Goal: Task Accomplishment & Management: Use online tool/utility

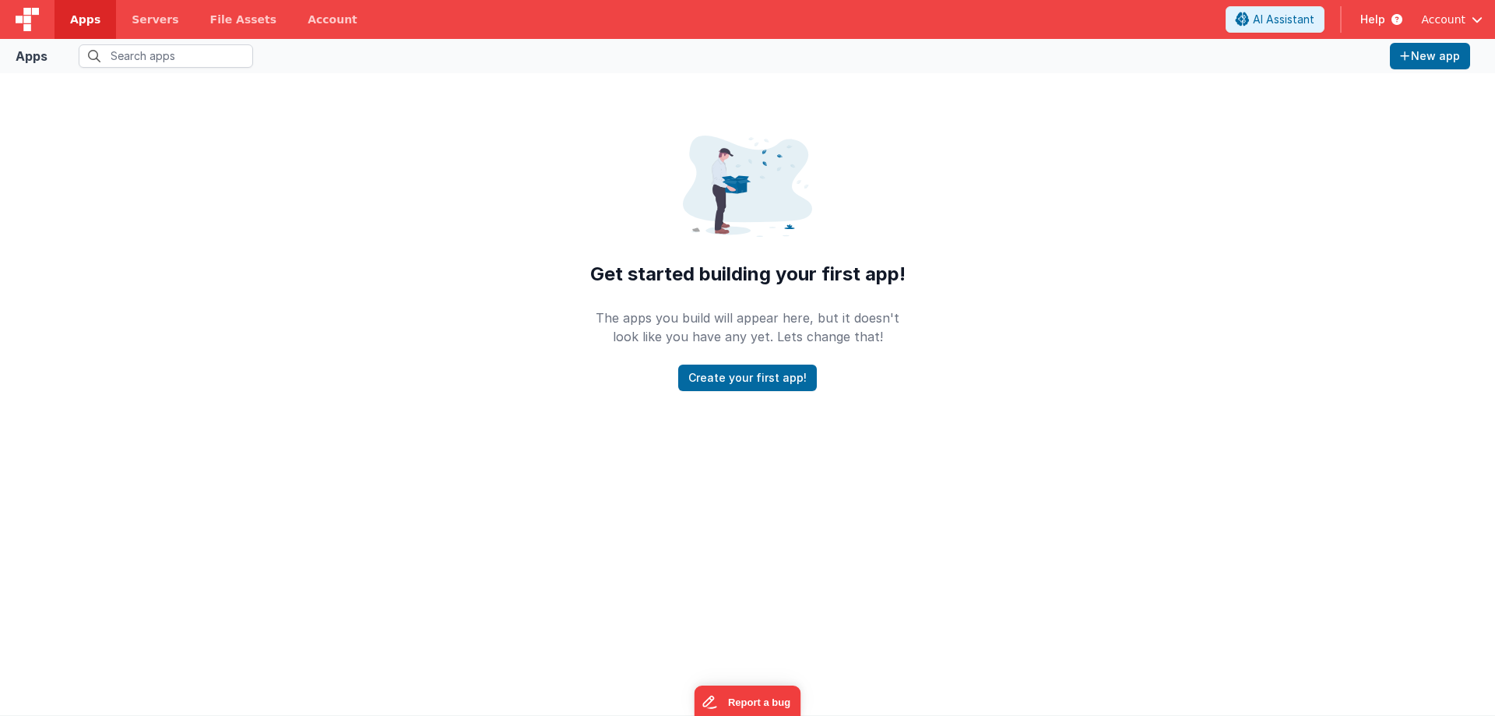
click at [79, 19] on span "Apps" at bounding box center [85, 20] width 30 height 16
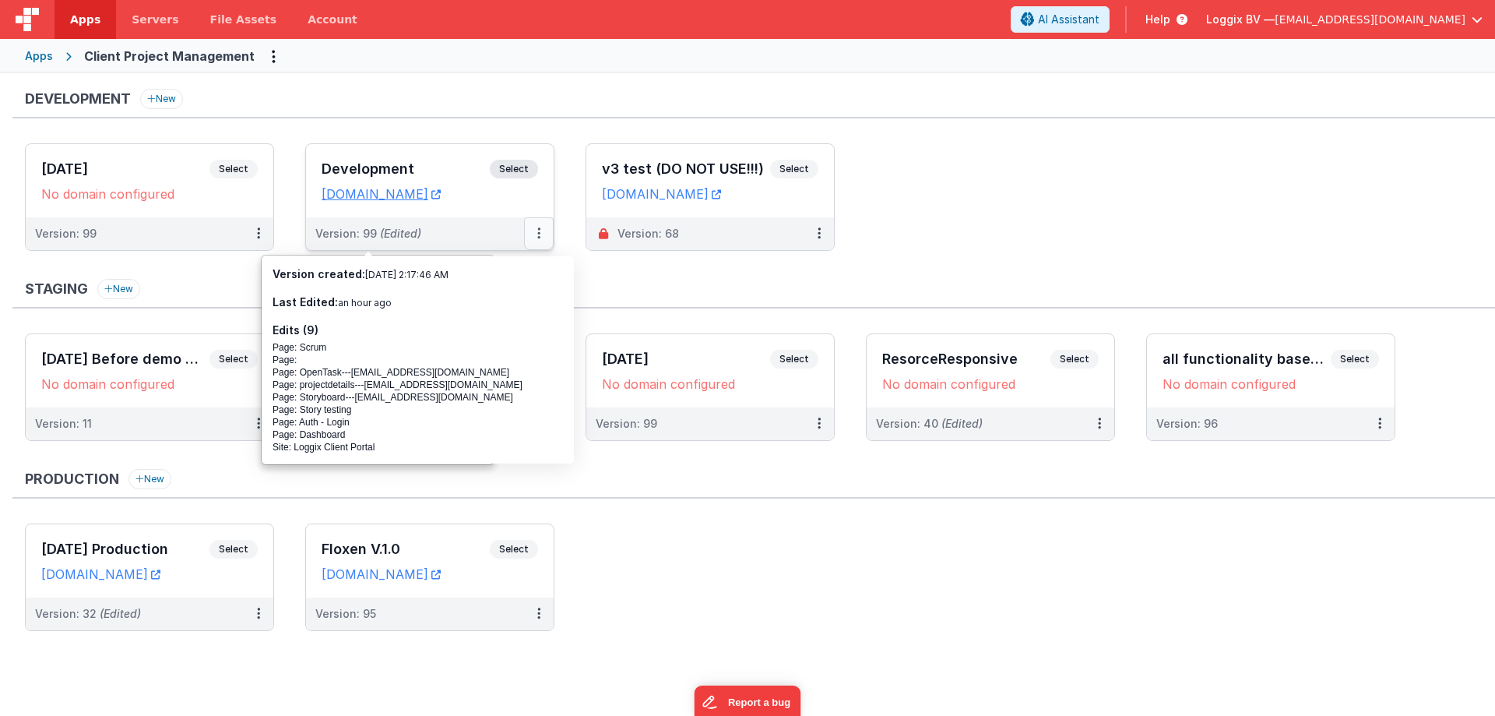
click at [539, 233] on icon at bounding box center [538, 233] width 3 height 1
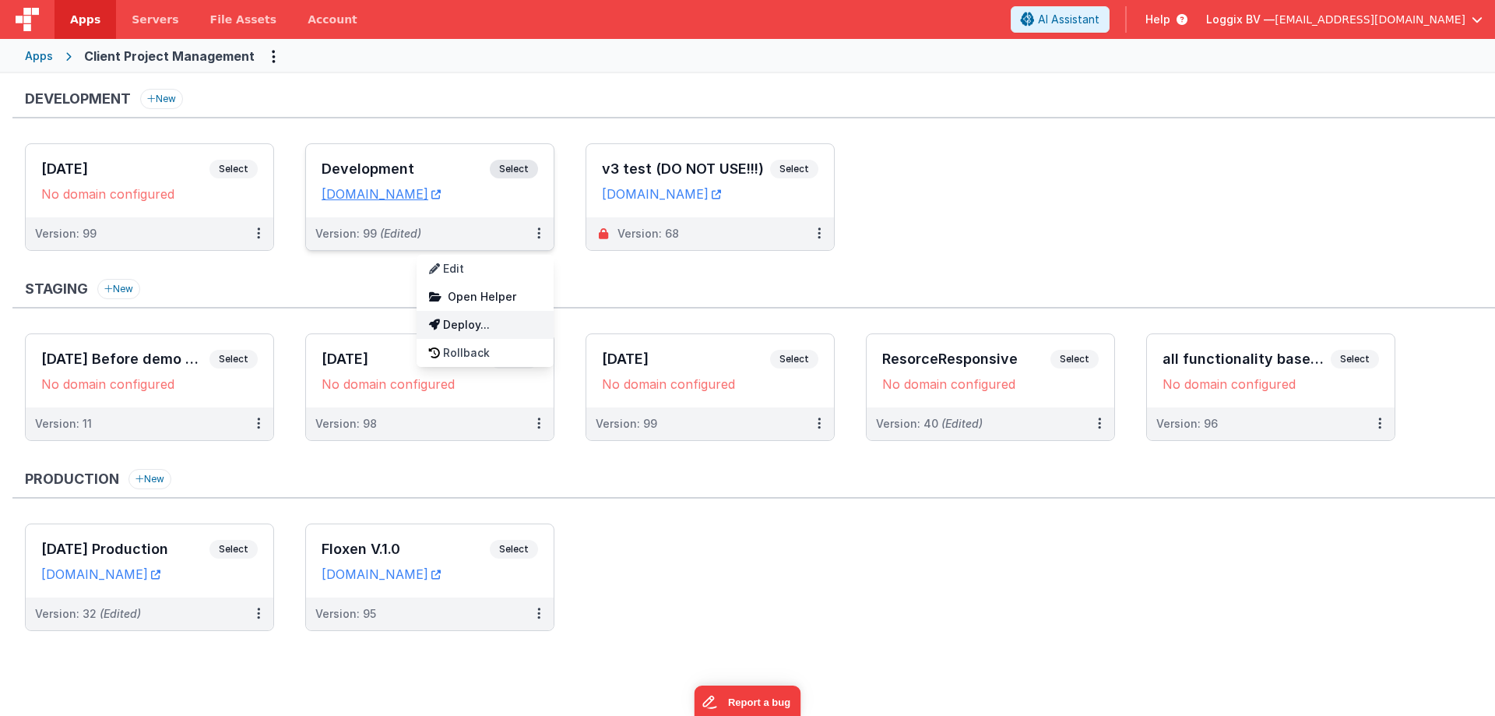
click at [491, 329] on link "Deploy..." at bounding box center [485, 325] width 137 height 28
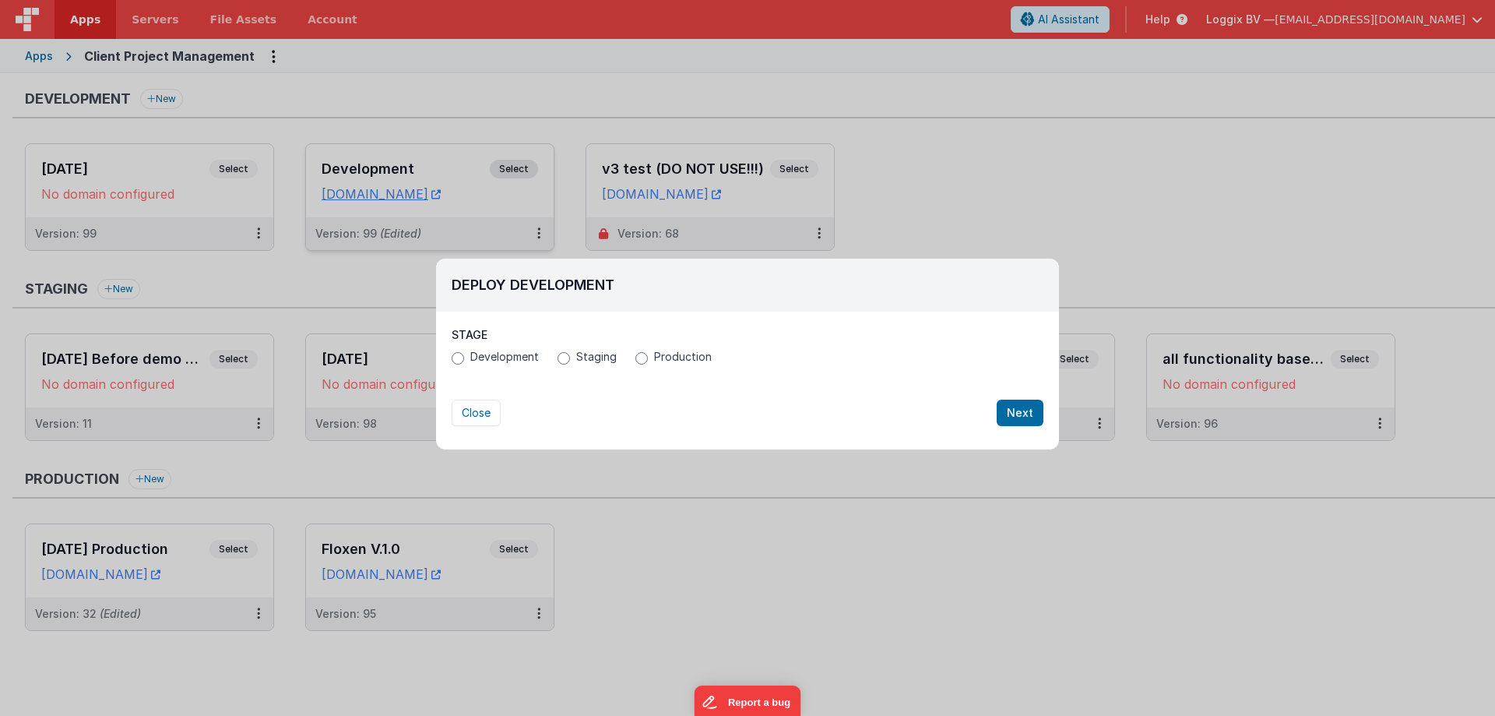
click at [505, 353] on span "Development" at bounding box center [504, 357] width 69 height 16
click at [464, 353] on input "Development" at bounding box center [458, 358] width 12 height 12
radio input "true"
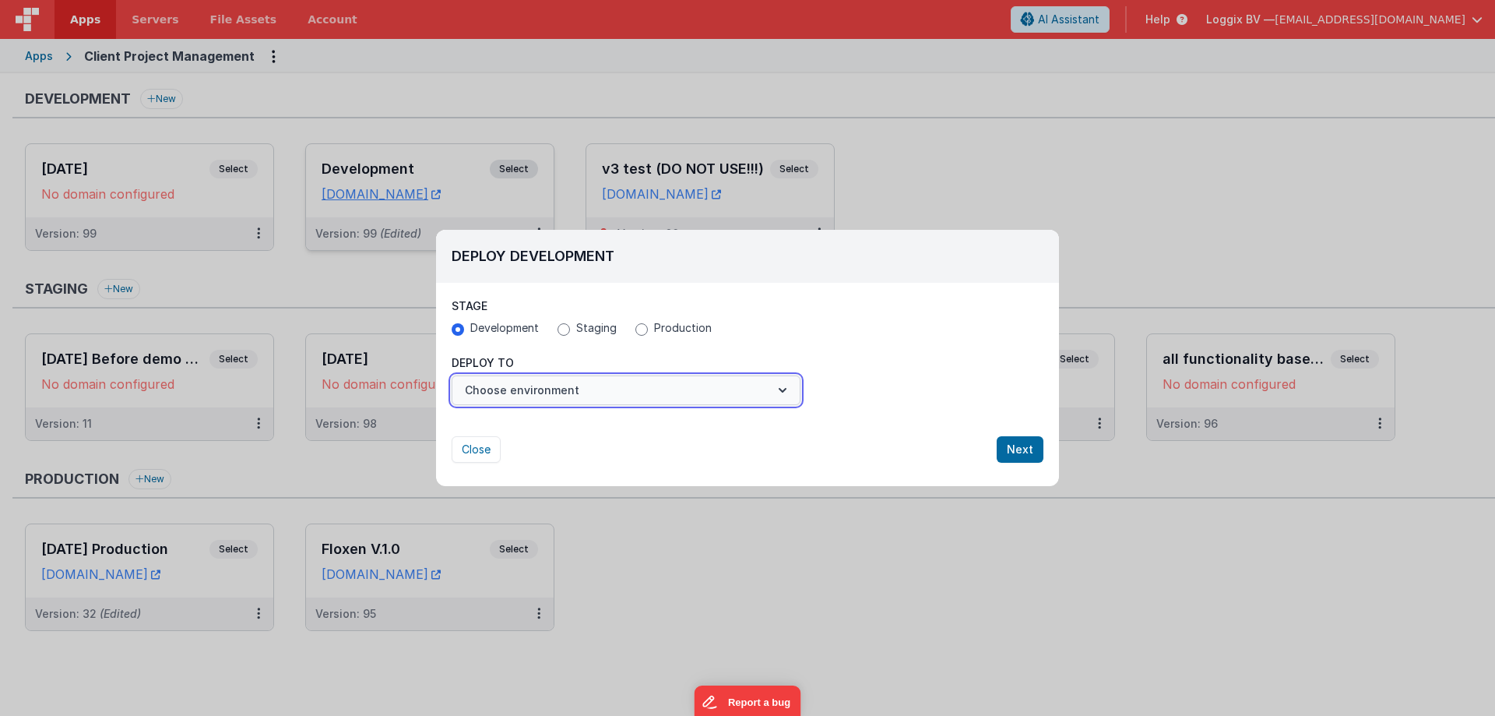
click at [503, 385] on button "Choose environment" at bounding box center [626, 390] width 349 height 30
click at [513, 463] on link "New Environment" at bounding box center [626, 466] width 349 height 28
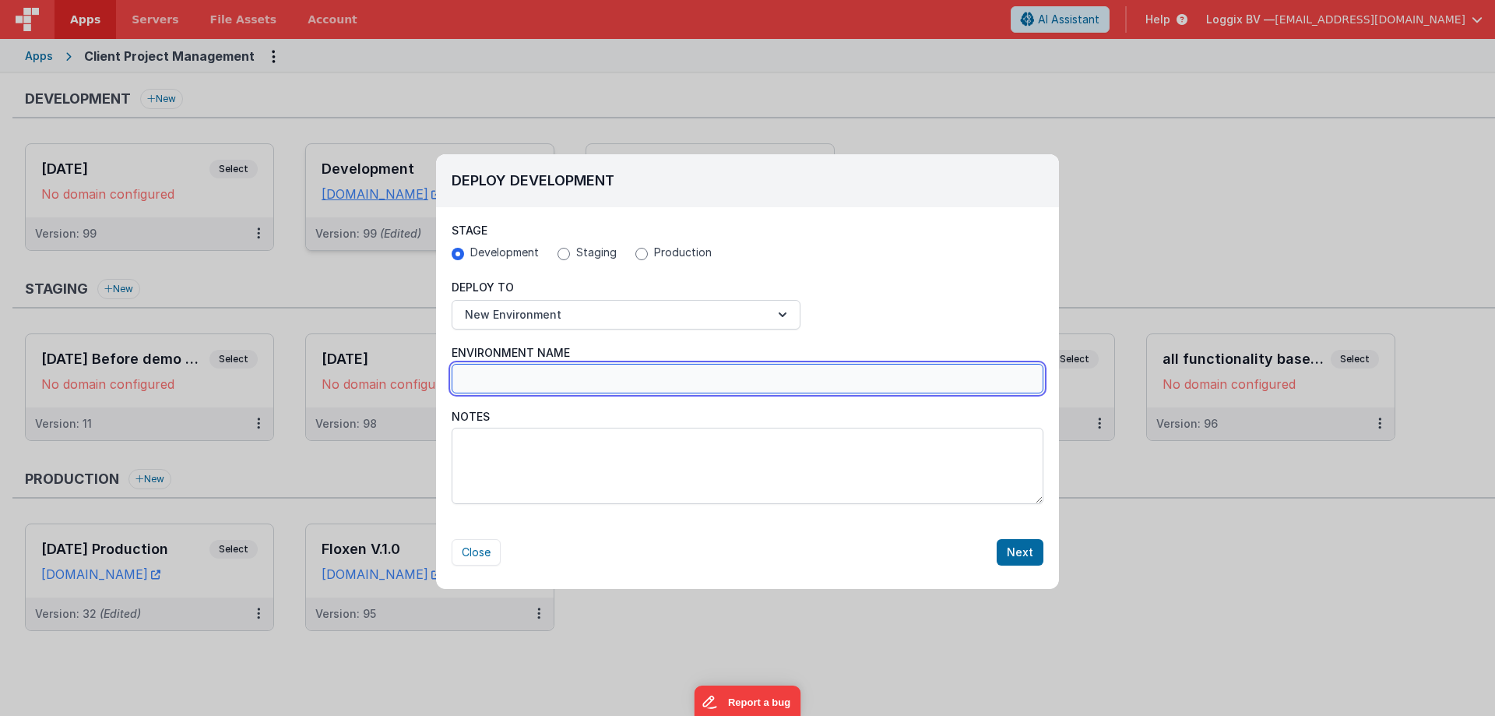
click at [533, 382] on input "Environment Name" at bounding box center [748, 379] width 592 height 30
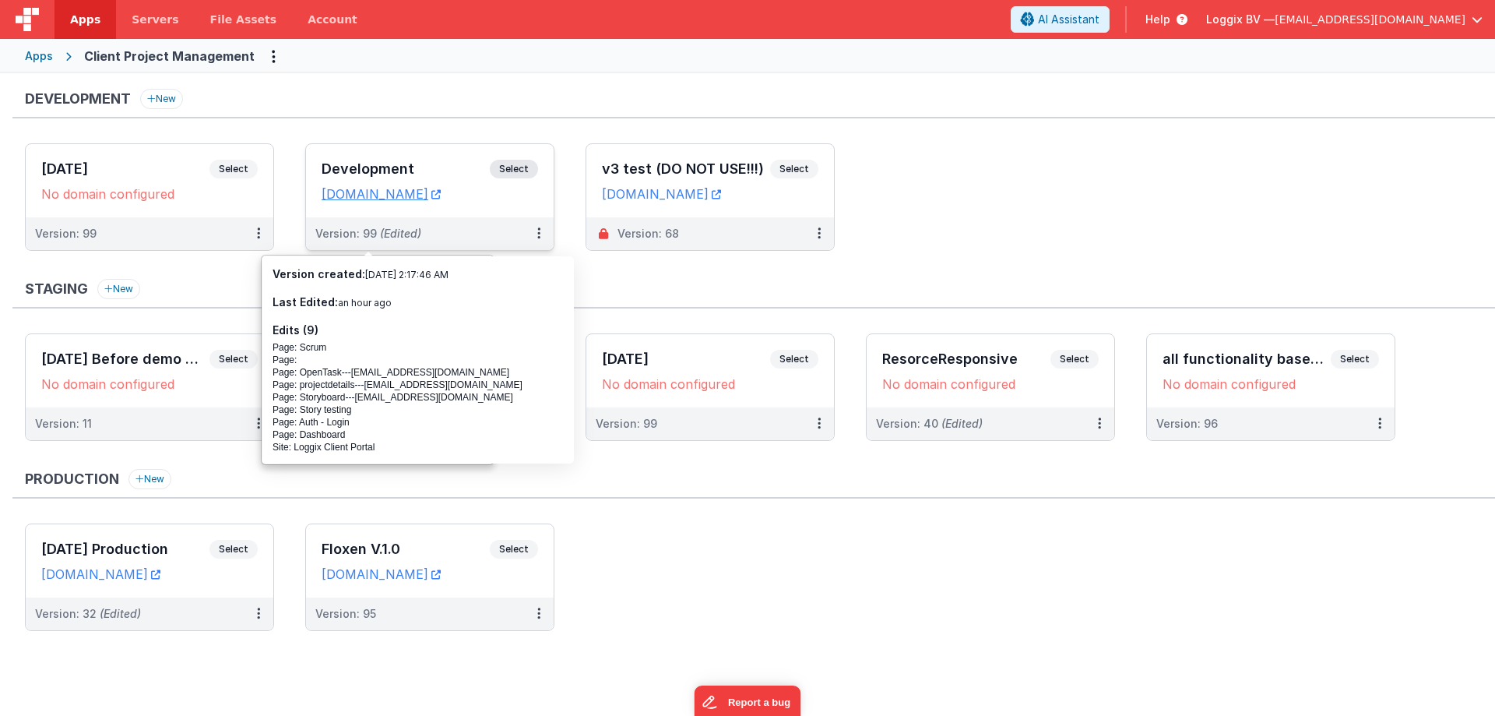
click at [412, 160] on div "Development Select" at bounding box center [430, 173] width 216 height 26
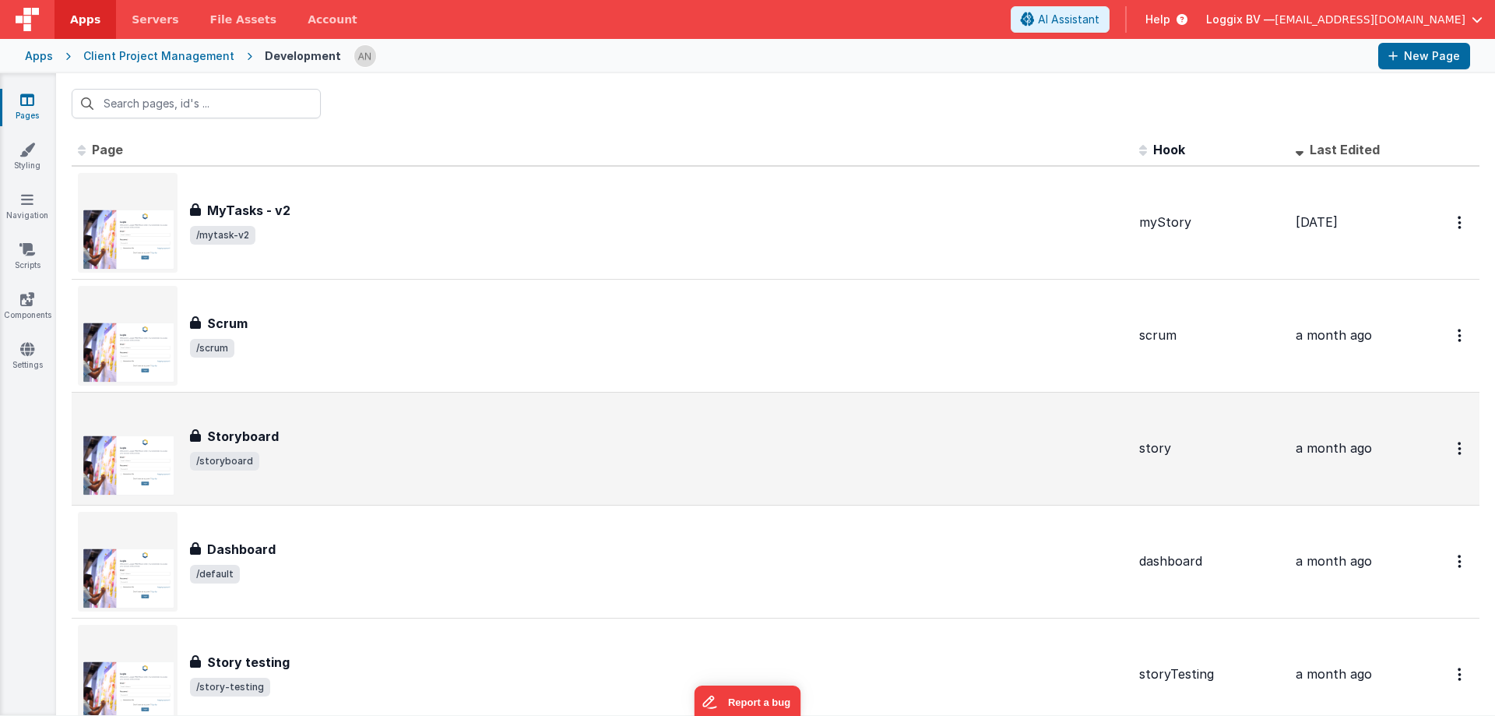
click at [801, 442] on div "Storyboard" at bounding box center [658, 436] width 937 height 19
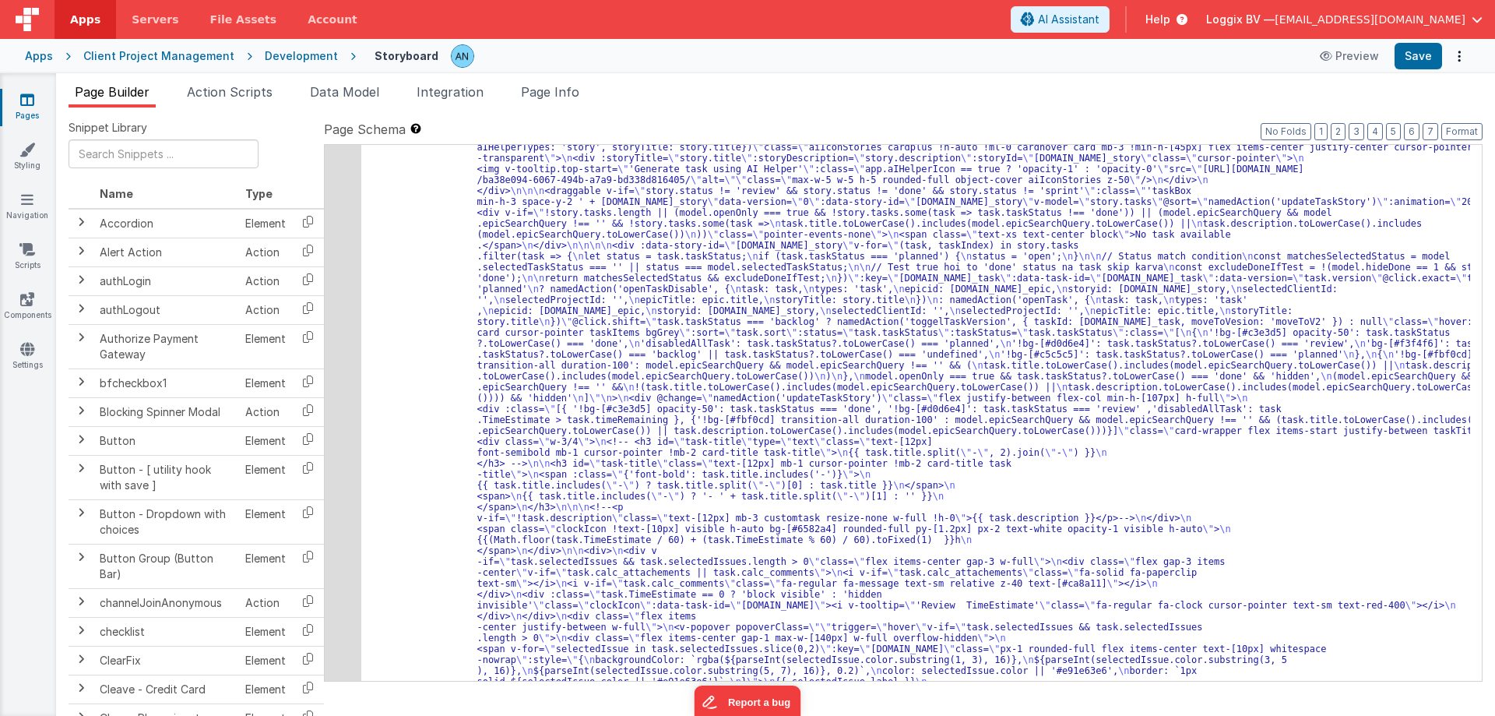
scroll to position [1682, 0]
click at [341, 321] on div "7" at bounding box center [343, 490] width 37 height 3924
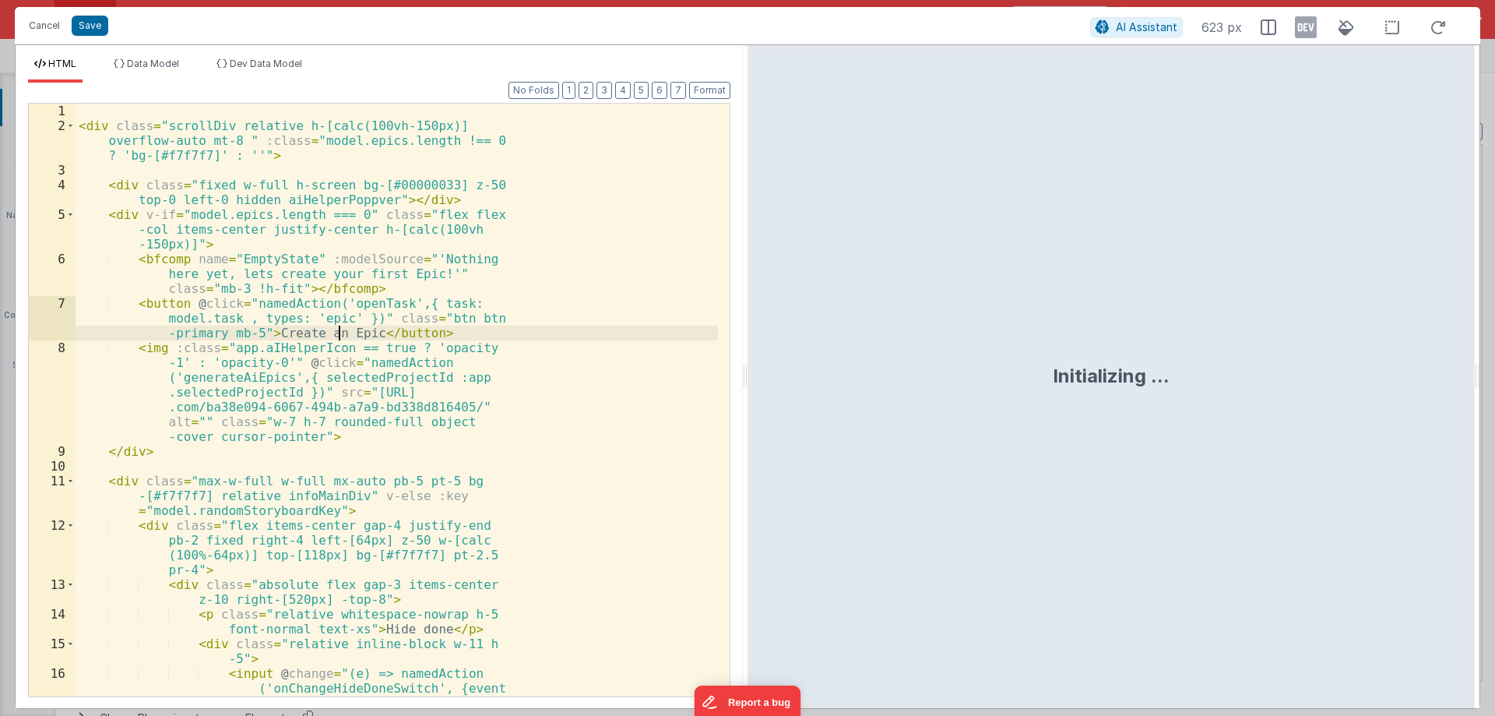
scroll to position [3465, 0]
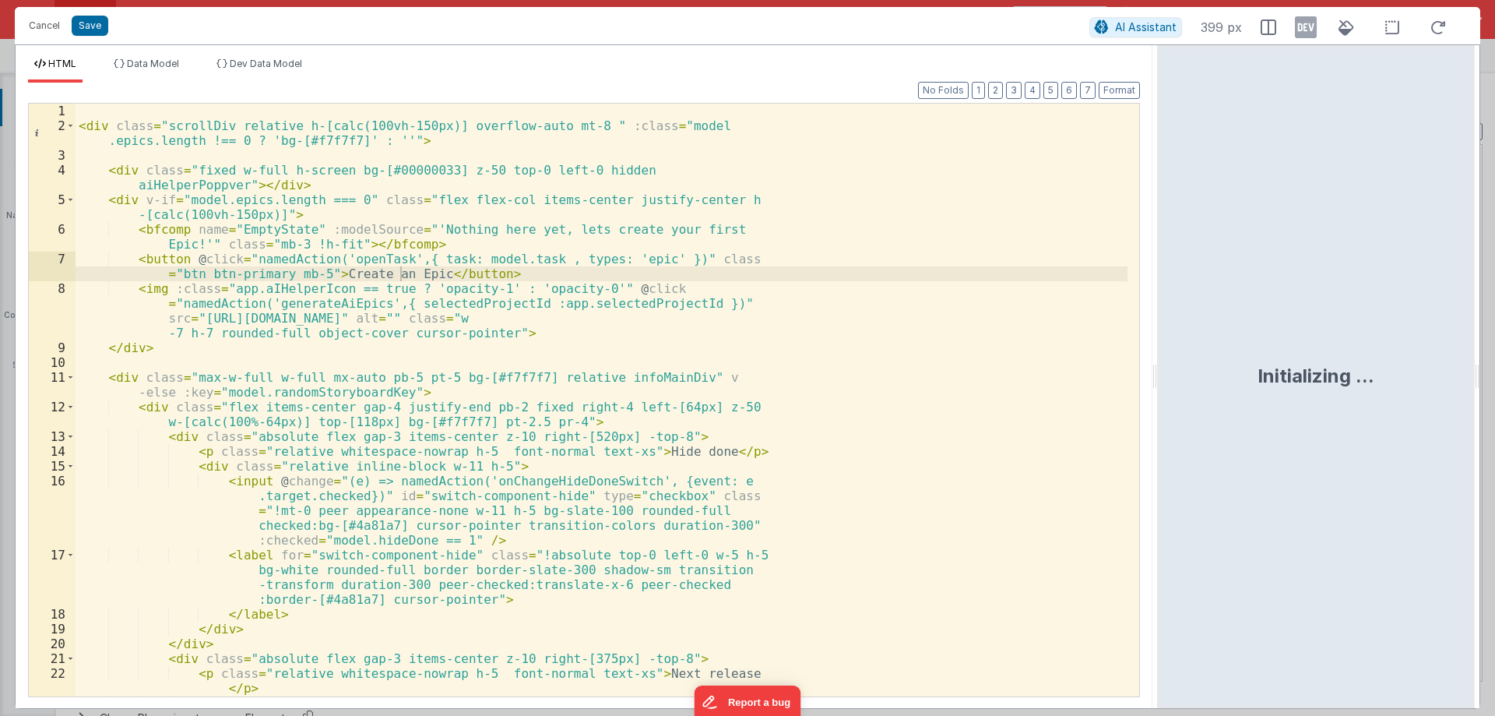
drag, startPoint x: 747, startPoint y: 374, endPoint x: 1159, endPoint y: 391, distance: 413.0
click at [1159, 391] on html "Cancel Save AI Assistant 399 px HTML Data Model Dev Data Model Format 7 6 5 4 3…" at bounding box center [747, 358] width 1495 height 716
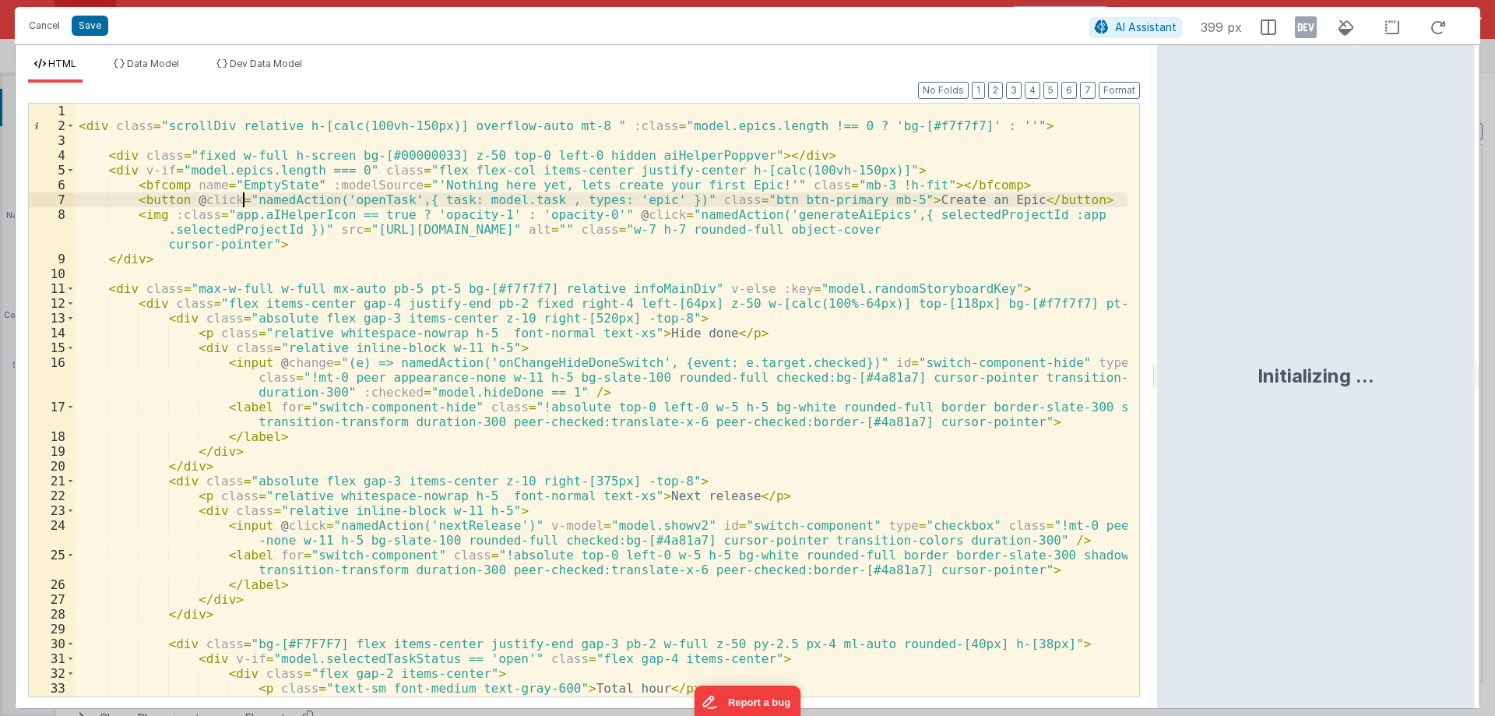
click at [244, 204] on div "< div class = "scrollDiv relative h-[calc(100vh-150px)] overflow-auto mt-8 " :c…" at bounding box center [602, 422] width 1052 height 637
drag, startPoint x: 881, startPoint y: 199, endPoint x: 824, endPoint y: 193, distance: 57.1
click at [917, 198] on div "< div class = "scrollDiv relative h-[calc(100vh-150px)] overflow-auto mt-8 " :c…" at bounding box center [602, 422] width 1052 height 637
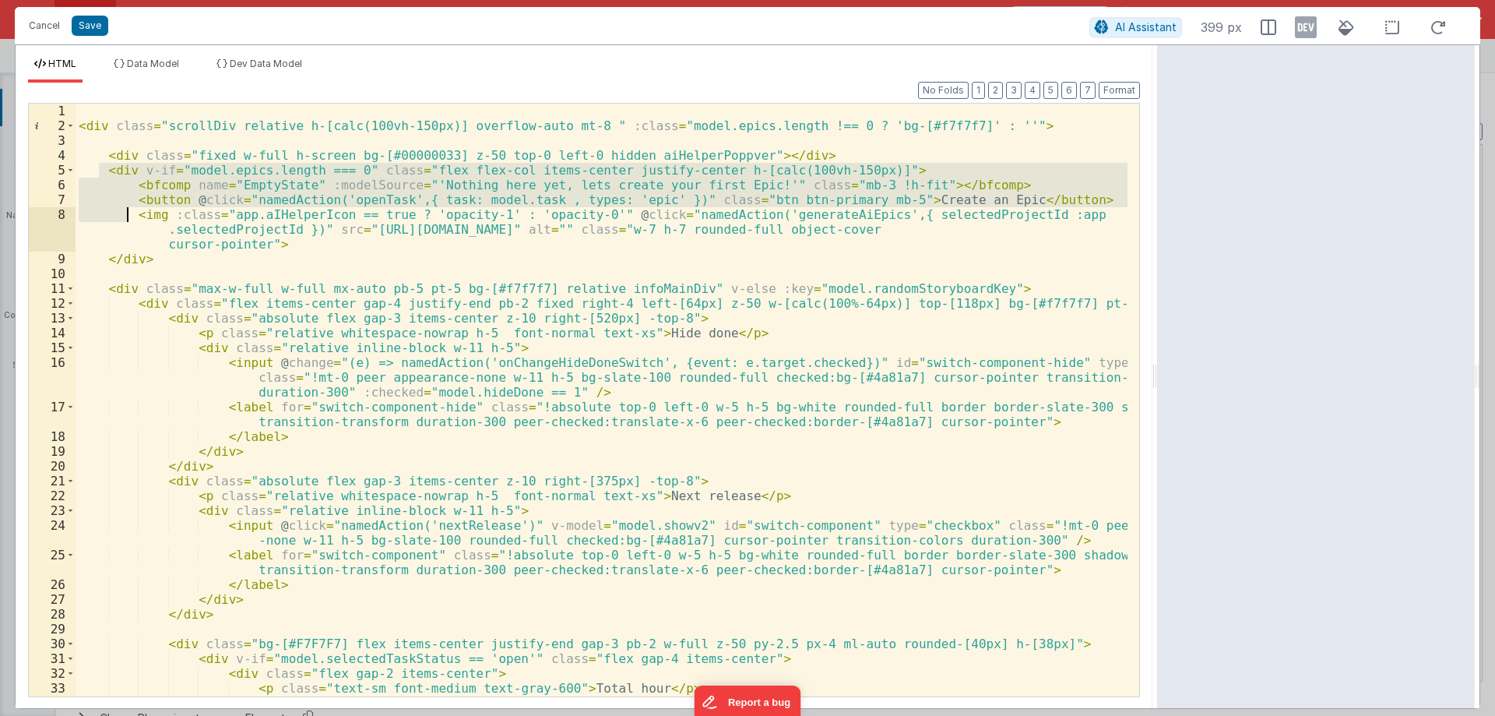
drag, startPoint x: 119, startPoint y: 190, endPoint x: 146, endPoint y: 267, distance: 81.5
click at [146, 267] on div "< div class = "scrollDiv relative h-[calc(100vh-150px)] overflow-auto mt-8 " :c…" at bounding box center [602, 422] width 1052 height 637
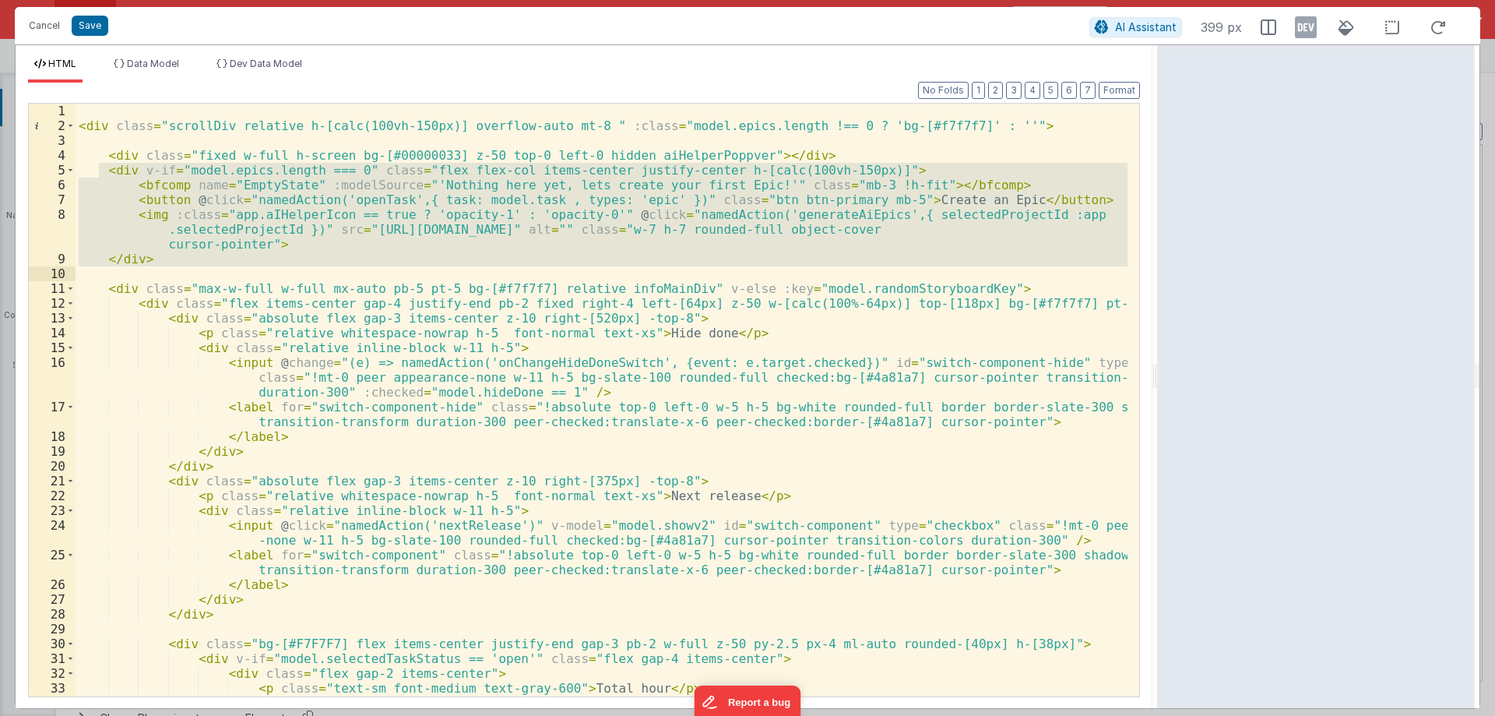
click at [178, 164] on div "< div class = "scrollDiv relative h-[calc(100vh-150px)] overflow-auto mt-8 " :c…" at bounding box center [602, 400] width 1052 height 592
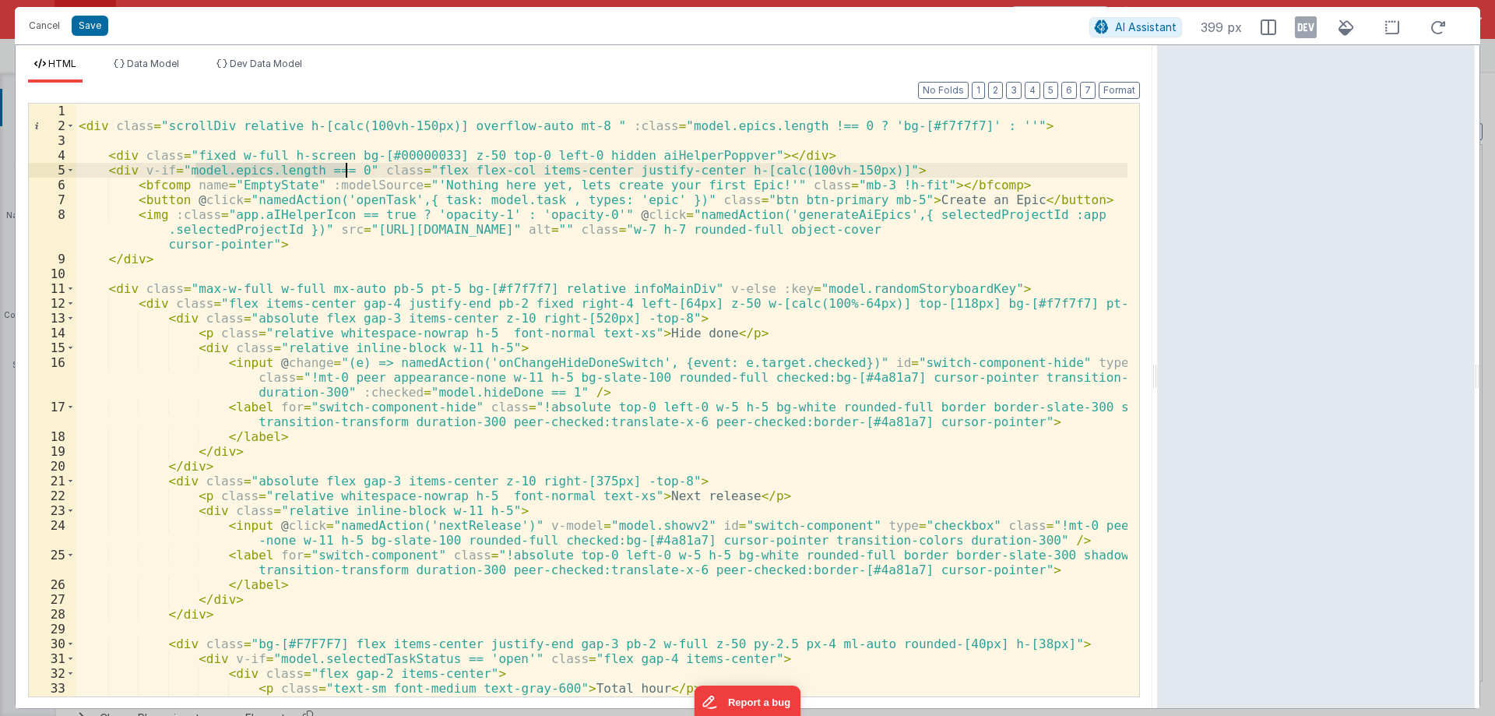
drag, startPoint x: 269, startPoint y: 172, endPoint x: 347, endPoint y: 171, distance: 78.6
click at [347, 171] on div "< div class = "scrollDiv relative h-[calc(100vh-150px)] overflow-auto mt-8 " :c…" at bounding box center [602, 422] width 1052 height 637
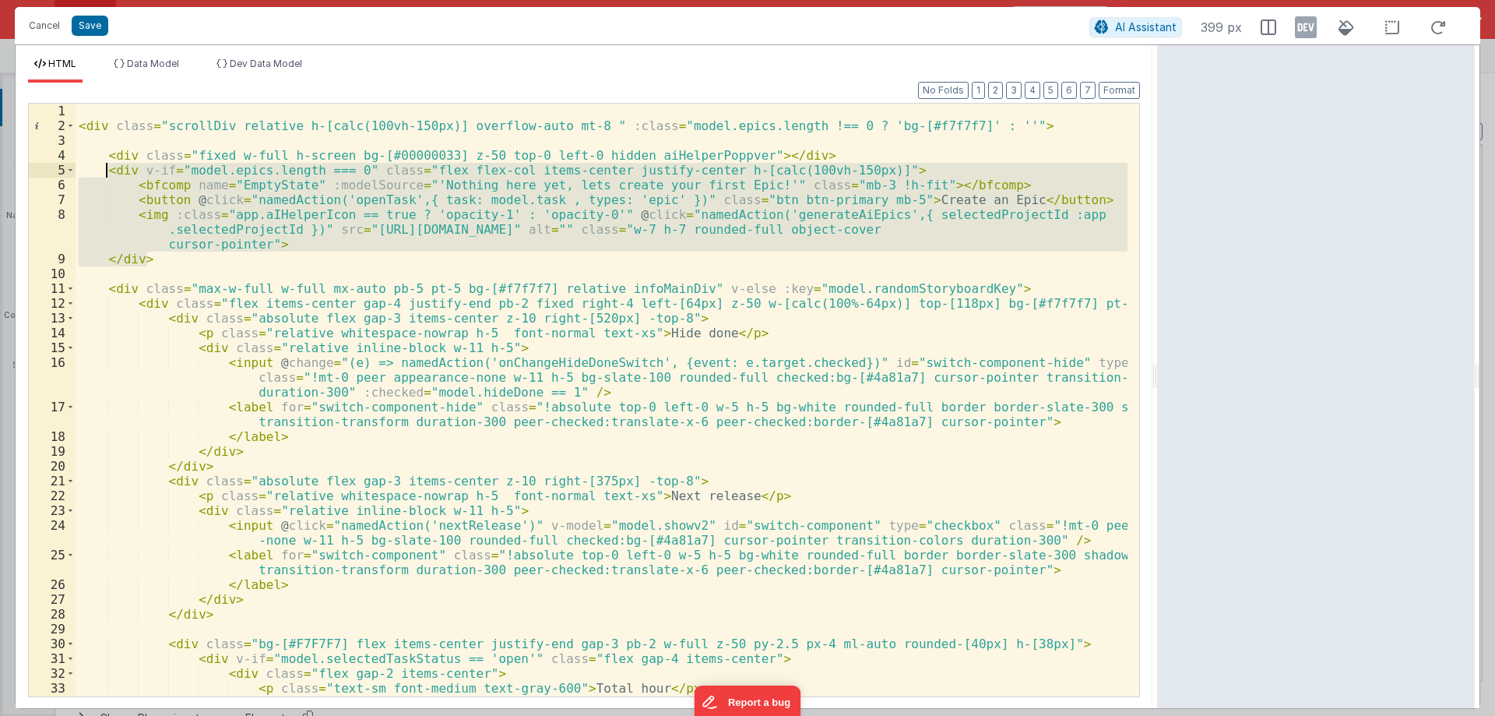
drag, startPoint x: 149, startPoint y: 248, endPoint x: 103, endPoint y: 173, distance: 88.1
click at [103, 173] on div "< div class = "scrollDiv relative h-[calc(100vh-150px)] overflow-auto mt-8 " :c…" at bounding box center [602, 422] width 1052 height 637
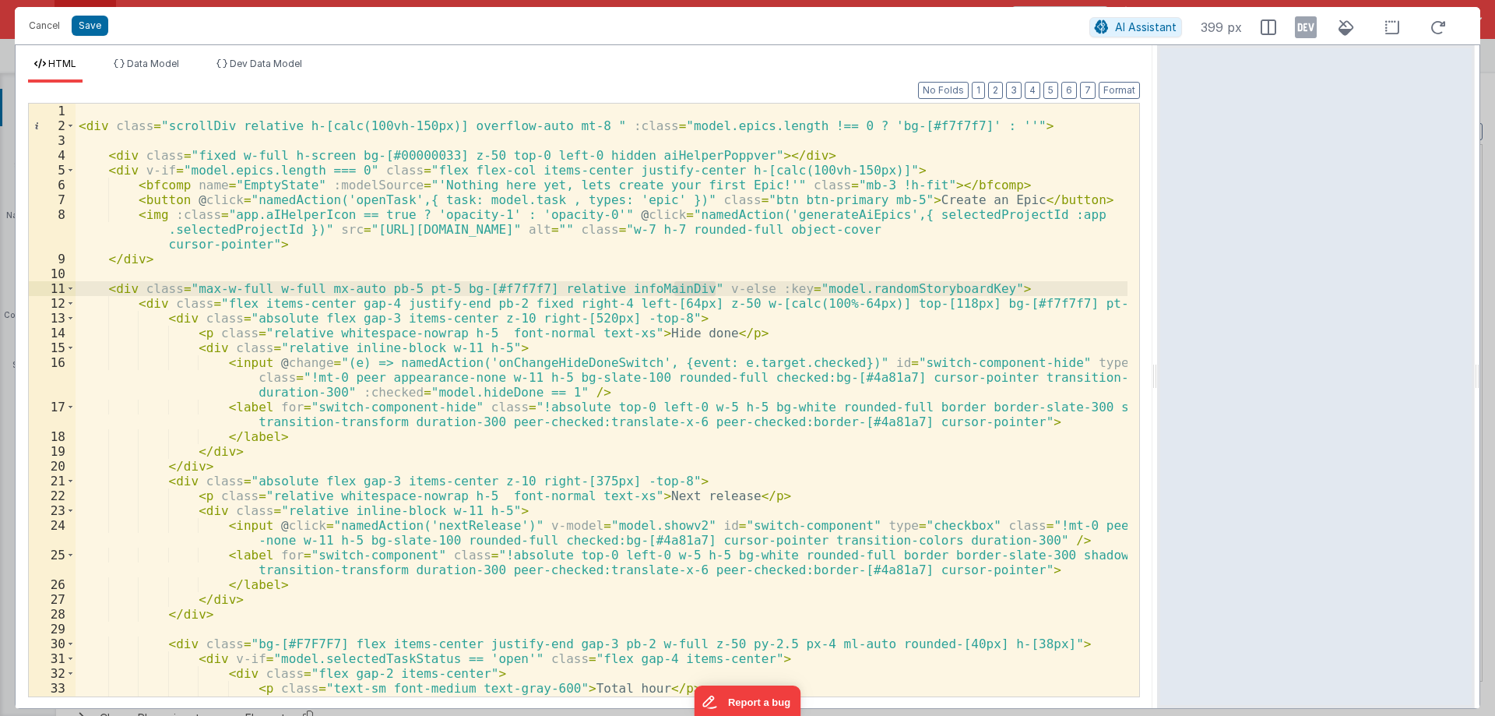
drag, startPoint x: 676, startPoint y: 291, endPoint x: 715, endPoint y: 286, distance: 39.3
click at [715, 286] on div "< div class = "scrollDiv relative h-[calc(100vh-150px)] overflow-auto mt-8 " :c…" at bounding box center [602, 422] width 1052 height 637
click at [127, 294] on div "< div class = "scrollDiv relative h-[calc(100vh-150px)] overflow-auto mt-8 " :c…" at bounding box center [602, 422] width 1052 height 637
drag, startPoint x: 108, startPoint y: 294, endPoint x: 202, endPoint y: 386, distance: 132.1
click at [203, 559] on div "< div class = "scrollDiv relative h-[calc(100vh-150px)] overflow-auto mt-8 " :c…" at bounding box center [602, 422] width 1052 height 637
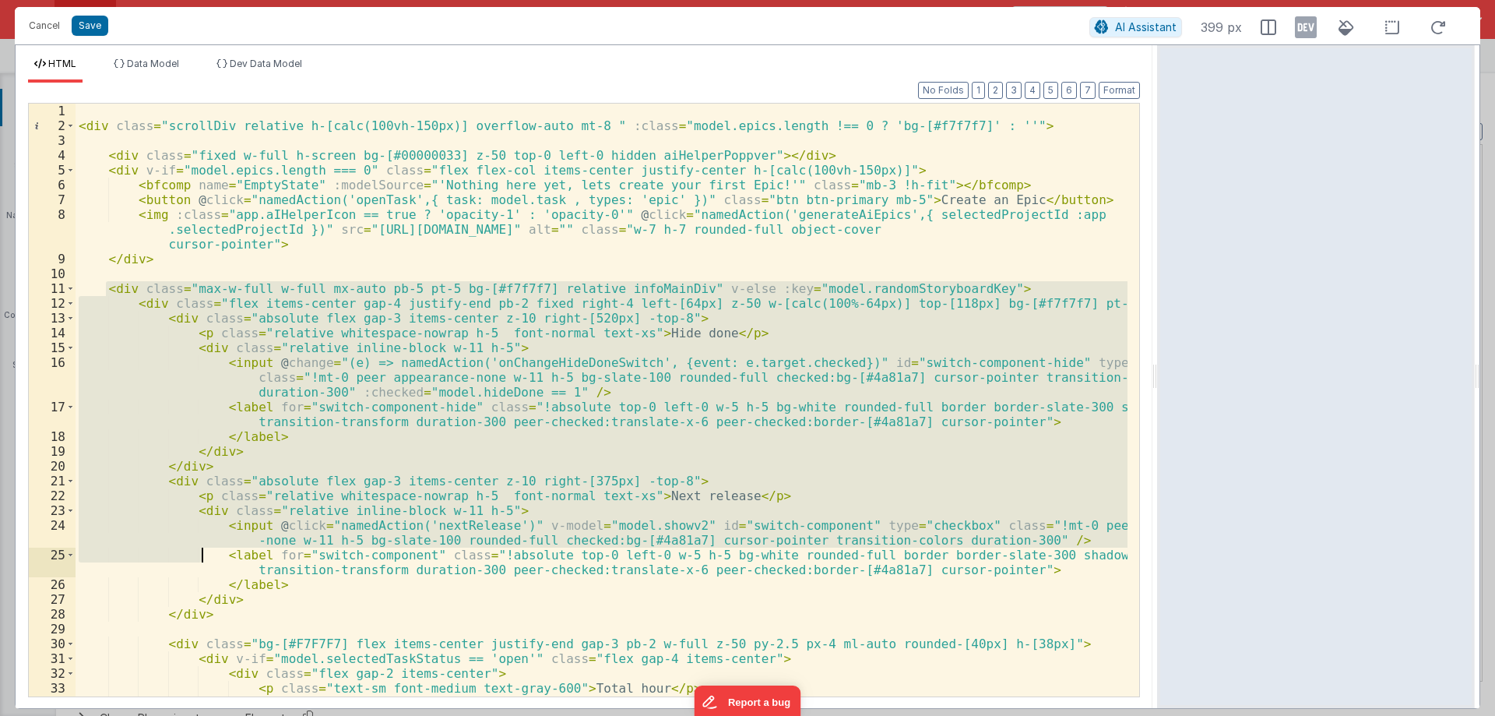
click at [202, 382] on div "< div class = "scrollDiv relative h-[calc(100vh-150px)] overflow-auto mt-8 " :c…" at bounding box center [602, 400] width 1052 height 592
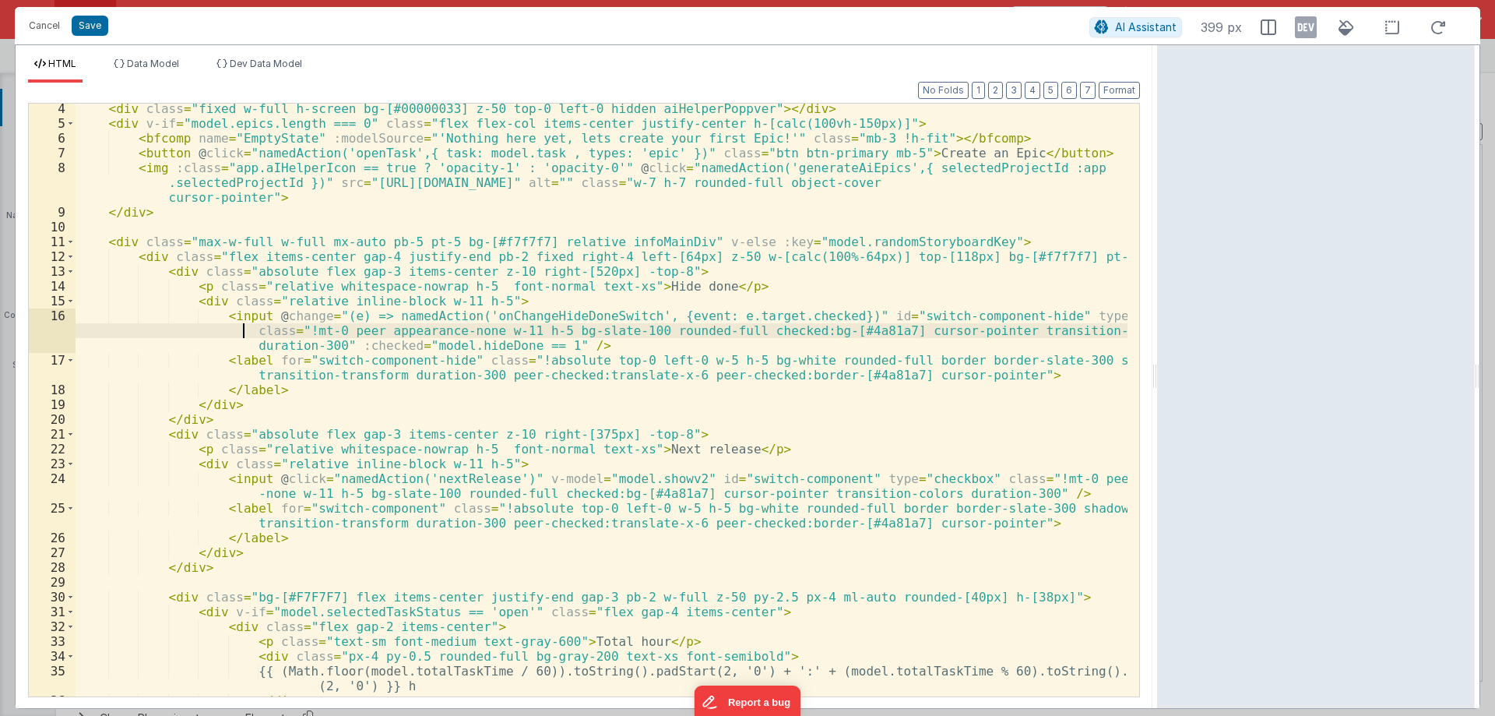
scroll to position [93, 0]
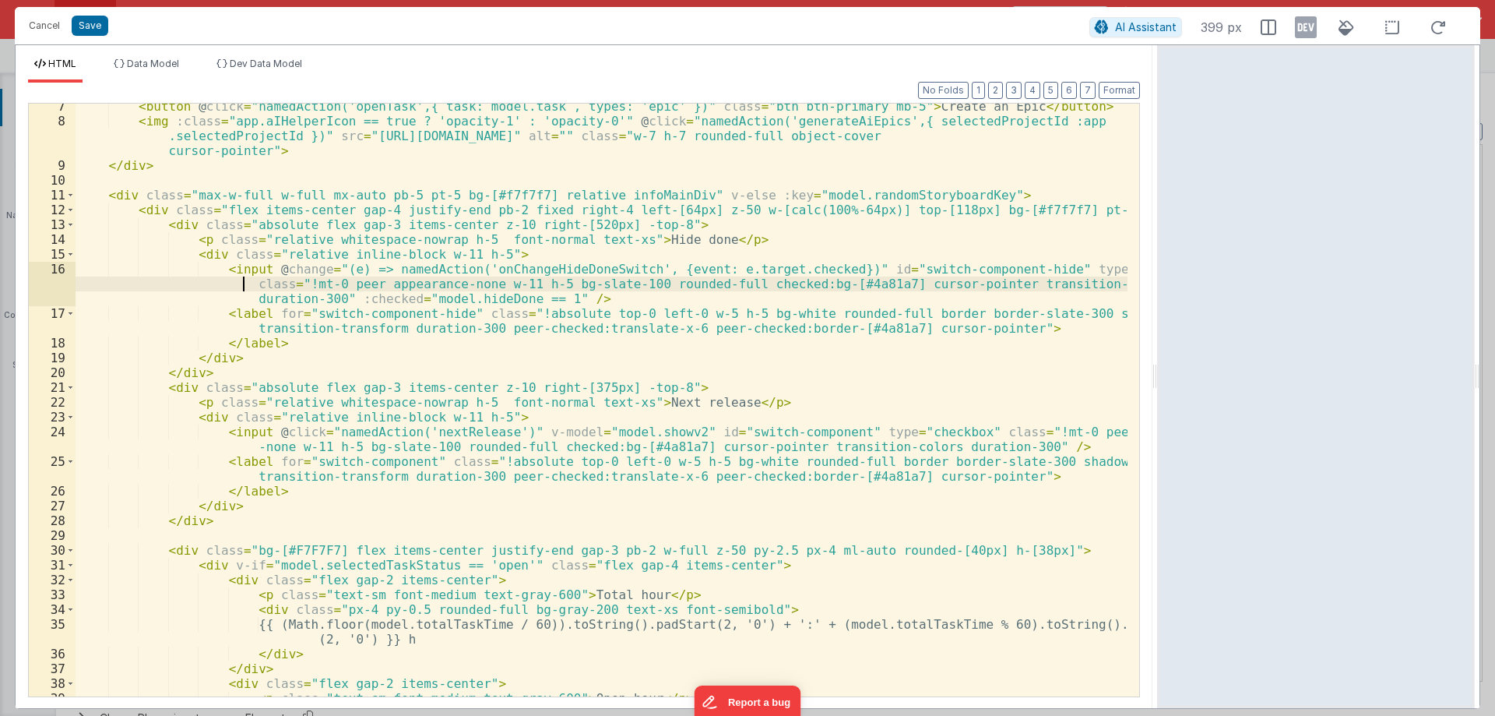
click at [157, 207] on div "< button @ click = "namedAction('openTask',{ task: model.task , types: 'epic' }…" at bounding box center [602, 410] width 1052 height 622
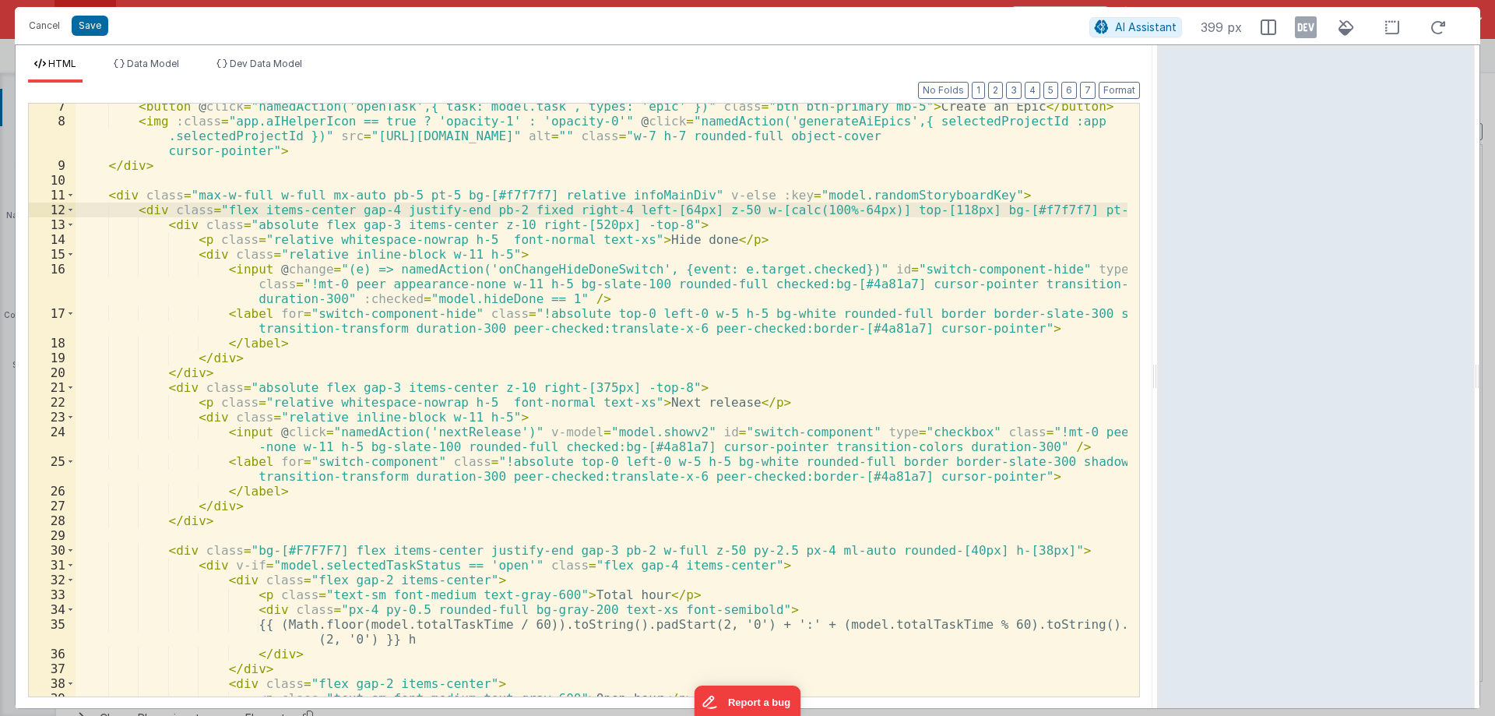
click at [655, 234] on div "< button @ click = "namedAction('openTask',{ task: model.task , types: 'epic' }…" at bounding box center [602, 410] width 1052 height 622
click at [170, 217] on div "< button @ click = "namedAction('openTask',{ task: model.task , types: 'epic' }…" at bounding box center [602, 410] width 1052 height 622
click at [150, 212] on div "< button @ click = "namedAction('openTask',{ task: model.task , types: 'epic' }…" at bounding box center [602, 410] width 1052 height 622
click at [74, 211] on span at bounding box center [70, 209] width 9 height 15
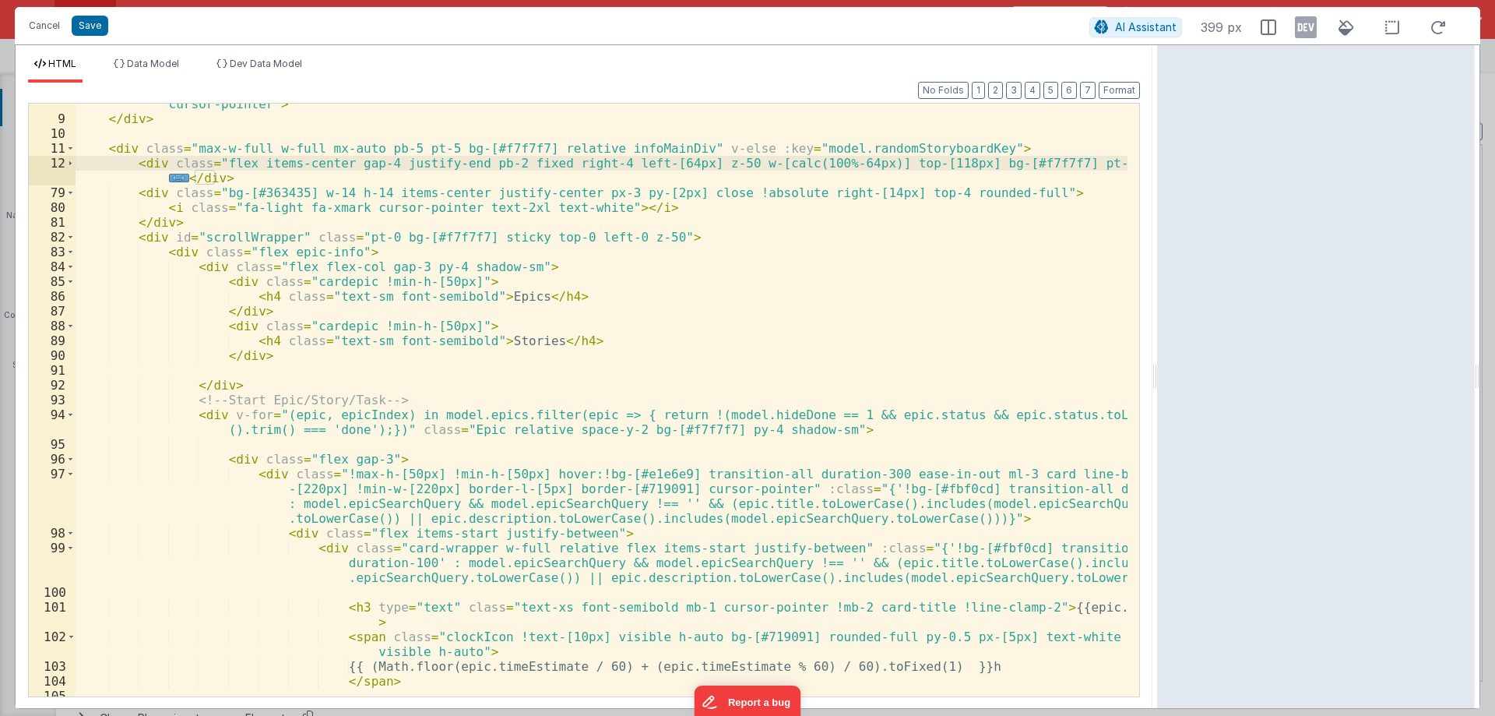
scroll to position [234, 0]
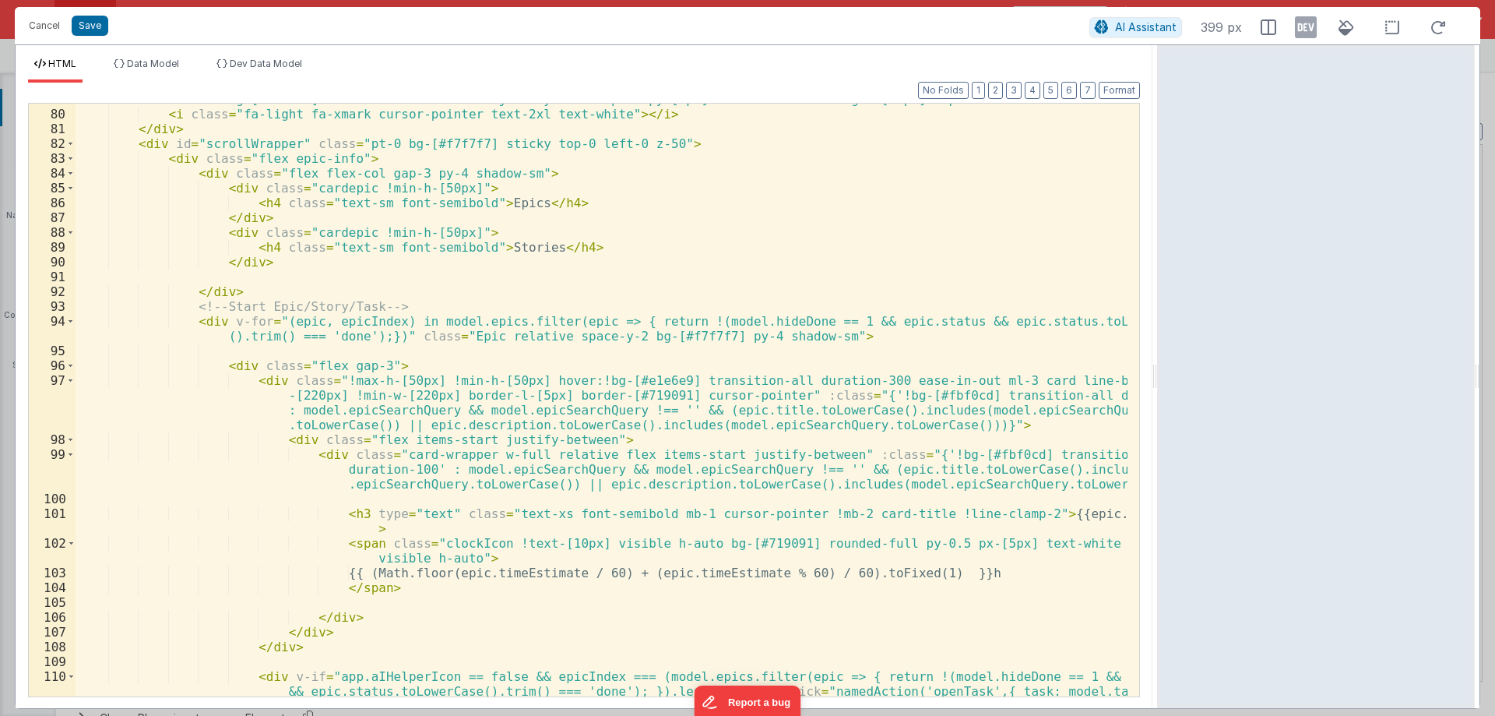
click at [491, 195] on div "< div class = "bg-[#363435] w-14 h-14 items-center justify-center px-3 py-[2px]…" at bounding box center [602, 425] width 1052 height 666
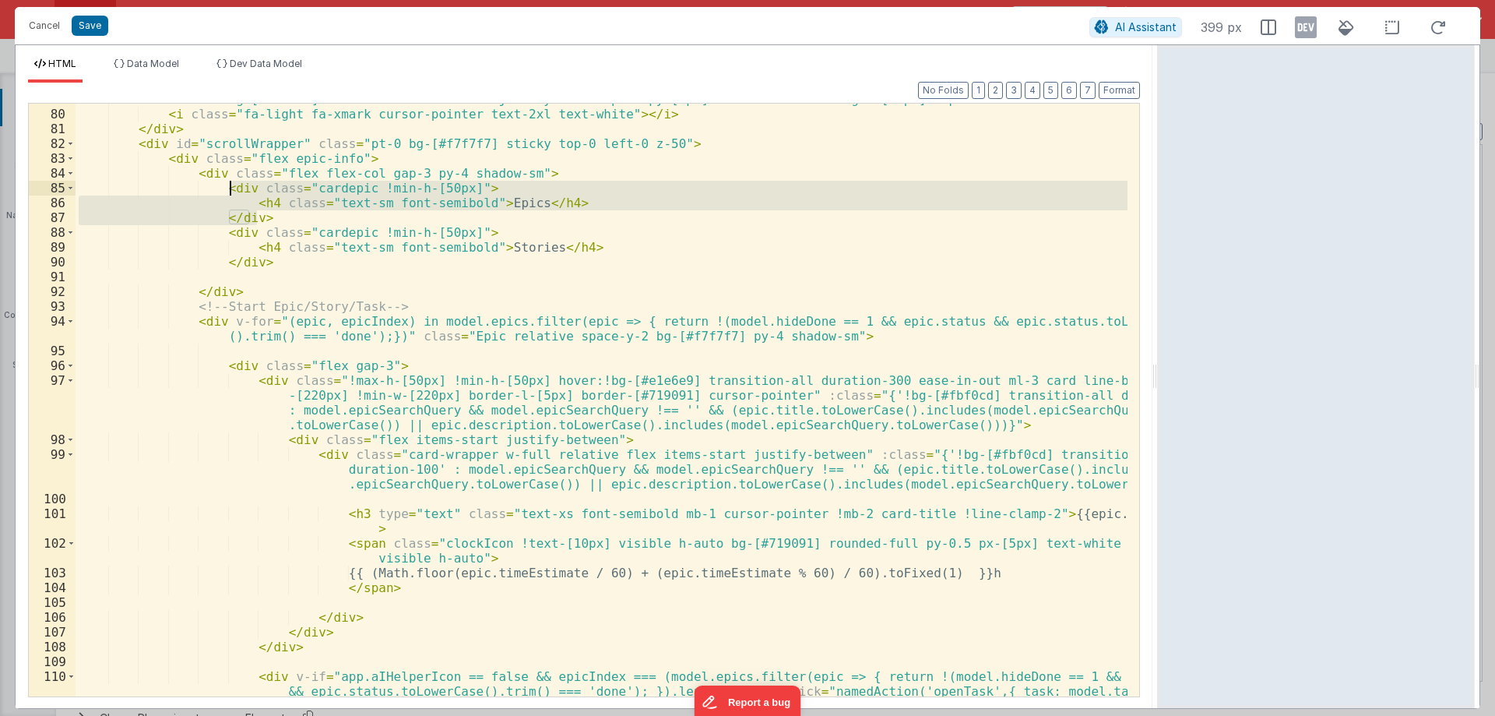
drag, startPoint x: 276, startPoint y: 216, endPoint x: 229, endPoint y: 190, distance: 53.7
click at [229, 190] on div "< div class = "bg-[#363435] w-14 h-14 items-center justify-center px-3 py-[2px]…" at bounding box center [602, 425] width 1052 height 666
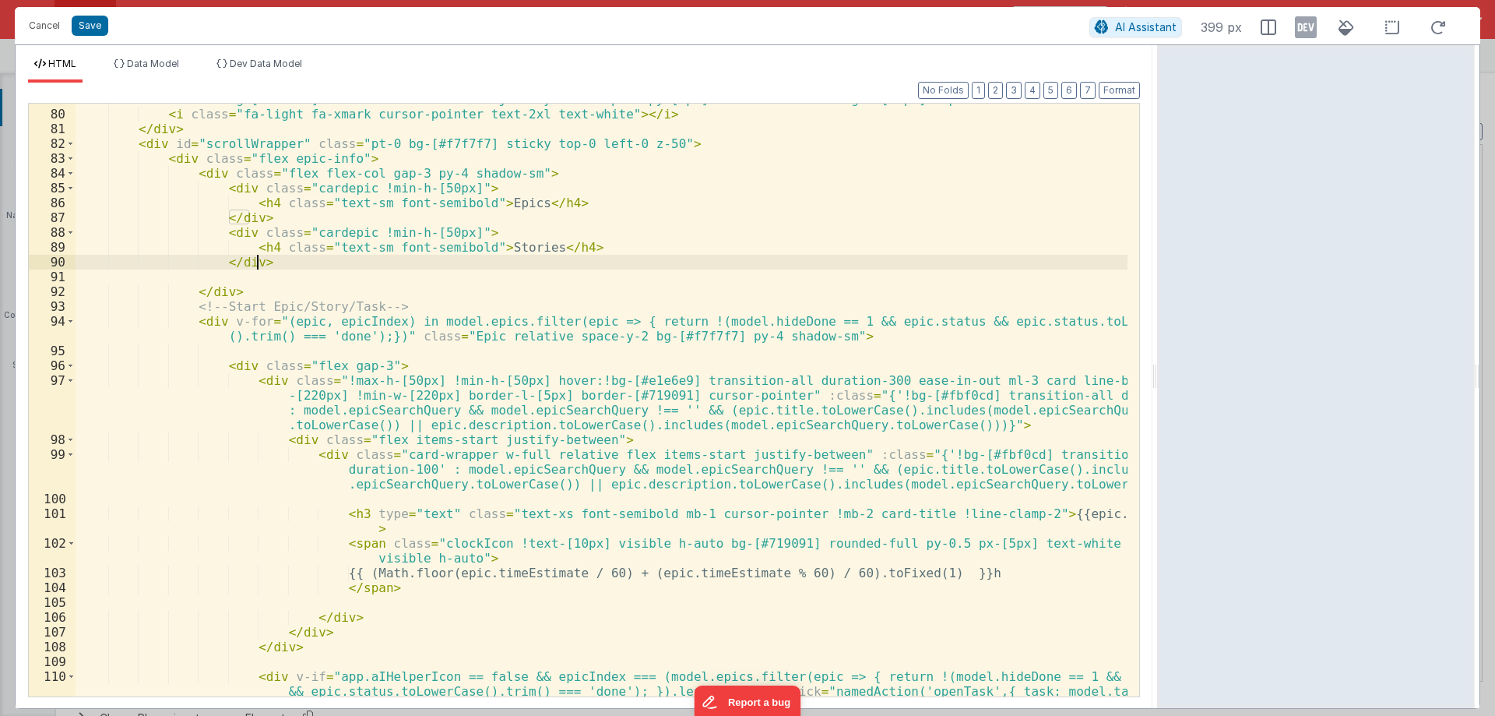
click at [256, 231] on div "< div class = "bg-[#363435] w-14 h-14 items-center justify-center px-3 py-[2px]…" at bounding box center [602, 425] width 1052 height 666
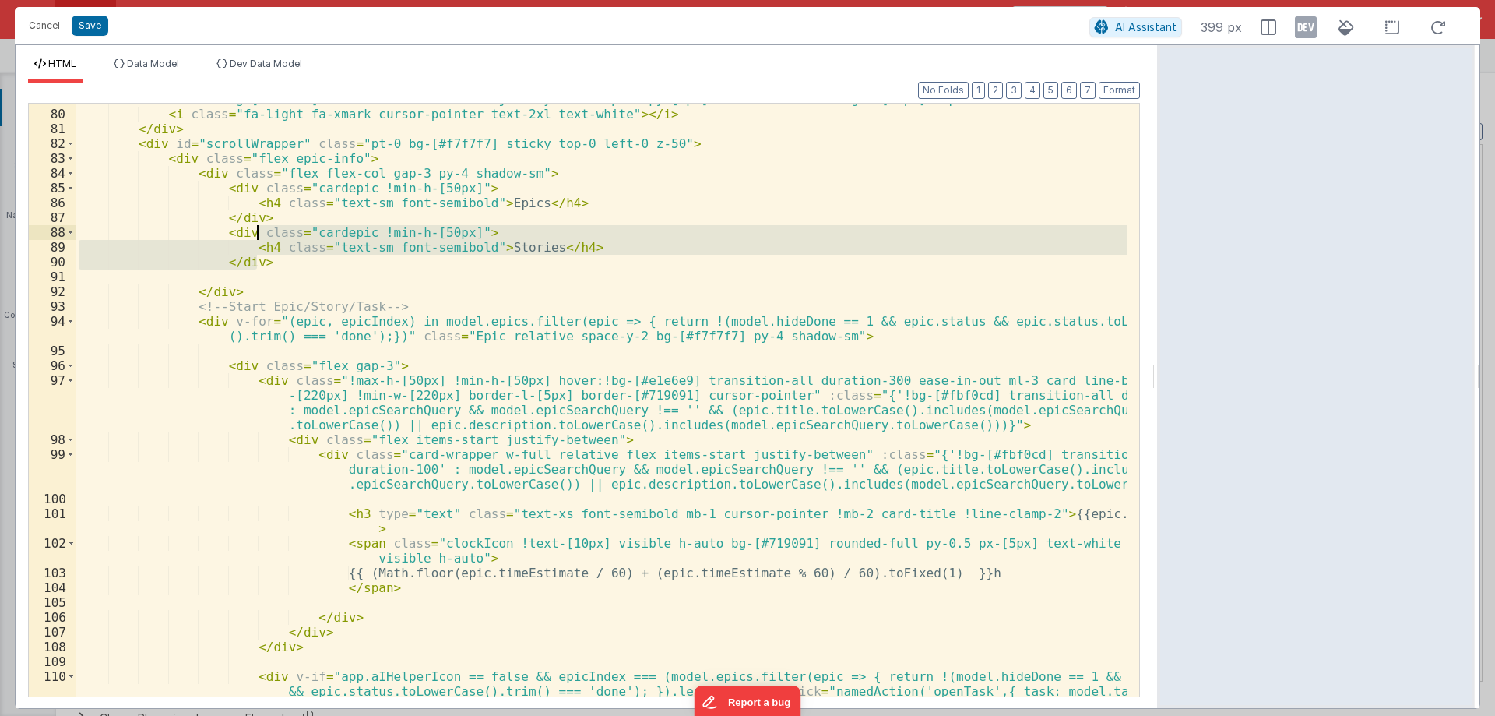
click at [216, 187] on div "< div class = "bg-[#363435] w-14 h-14 items-center justify-center px-3 py-[2px]…" at bounding box center [602, 425] width 1052 height 666
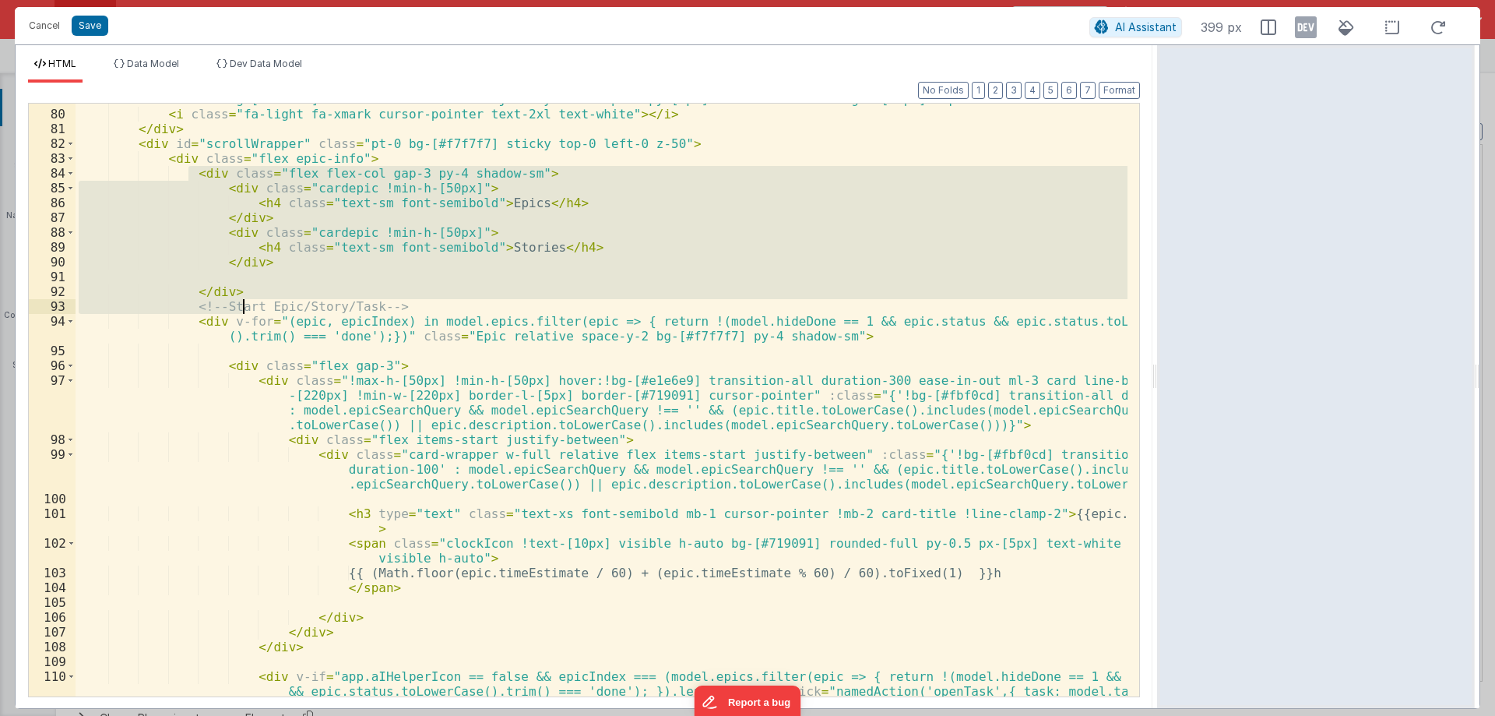
drag, startPoint x: 189, startPoint y: 172, endPoint x: 240, endPoint y: 302, distance: 139.5
click at [240, 302] on div "< div class = "bg-[#363435] w-14 h-14 items-center justify-center px-3 py-[2px]…" at bounding box center [602, 425] width 1052 height 666
click at [240, 302] on div "< div class = "bg-[#363435] w-14 h-14 items-center justify-center px-3 py-[2px]…" at bounding box center [602, 400] width 1052 height 592
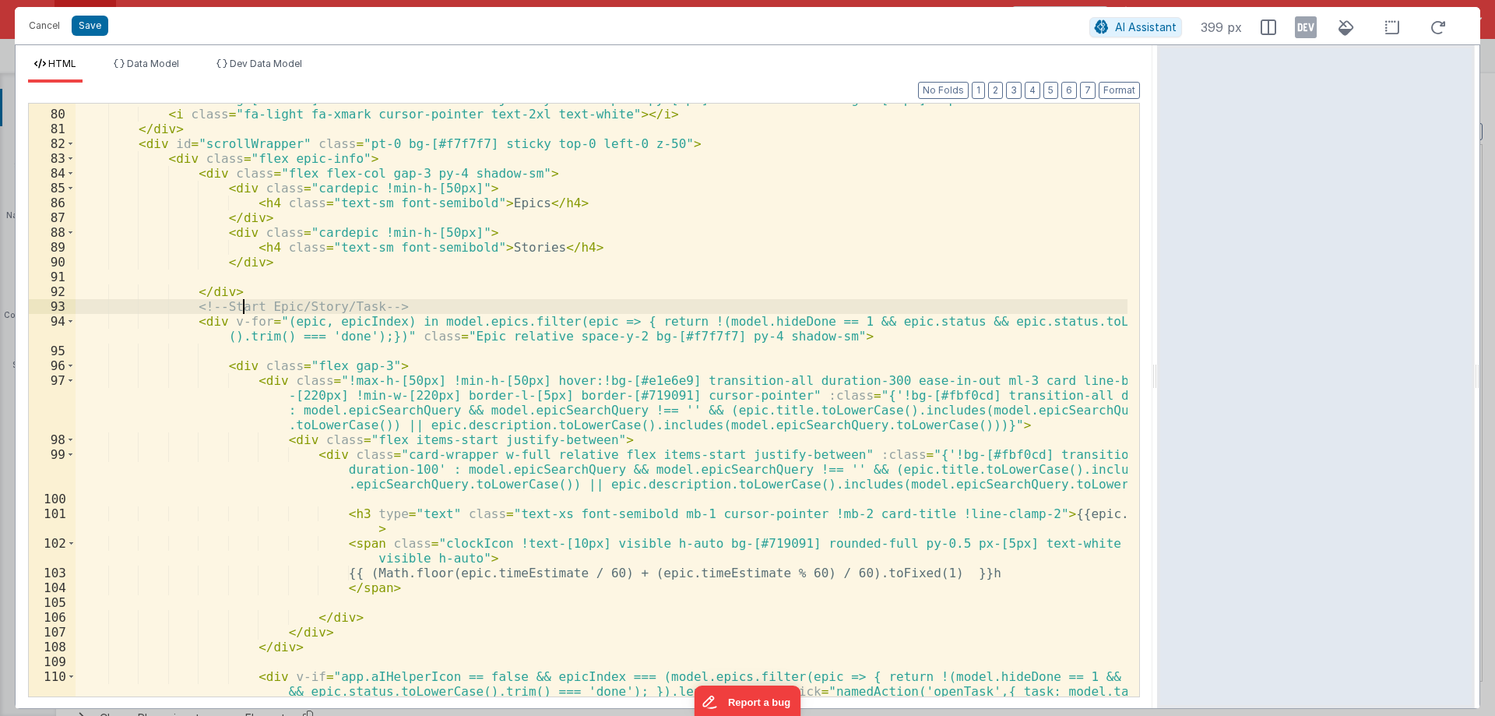
scroll to position [280, 0]
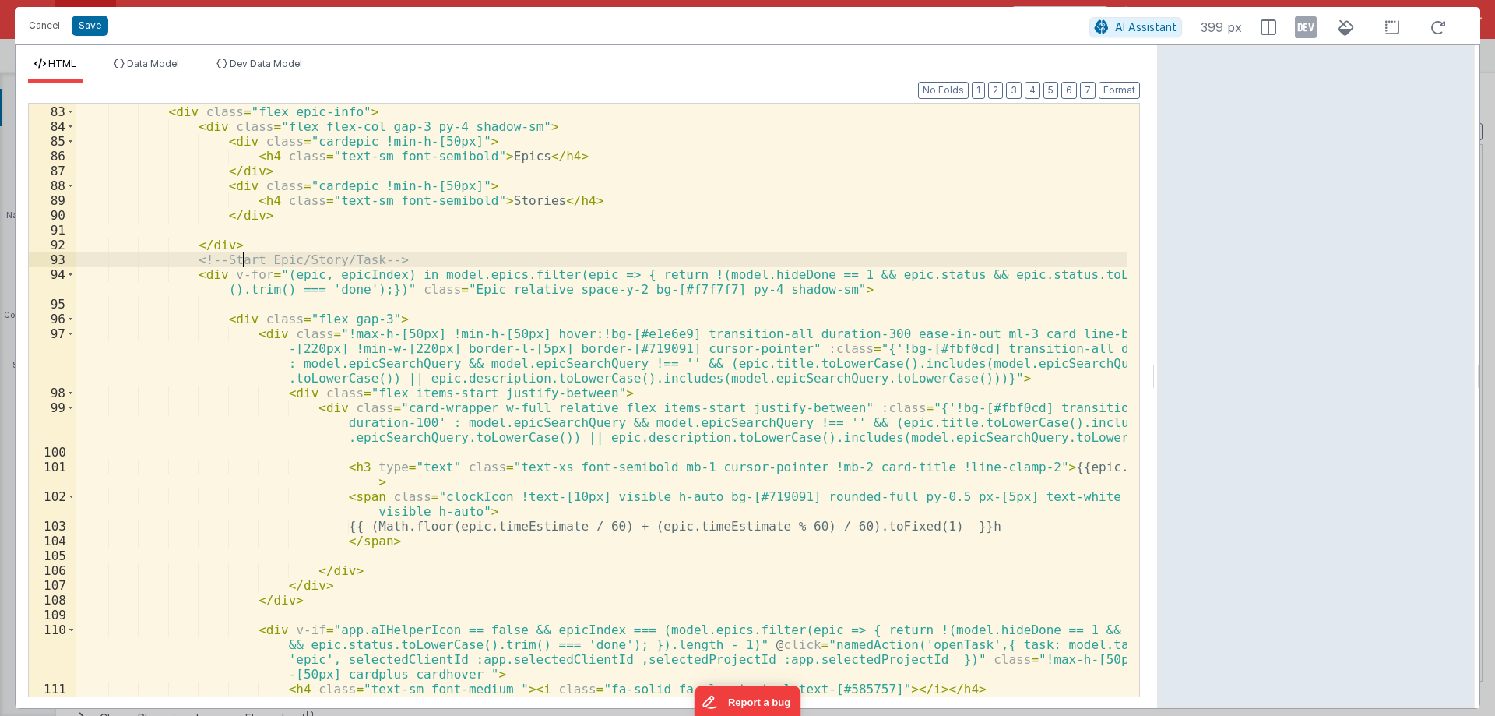
click at [260, 292] on div "< div id = "scrollWrapper" class = "pt-0 bg-[#f7f7f7] sticky top-0 left-0 z-50"…" at bounding box center [602, 401] width 1052 height 622
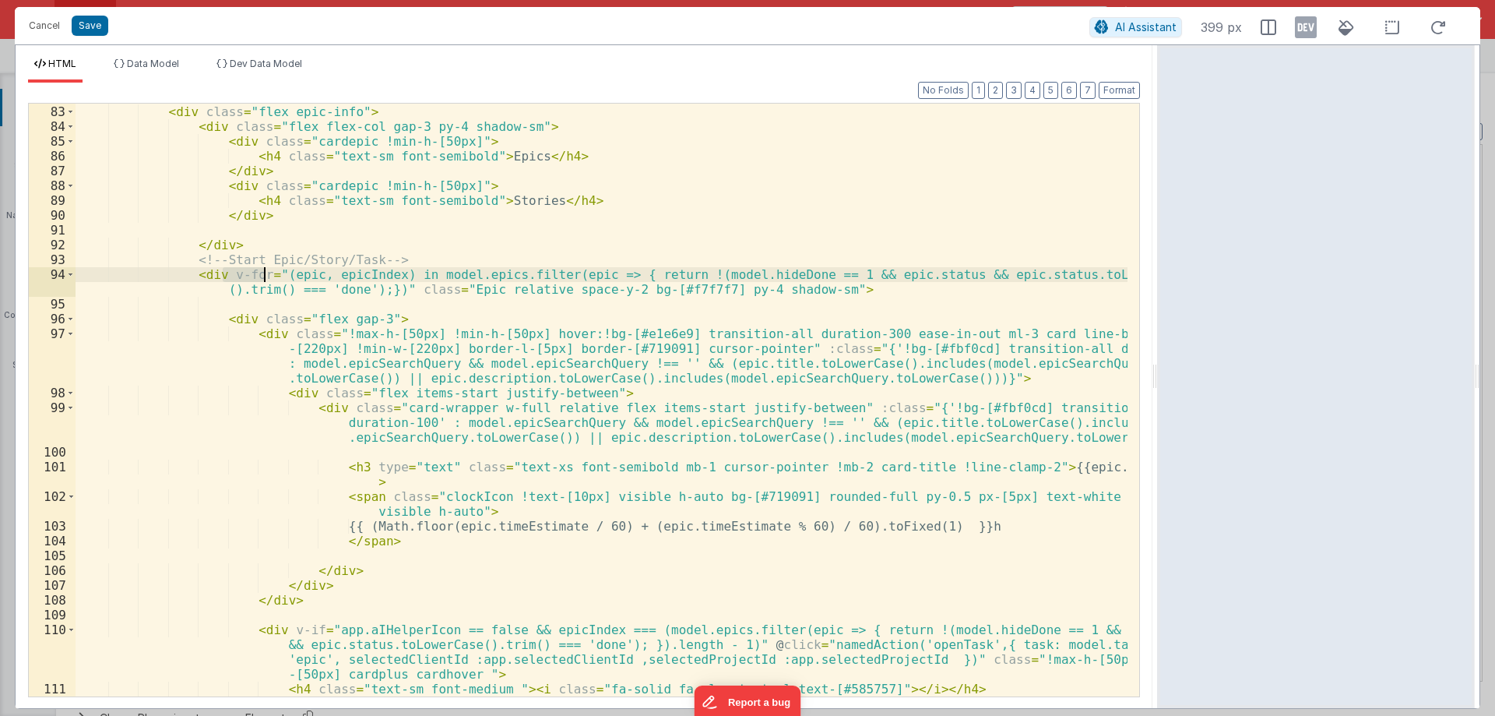
drag, startPoint x: 220, startPoint y: 274, endPoint x: 261, endPoint y: 269, distance: 40.9
click at [261, 269] on div "< div id = "scrollWrapper" class = "pt-0 bg-[#f7f7f7] sticky top-0 left-0 z-50"…" at bounding box center [602, 401] width 1052 height 622
drag, startPoint x: 429, startPoint y: 277, endPoint x: 493, endPoint y: 276, distance: 63.9
click at [493, 276] on div "< div id = "scrollWrapper" class = "pt-0 bg-[#f7f7f7] sticky top-0 left-0 z-50"…" at bounding box center [602, 401] width 1052 height 622
click at [666, 276] on div "< div id = "scrollWrapper" class = "pt-0 bg-[#f7f7f7] sticky top-0 left-0 z-50"…" at bounding box center [602, 401] width 1052 height 622
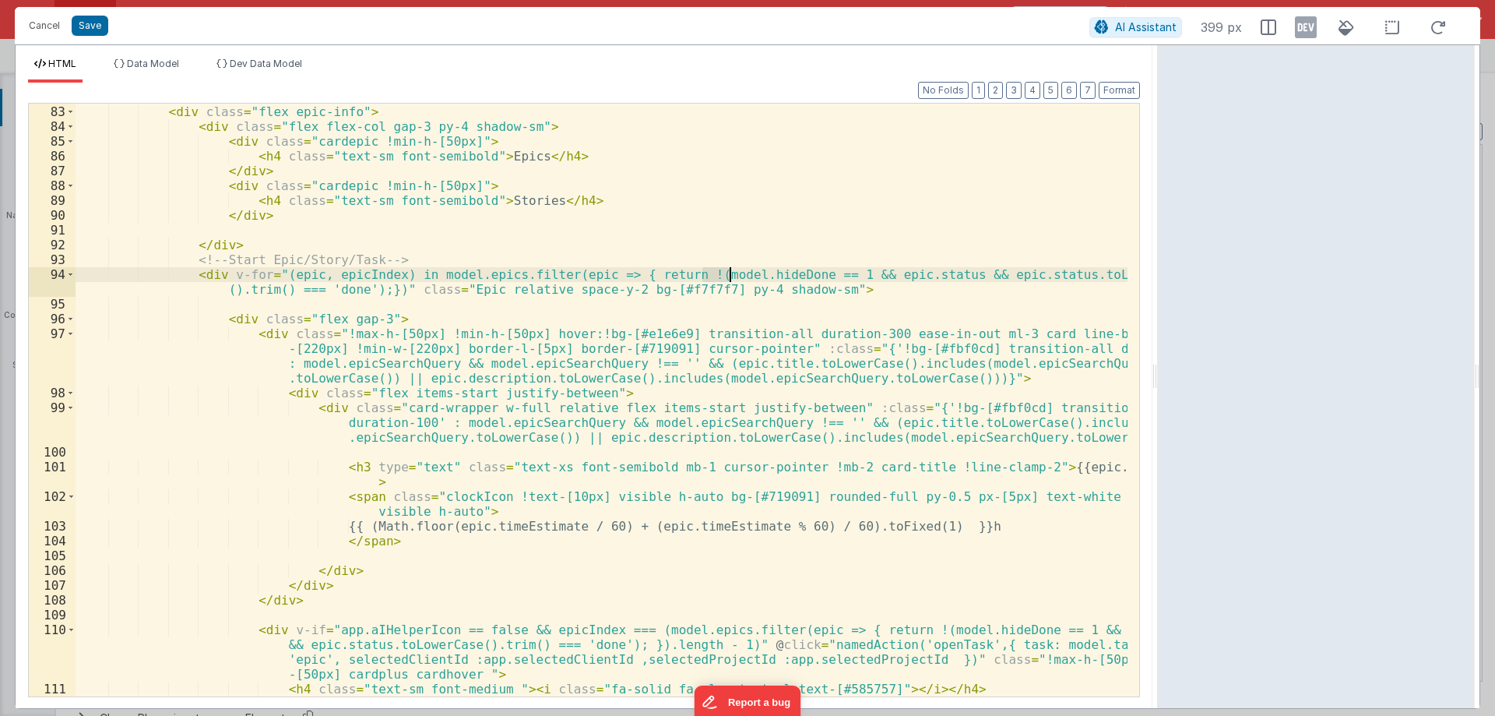
drag, startPoint x: 699, startPoint y: 276, endPoint x: 731, endPoint y: 276, distance: 31.9
click at [731, 276] on div "< div id = "scrollWrapper" class = "pt-0 bg-[#f7f7f7] sticky top-0 left-0 z-50"…" at bounding box center [602, 401] width 1052 height 622
click at [748, 276] on div "< div id = "scrollWrapper" class = "pt-0 bg-[#f7f7f7] sticky top-0 left-0 z-50"…" at bounding box center [602, 401] width 1052 height 622
drag, startPoint x: 748, startPoint y: 276, endPoint x: 702, endPoint y: 276, distance: 45.9
click at [702, 276] on div "< div id = "scrollWrapper" class = "pt-0 bg-[#f7f7f7] sticky top-0 left-0 z-50"…" at bounding box center [602, 401] width 1052 height 622
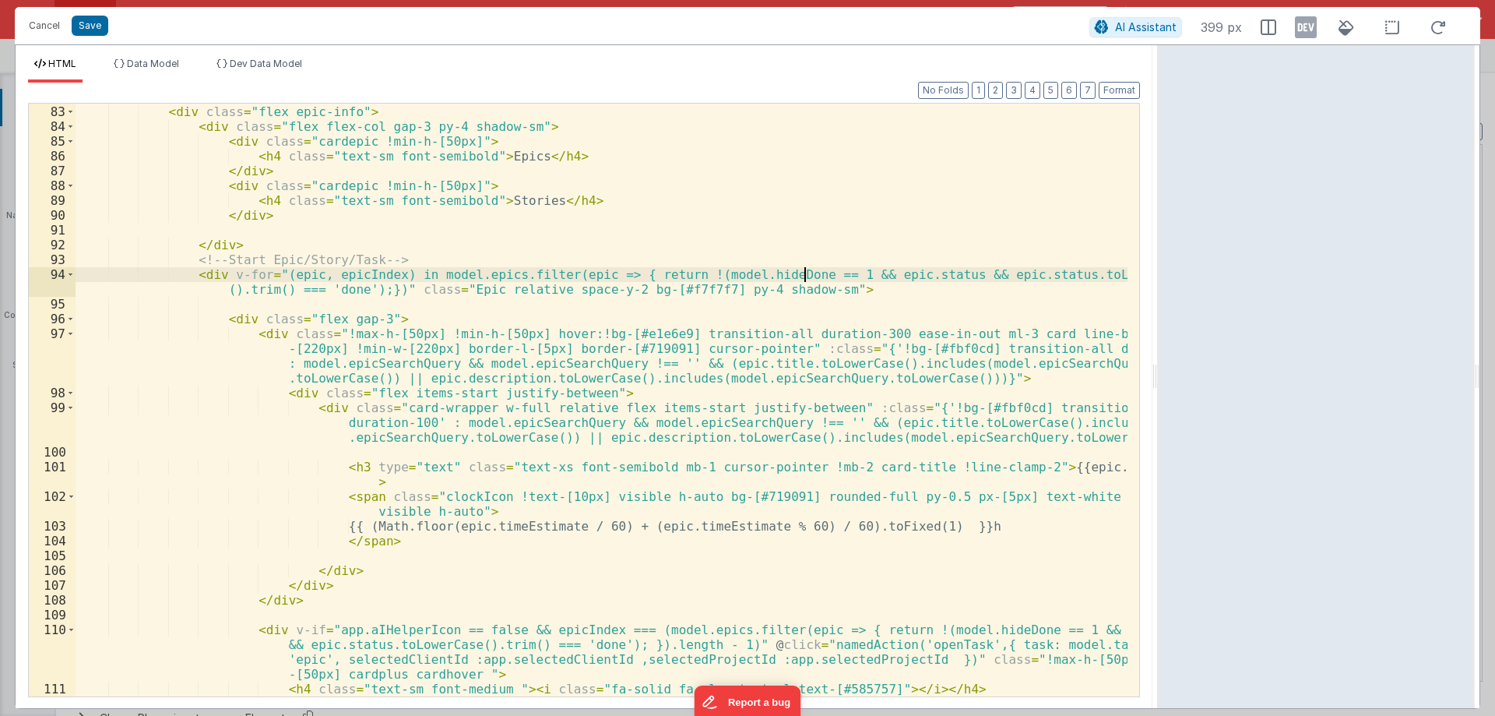
click at [805, 273] on div "< div id = "scrollWrapper" class = "pt-0 bg-[#f7f7f7] sticky top-0 left-0 z-50"…" at bounding box center [602, 401] width 1052 height 622
click at [776, 274] on div "< div id = "scrollWrapper" class = "pt-0 bg-[#f7f7f7] sticky top-0 left-0 z-50"…" at bounding box center [602, 401] width 1052 height 622
drag, startPoint x: 803, startPoint y: 272, endPoint x: 705, endPoint y: 265, distance: 98.3
click at [705, 265] on div "< div id = "scrollWrapper" class = "pt-0 bg-[#f7f7f7] sticky top-0 left-0 z-50"…" at bounding box center [602, 401] width 1052 height 622
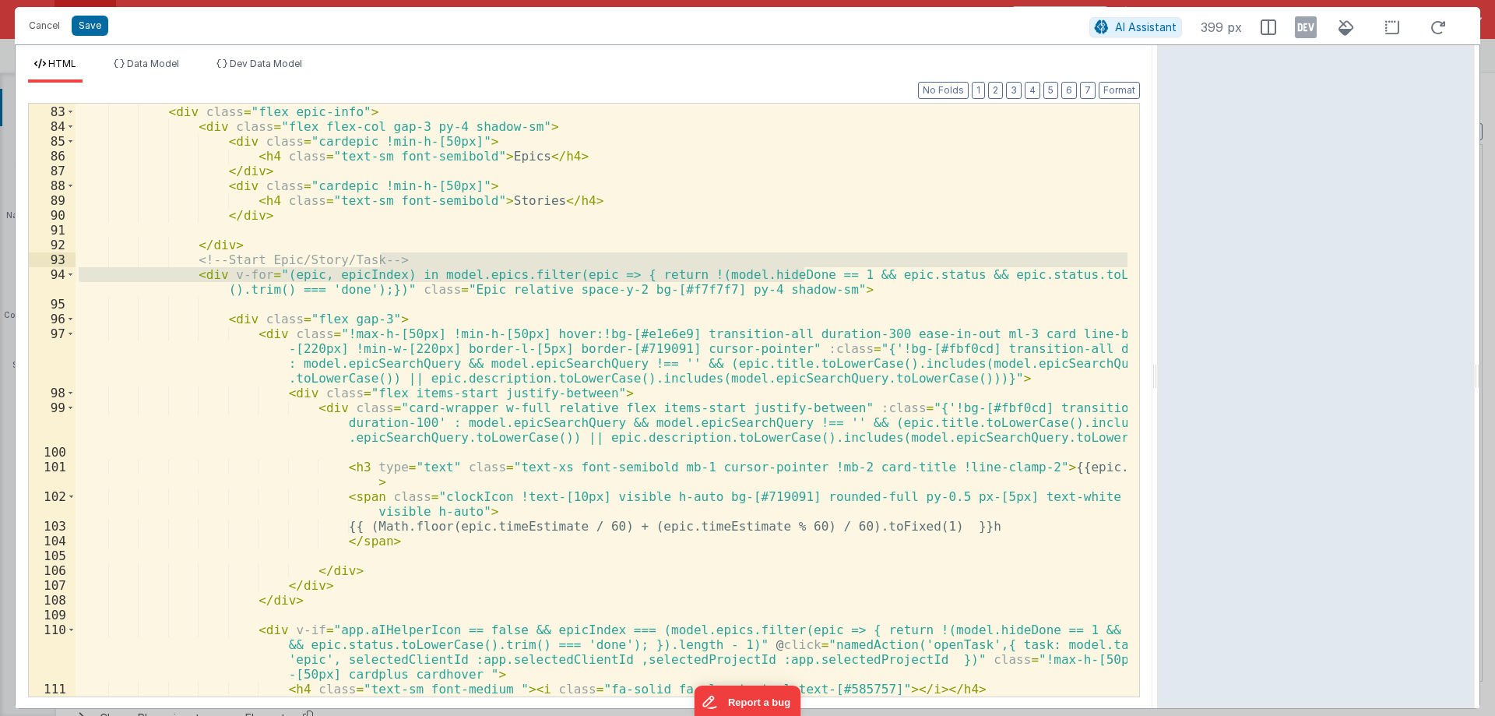
click at [733, 268] on div "< div id = "scrollWrapper" class = "pt-0 bg-[#f7f7f7] sticky top-0 left-0 z-50"…" at bounding box center [602, 400] width 1052 height 592
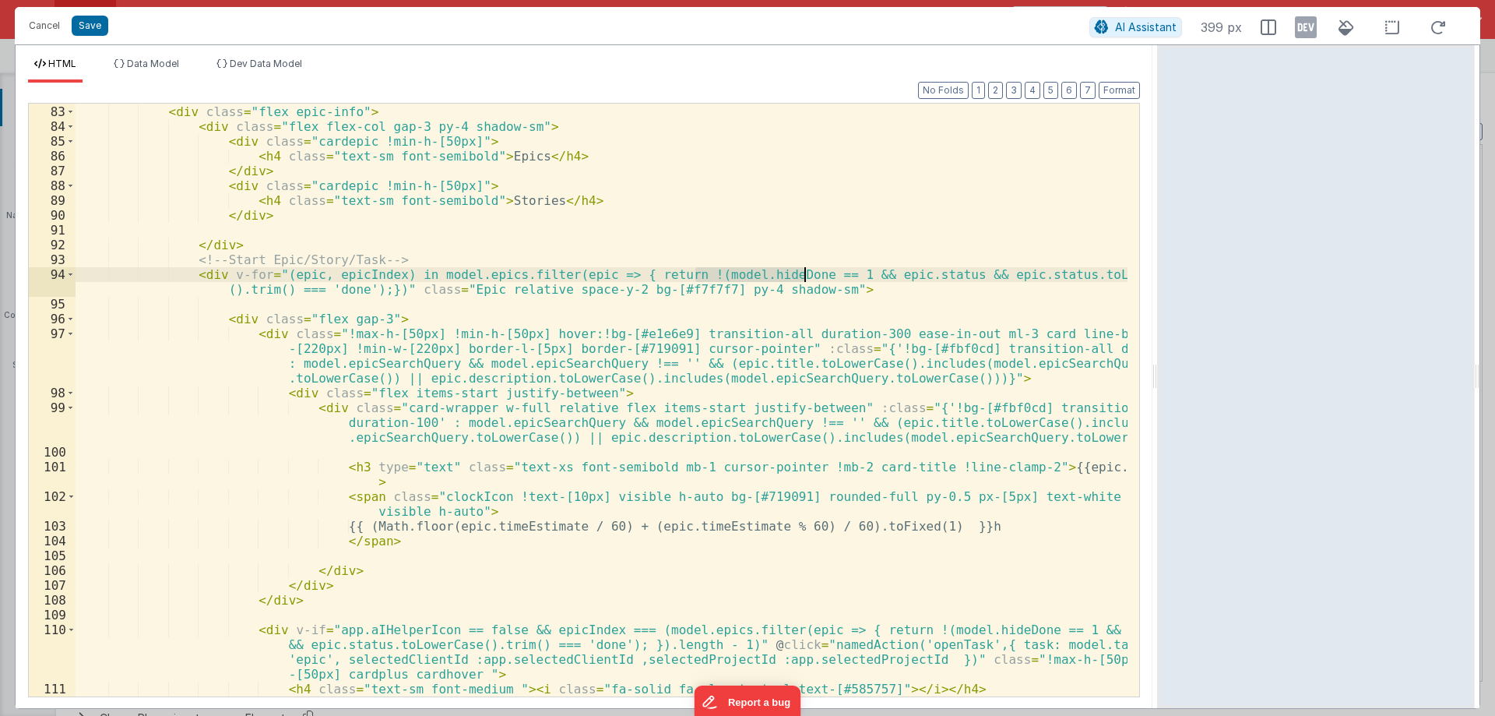
drag, startPoint x: 712, startPoint y: 273, endPoint x: 802, endPoint y: 280, distance: 90.5
click at [802, 280] on div "< div id = "scrollWrapper" class = "pt-0 bg-[#f7f7f7] sticky top-0 left-0 z-50"…" at bounding box center [602, 401] width 1052 height 622
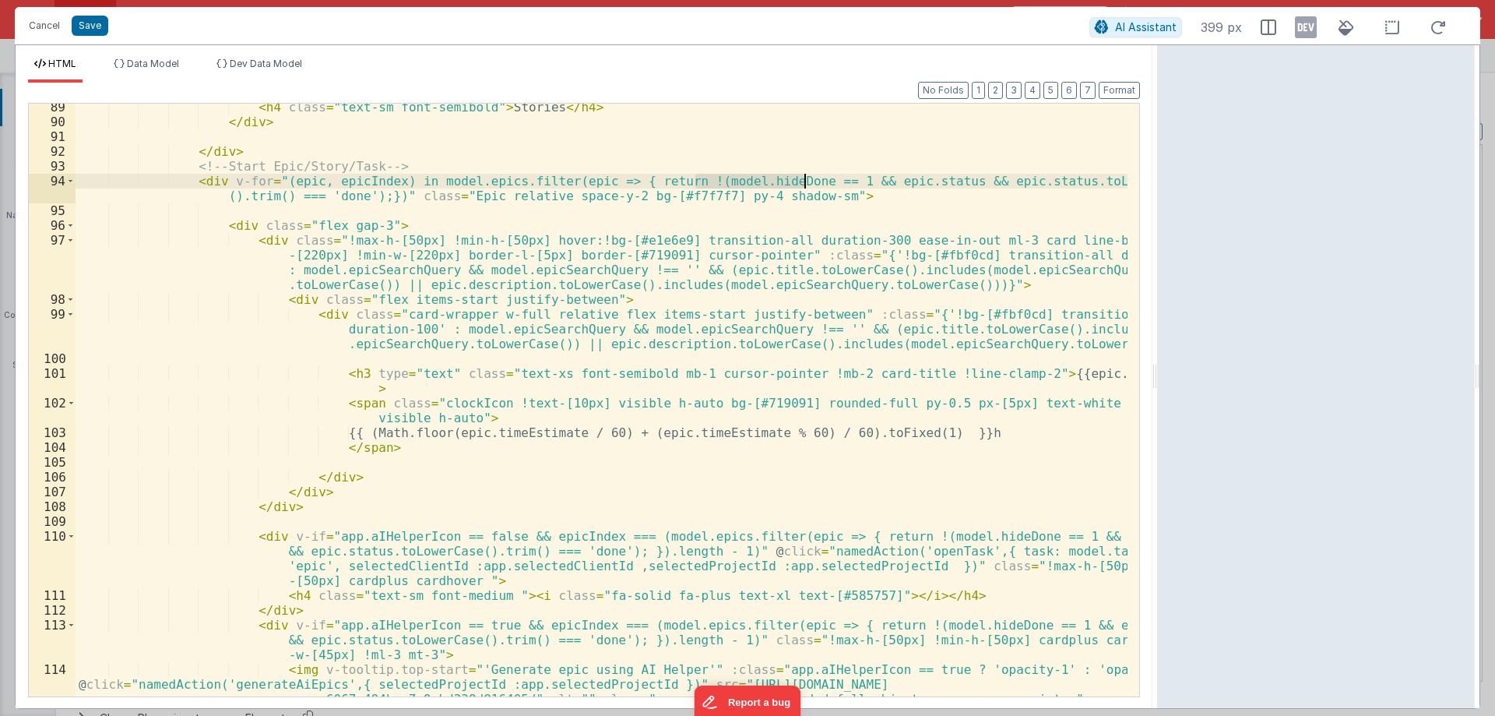
scroll to position [374, 0]
click at [392, 280] on div "< h4 class = "text-sm font-semibold" > Stories </ h4 > </ div > </ div > <!-- S…" at bounding box center [602, 411] width 1052 height 622
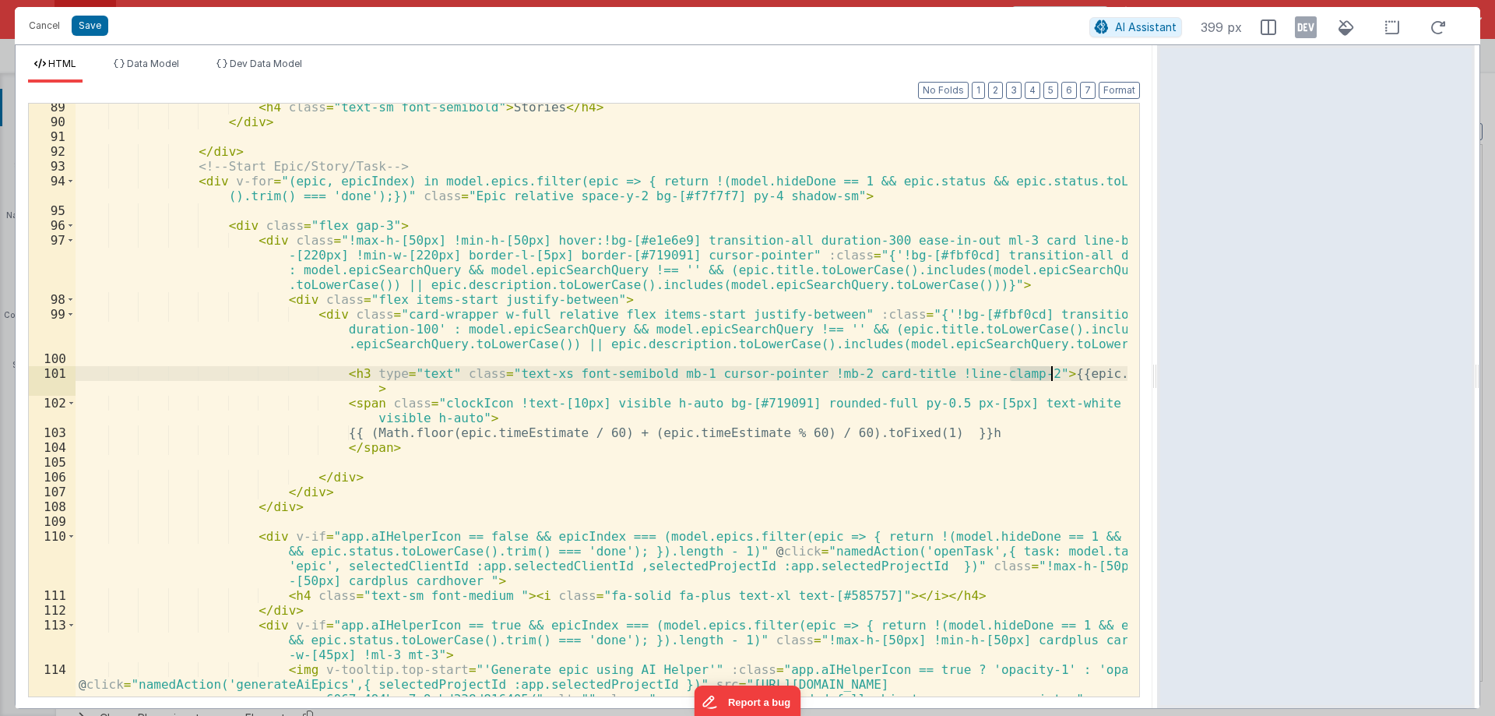
drag, startPoint x: 1007, startPoint y: 371, endPoint x: 1053, endPoint y: 371, distance: 45.2
click at [1053, 371] on div "< h4 class = "text-sm font-semibold" > Stories </ h4 > </ div > </ div > <!-- S…" at bounding box center [602, 411] width 1052 height 622
click at [934, 440] on div "< h4 class = "text-sm font-semibold" > Stories </ h4 > </ div > </ div > <!-- S…" at bounding box center [602, 411] width 1052 height 622
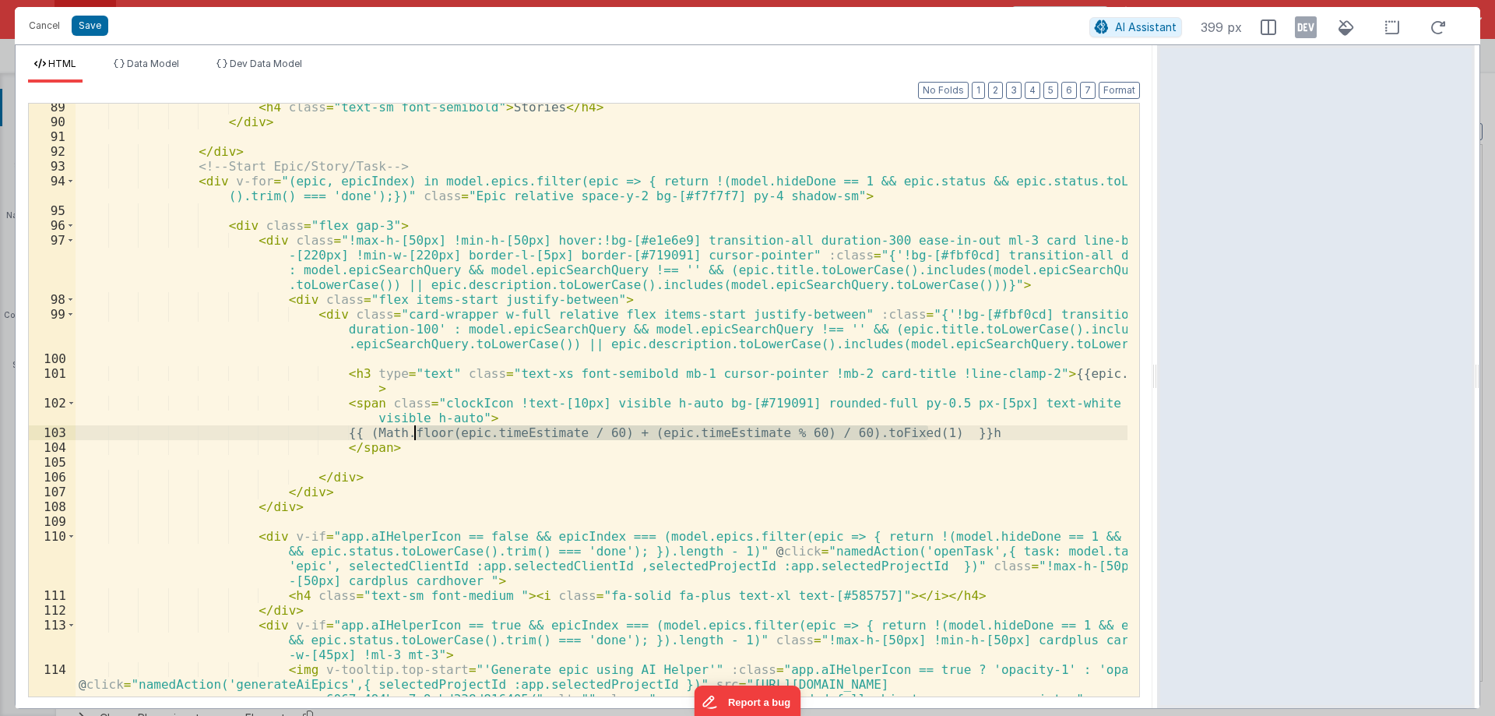
drag, startPoint x: 928, startPoint y: 431, endPoint x: 415, endPoint y: 438, distance: 513.1
click at [415, 438] on div "< h4 class = "text-sm font-semibold" > Stories </ h4 > </ div > </ div > <!-- S…" at bounding box center [602, 411] width 1052 height 622
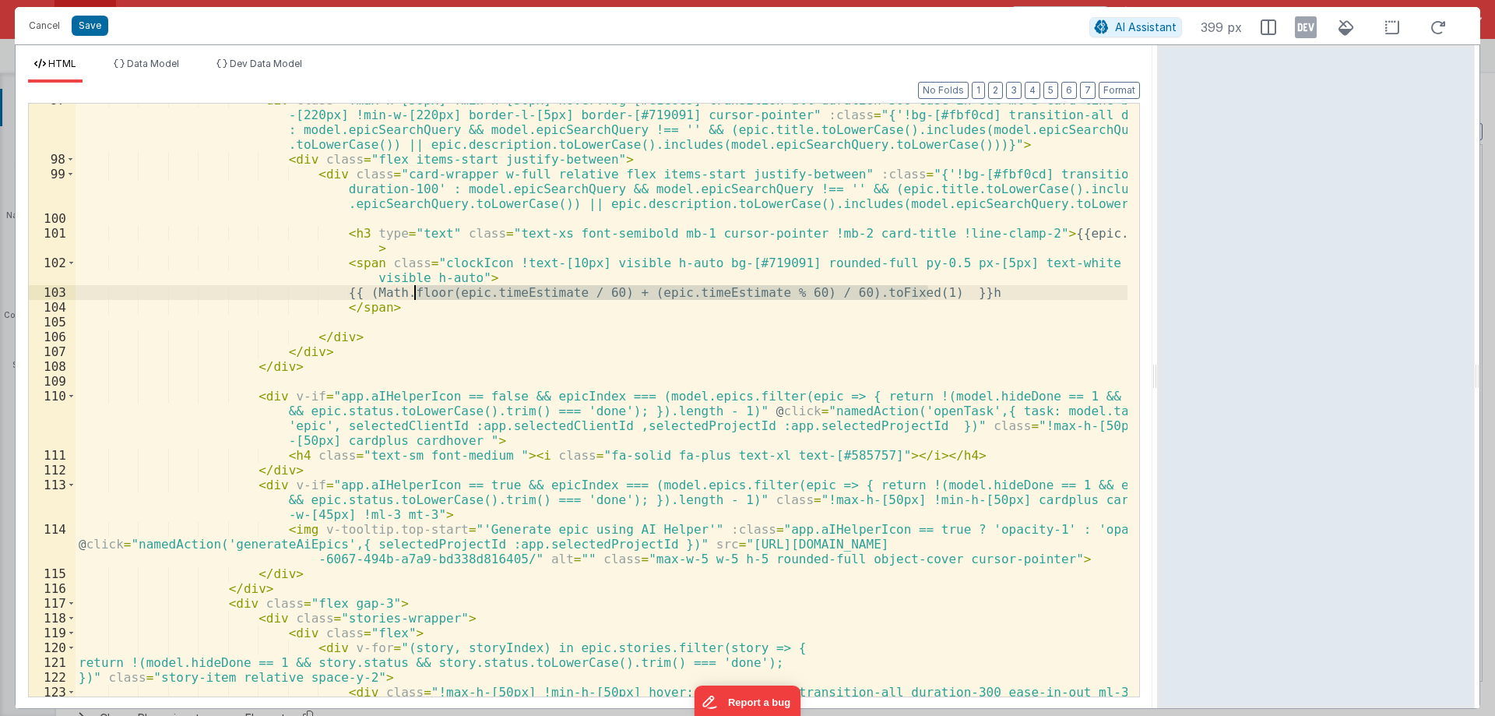
scroll to position [561, 0]
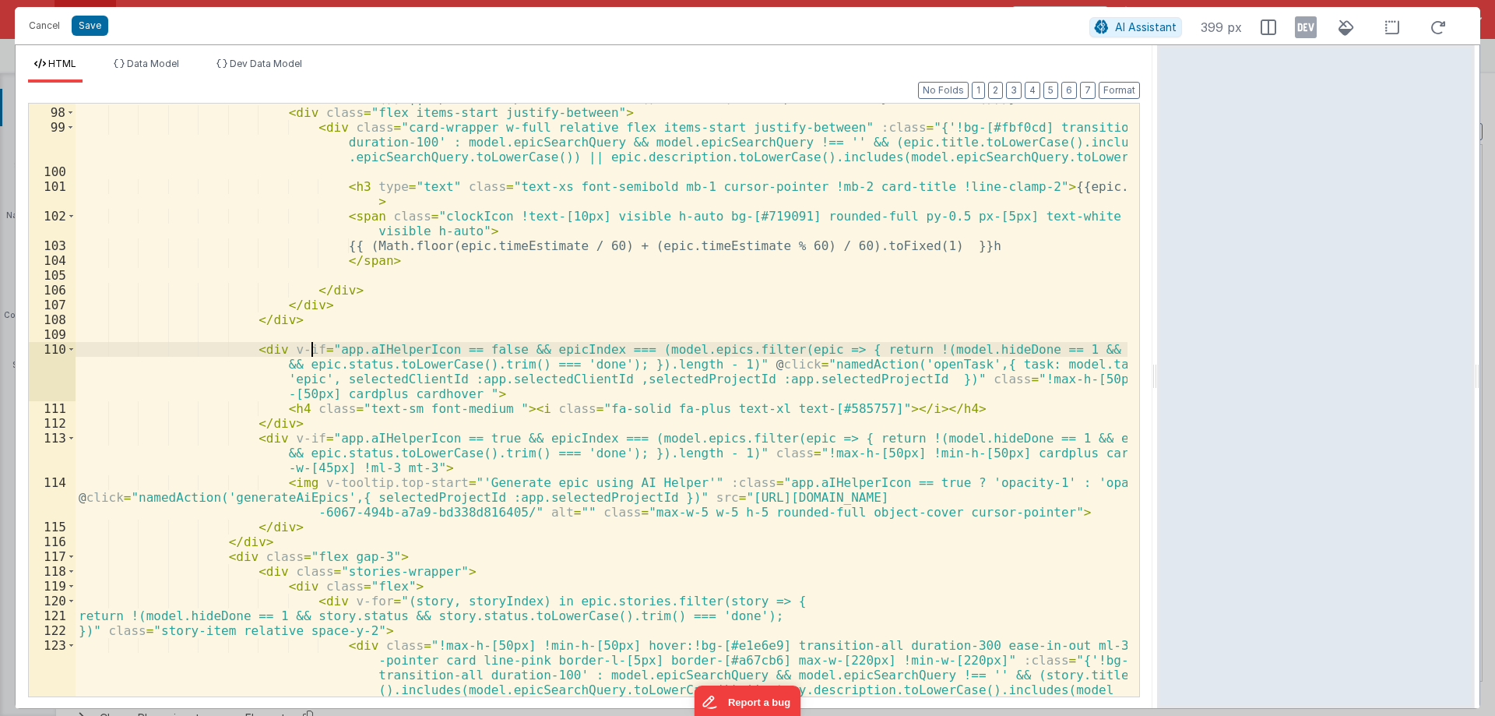
click at [308, 353] on div "< div class = "!max-h-[50px] !min-h-[50px] hover:!bg-[#e1e6e9] transition-all d…" at bounding box center [602, 423] width 1052 height 755
click at [350, 347] on div "< div class = "!max-h-[50px] !min-h-[50px] hover:!bg-[#e1e6e9] transition-all d…" at bounding box center [602, 423] width 1052 height 755
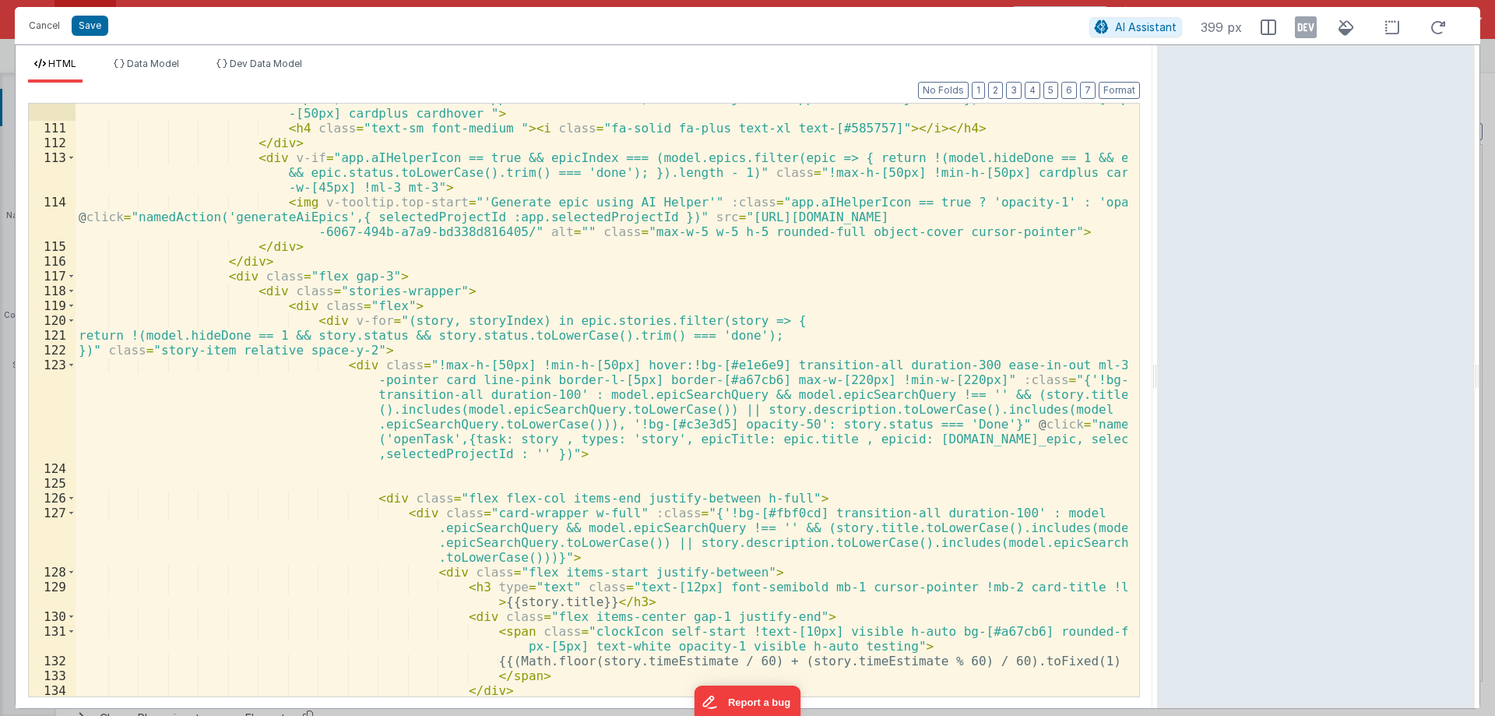
scroll to position [888, 0]
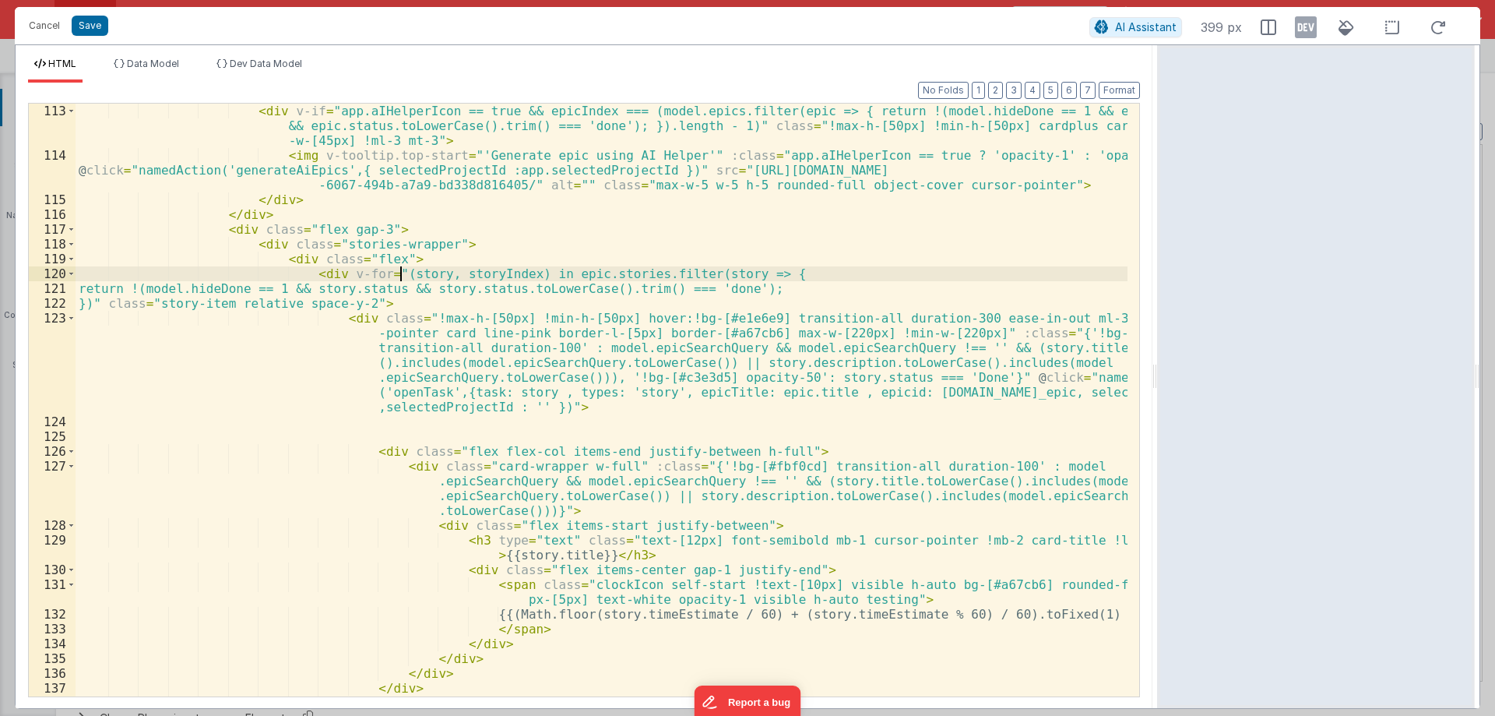
click at [401, 273] on div "< div v-if = "app.aIHelperIcon == true && epicIndex === (model.epics.filter(epi…" at bounding box center [602, 430] width 1052 height 652
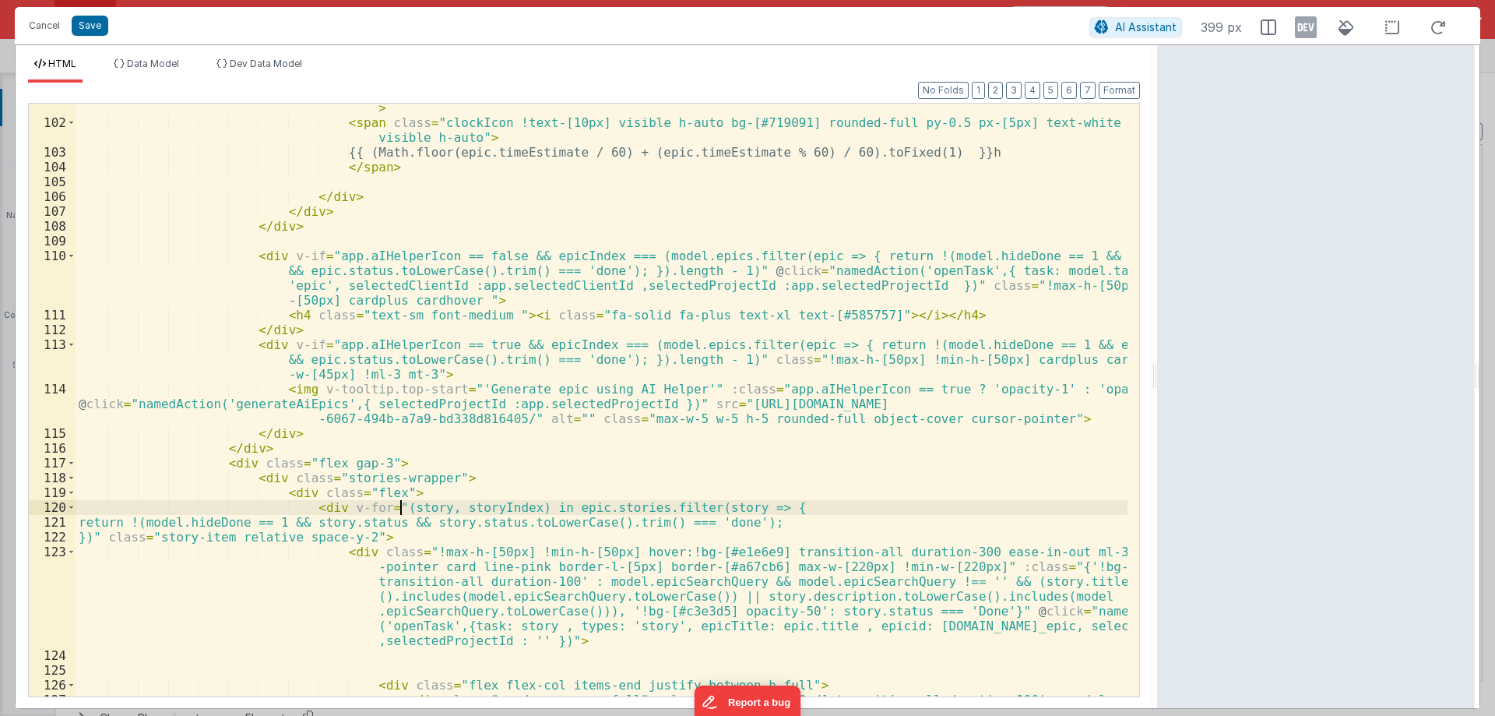
scroll to position [654, 0]
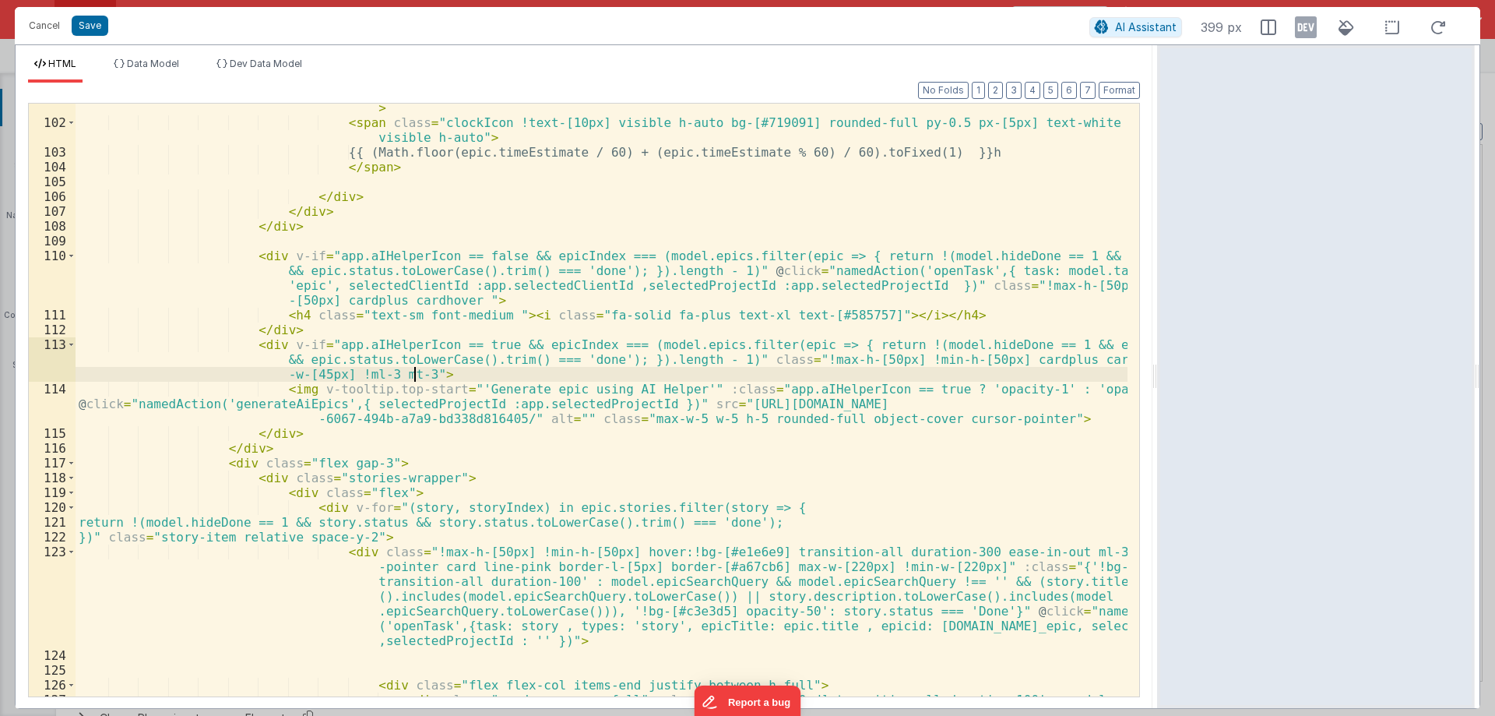
click at [414, 374] on div "< h3 type = "text" class = "text-xs font-semibold mb-1 cursor-pointer !mb-2 car…" at bounding box center [602, 426] width 1052 height 681
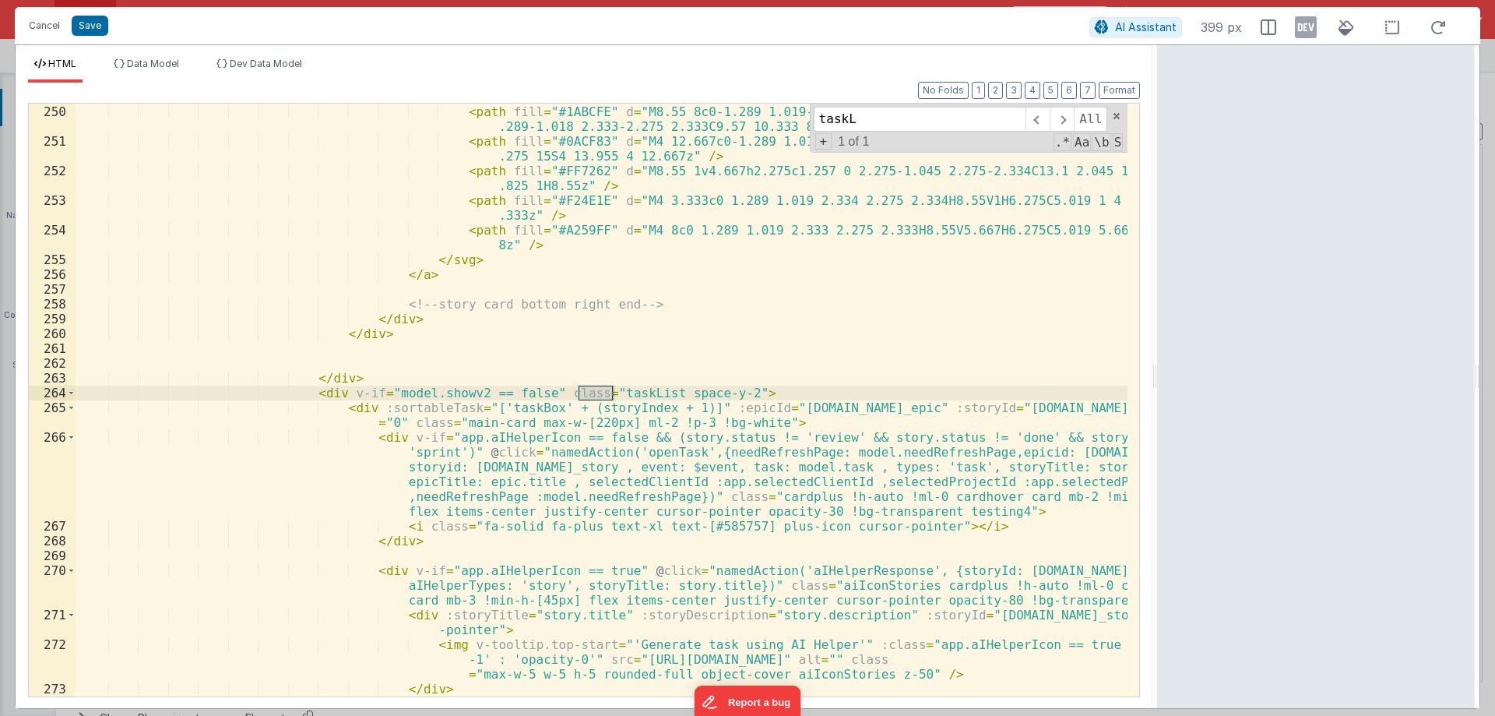
scroll to position [3669, 0]
type input "taskLsist"
click at [606, 395] on div "< svg width = "16px" height = "16px" viewBox = "0 0 16 16" xmlns = "[URL][DOMAI…" at bounding box center [602, 401] width 1052 height 622
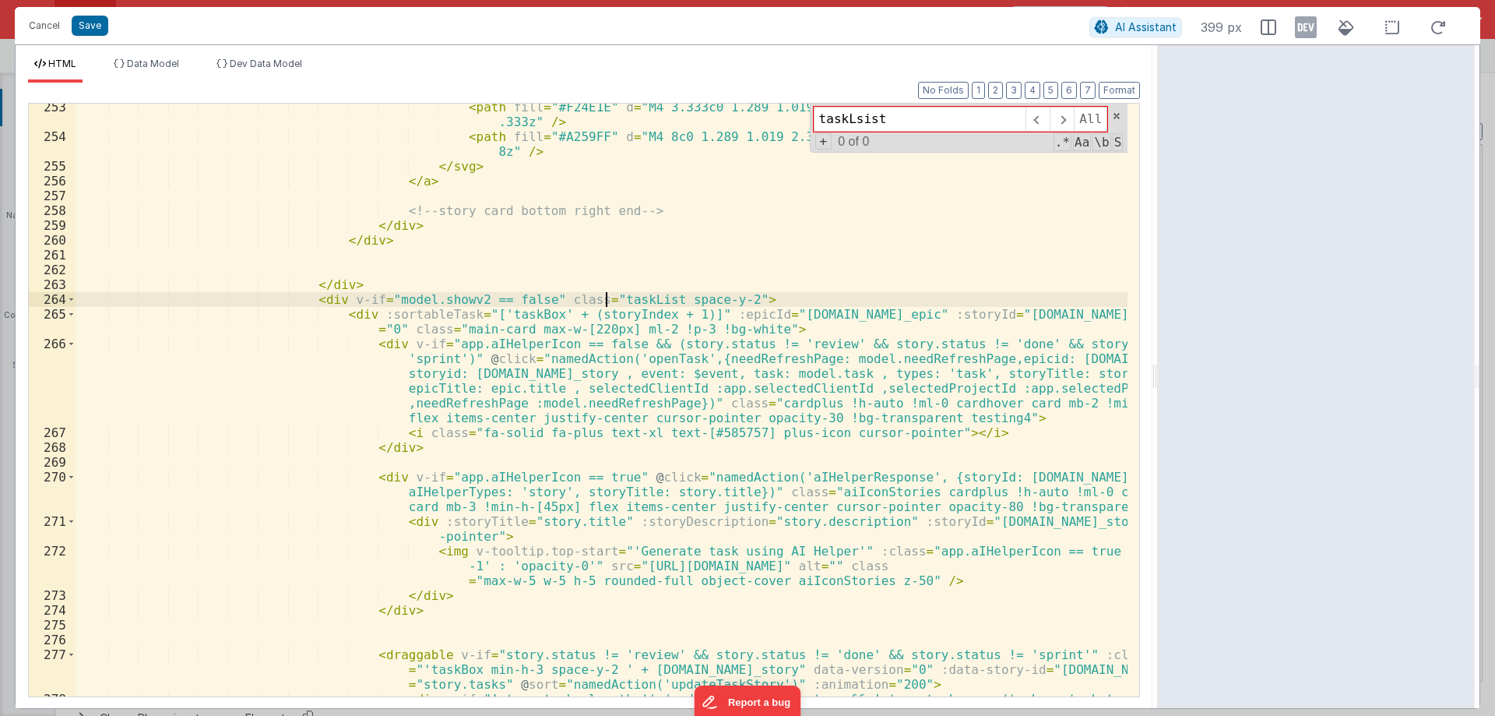
scroll to position [3762, 0]
click at [369, 318] on div "< path fill = "#F24E1E" d = "M4 3.333c0 1.289 1.019 2.334 2.275 2.334H8.55V1H6.…" at bounding box center [602, 426] width 1052 height 652
click at [401, 317] on div "< path fill = "#F24E1E" d = "M4 3.333c0 1.289 1.019 2.334 2.275 2.334H8.55V1H6.…" at bounding box center [602, 426] width 1052 height 652
click at [420, 317] on div "< path fill = "#F24E1E" d = "M4 3.333c0 1.289 1.019 2.334 2.275 2.334H8.55V1H6.…" at bounding box center [602, 426] width 1052 height 652
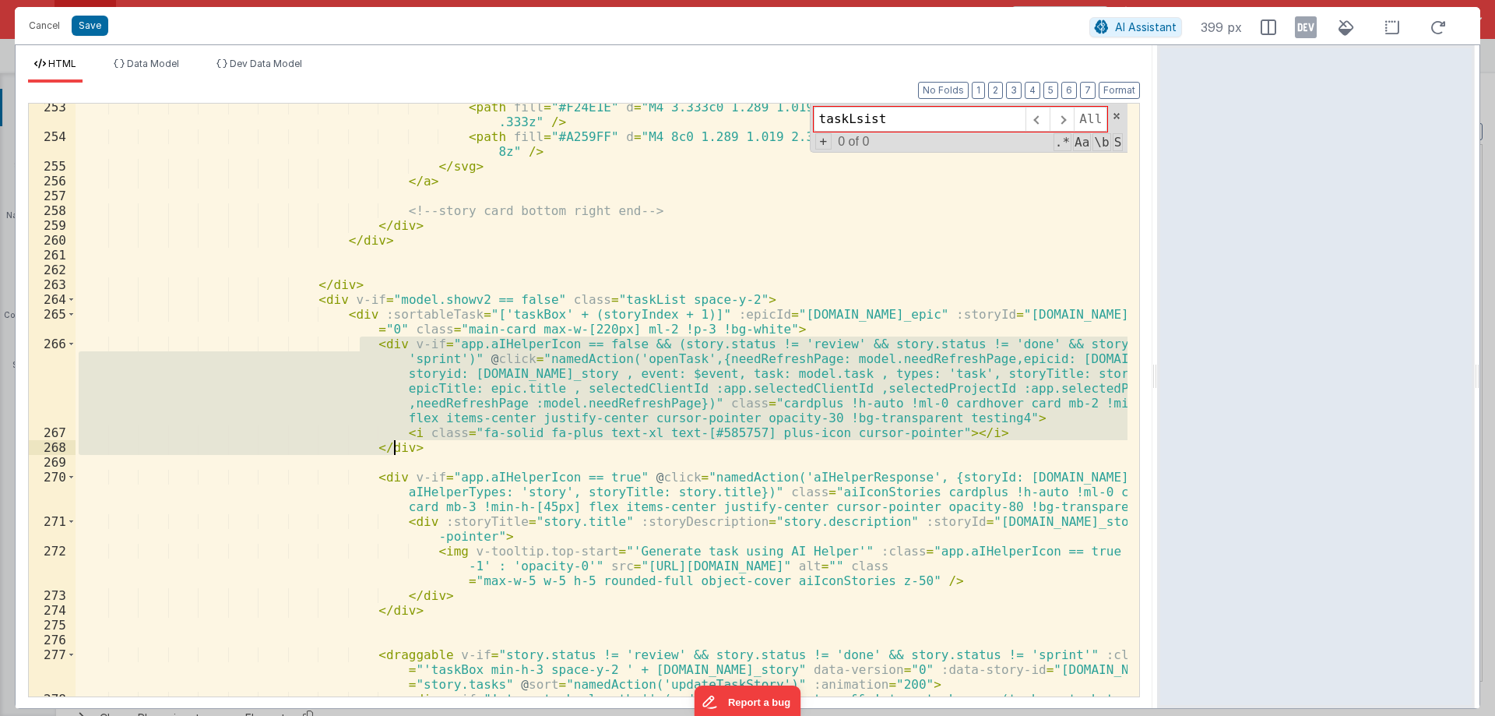
drag, startPoint x: 363, startPoint y: 345, endPoint x: 435, endPoint y: 450, distance: 127.6
click at [435, 450] on div "< path fill = "#F24E1E" d = "M4 3.333c0 1.289 1.019 2.334 2.275 2.334H8.55V1H6.…" at bounding box center [602, 426] width 1052 height 652
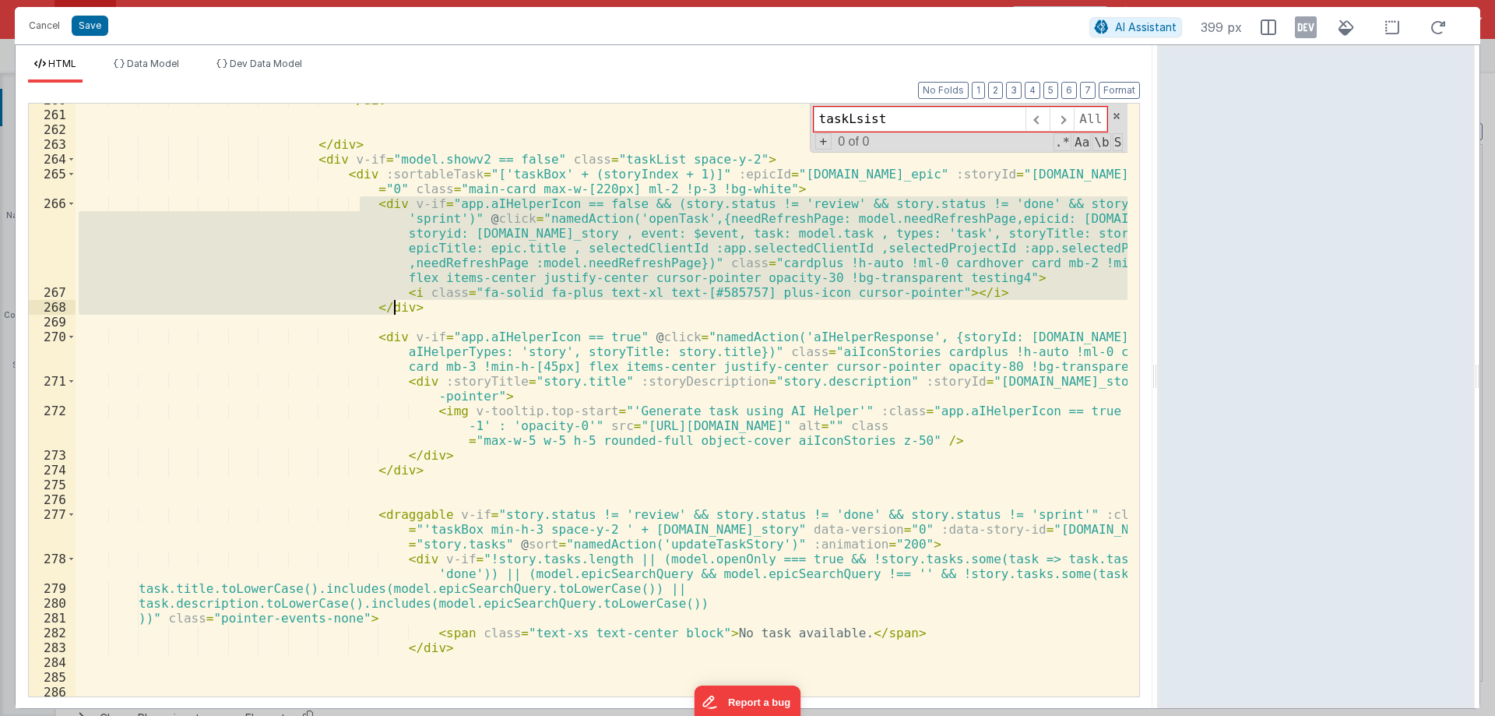
scroll to position [3949, 0]
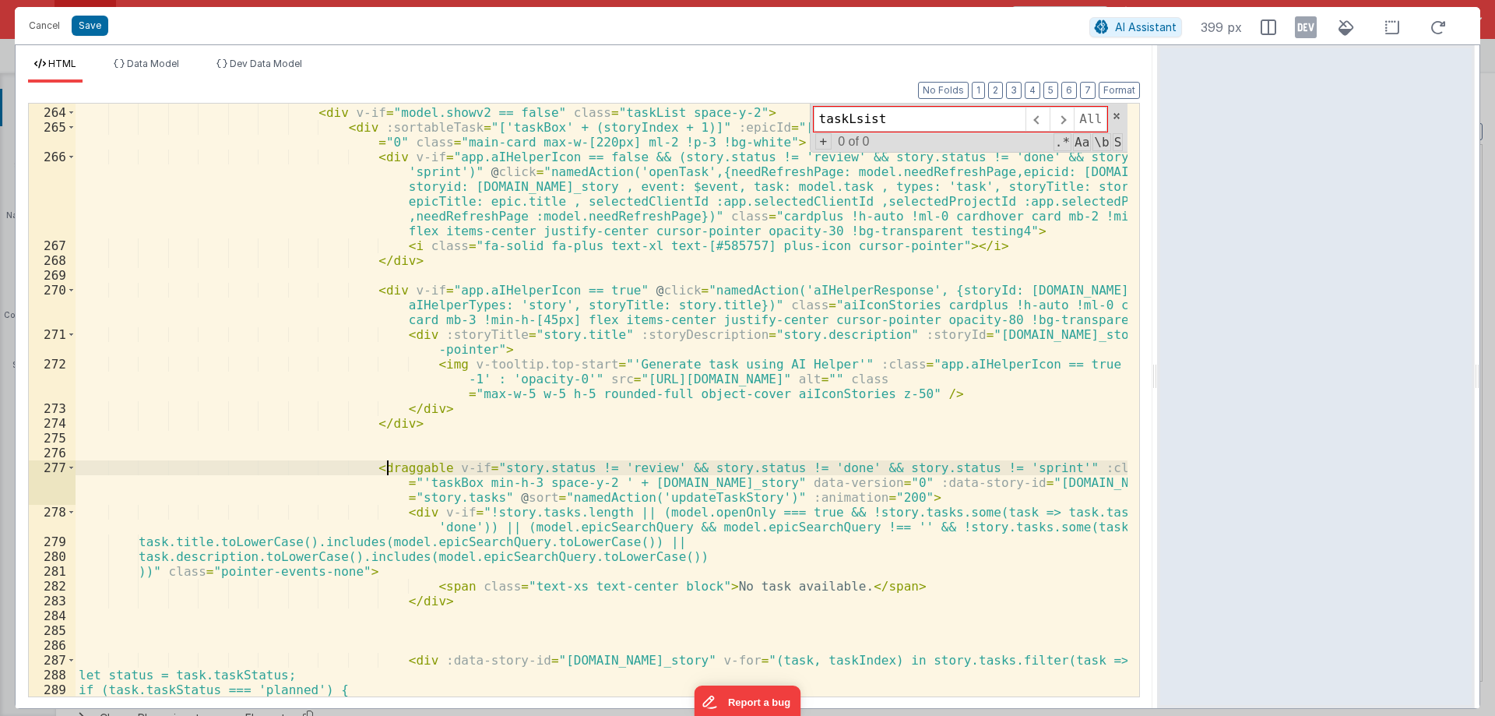
click at [388, 467] on div "</ div > < div v-if = "model.showv2 == false" class = "taskList space-y-2" > < …" at bounding box center [602, 401] width 1052 height 622
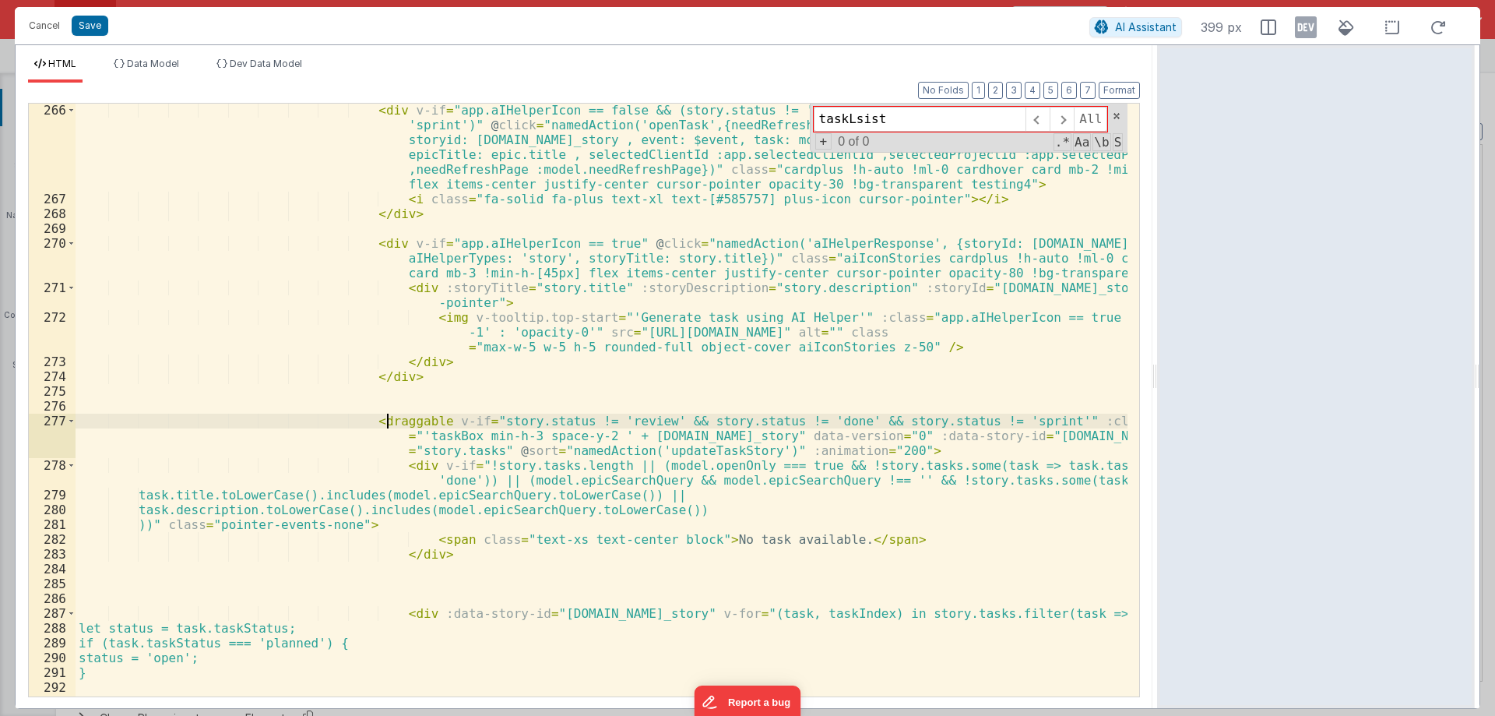
click at [582, 471] on div "< div v-if = "app.aIHelperIcon == false && (story.status != 'review' && story.s…" at bounding box center [602, 451] width 1052 height 696
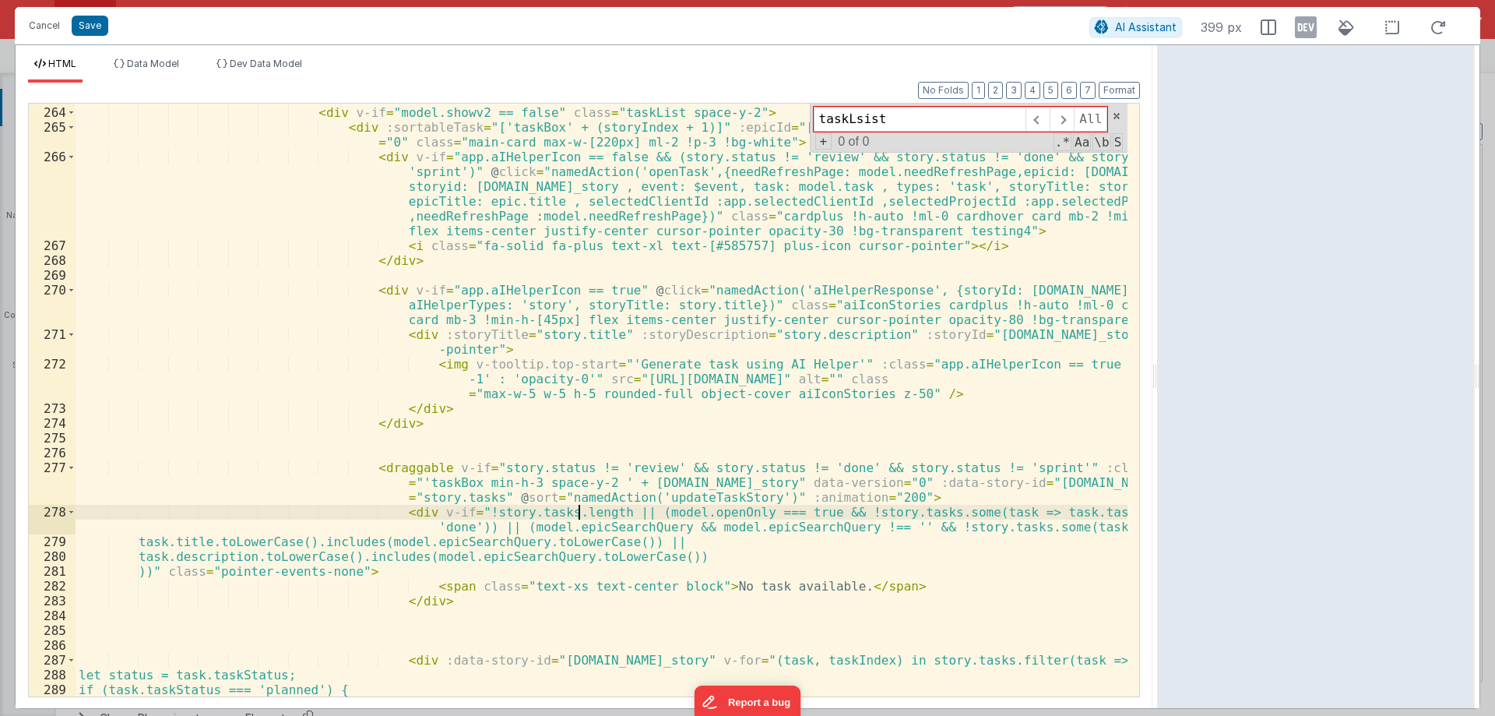
scroll to position [3856, 0]
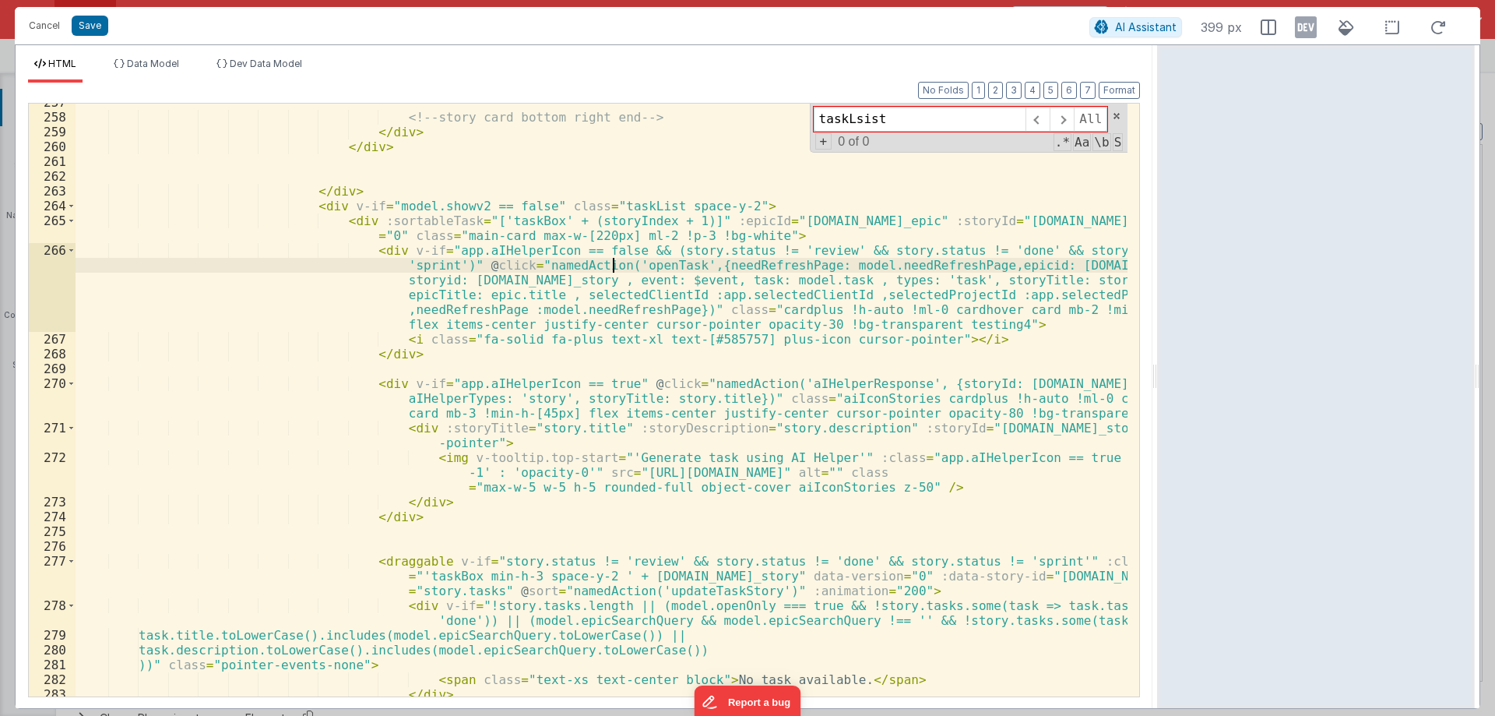
click at [615, 269] on div "<!-- story card bottom right end --> </ div > </ div > </ div > < div v-if = "m…" at bounding box center [602, 406] width 1052 height 622
click at [469, 258] on div "<!-- story card bottom right end --> </ div > </ div > </ div > < div v-if = "m…" at bounding box center [602, 406] width 1052 height 622
click at [755, 304] on div "<!-- story card bottom right end --> </ div > </ div > </ div > < div v-if = "m…" at bounding box center [602, 406] width 1052 height 622
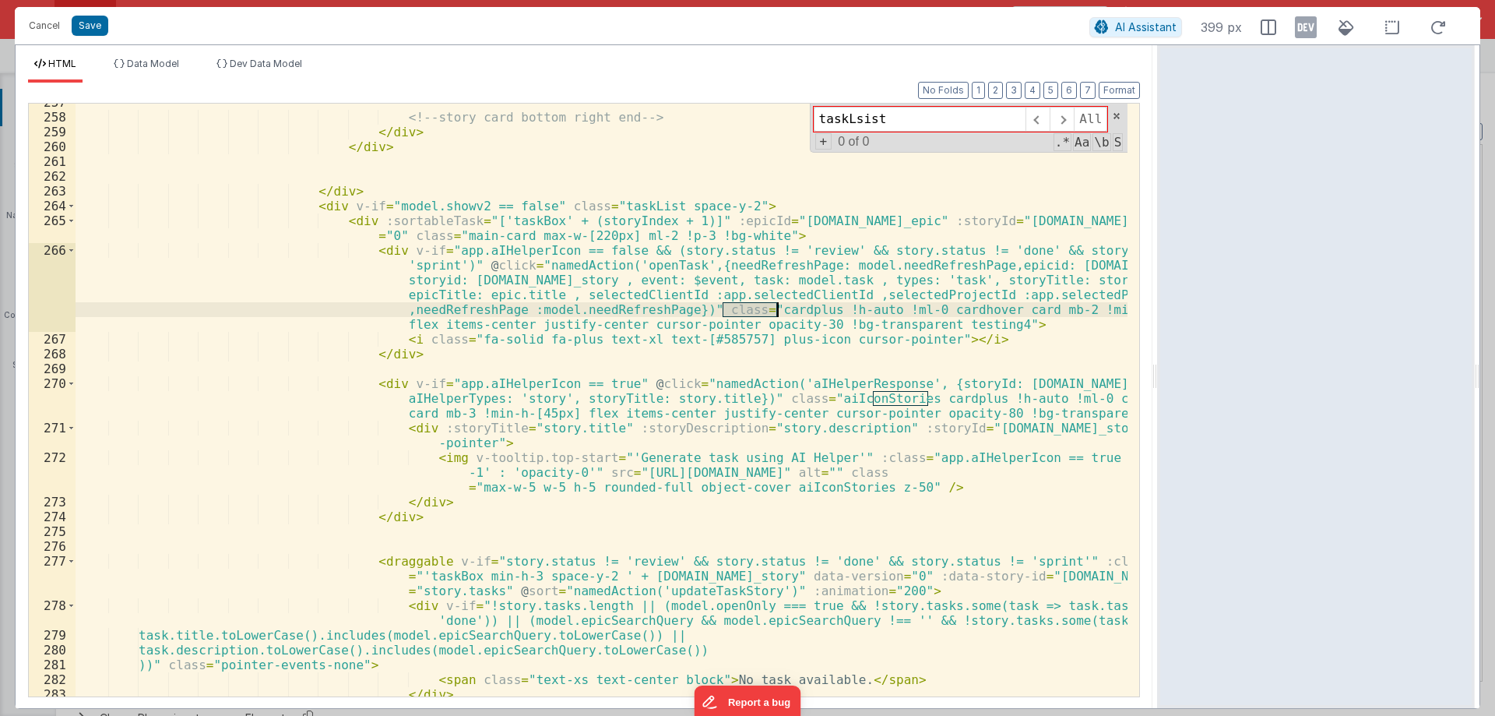
click at [755, 304] on div "<!-- story card bottom right end --> </ div > </ div > </ div > < div v-if = "m…" at bounding box center [602, 406] width 1052 height 622
click at [433, 253] on div "<!-- story card bottom right end --> </ div > </ div > </ div > < div v-if = "m…" at bounding box center [602, 406] width 1052 height 622
click at [471, 251] on div "<!-- story card bottom right end --> </ div > </ div > </ div > < div v-if = "m…" at bounding box center [602, 406] width 1052 height 622
drag, startPoint x: 471, startPoint y: 251, endPoint x: 528, endPoint y: 251, distance: 56.8
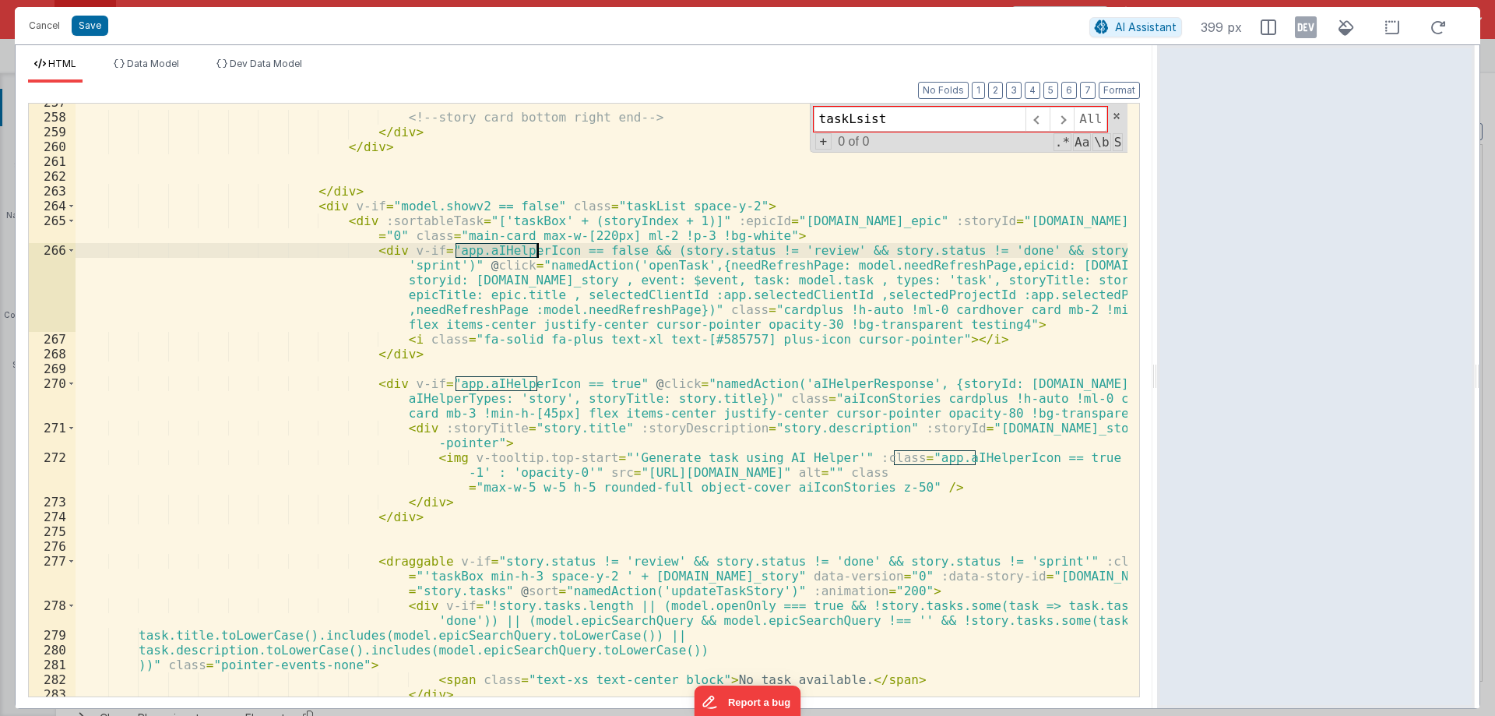
click at [528, 251] on div "<!-- story card bottom right end --> </ div > </ div > </ div > < div v-if = "m…" at bounding box center [602, 406] width 1052 height 622
click at [588, 251] on div "<!-- story card bottom right end --> </ div > </ div > </ div > < div v-if = "m…" at bounding box center [602, 406] width 1052 height 622
drag, startPoint x: 588, startPoint y: 251, endPoint x: 563, endPoint y: 248, distance: 25.1
click at [563, 248] on div "<!-- story card bottom right end --> </ div > </ div > </ div > < div v-if = "m…" at bounding box center [602, 406] width 1052 height 622
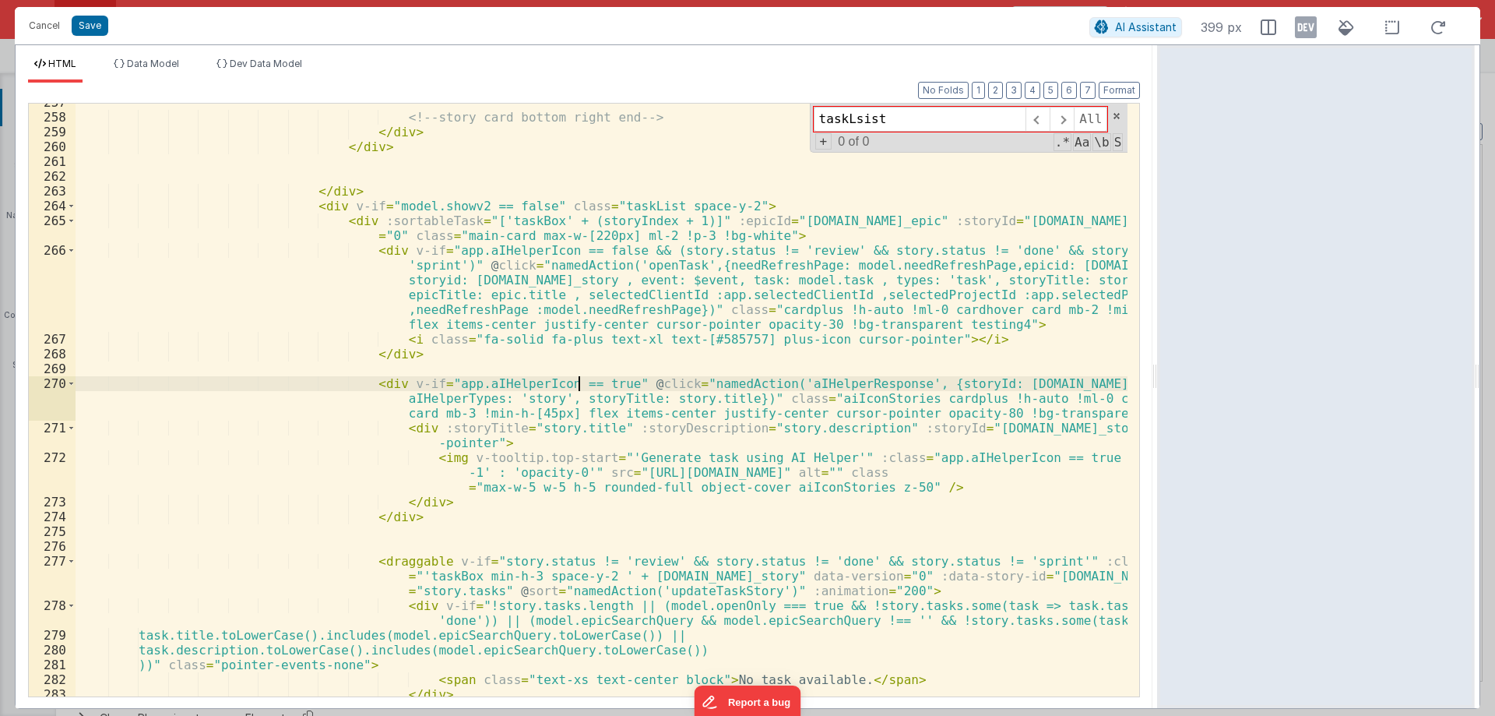
click at [578, 383] on div "<!-- story card bottom right end --> </ div > </ div > </ div > < div v-if = "m…" at bounding box center [602, 406] width 1052 height 622
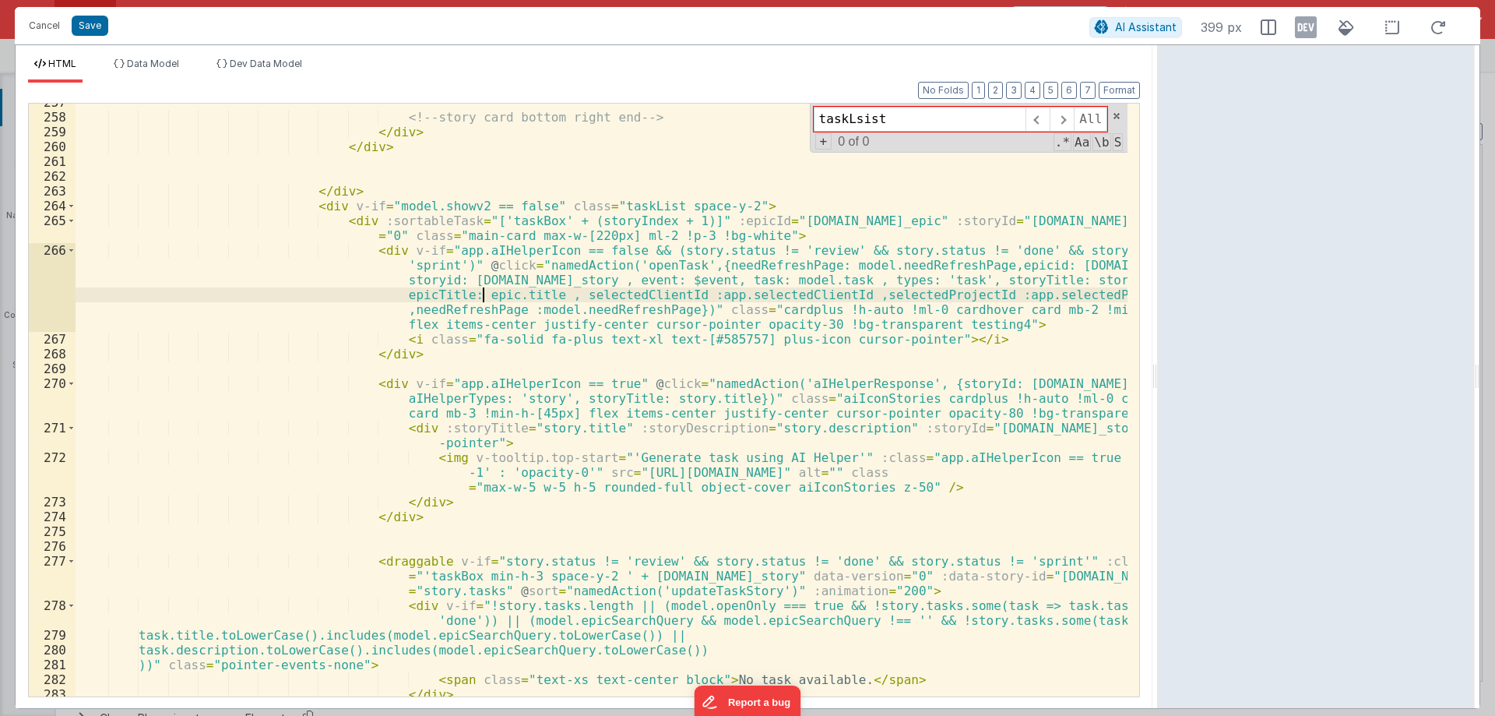
click at [485, 296] on div "<!-- story card bottom right end --> </ div > </ div > </ div > < div v-if = "m…" at bounding box center [602, 406] width 1052 height 622
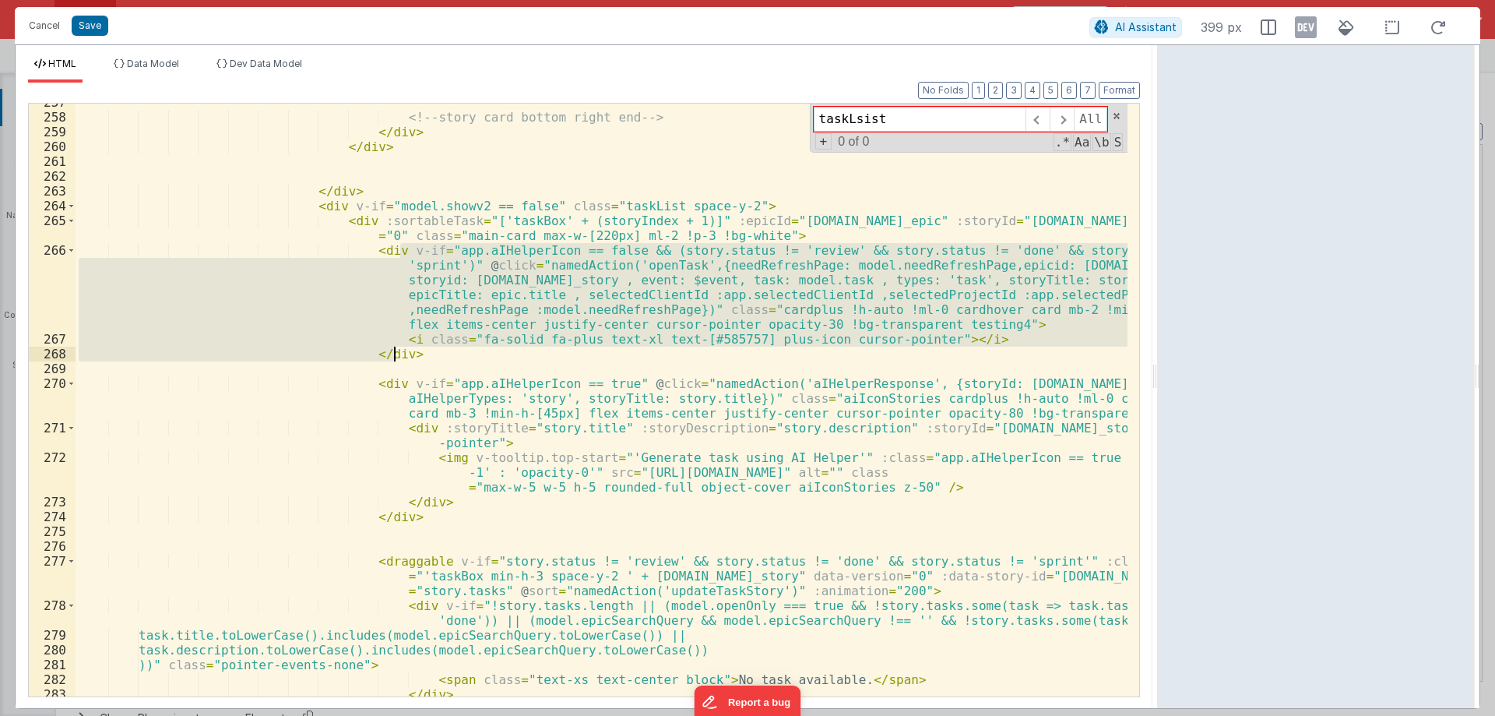
drag, startPoint x: 400, startPoint y: 250, endPoint x: 427, endPoint y: 360, distance: 113.1
click at [427, 360] on div "<!-- story card bottom right end --> </ div > </ div > </ div > < div v-if = "m…" at bounding box center [602, 406] width 1052 height 622
drag, startPoint x: 618, startPoint y: 251, endPoint x: 621, endPoint y: 260, distance: 8.9
click at [618, 251] on div "<!-- story card bottom right end --> </ div > </ div > </ div > < div v-if = "m…" at bounding box center [602, 400] width 1052 height 592
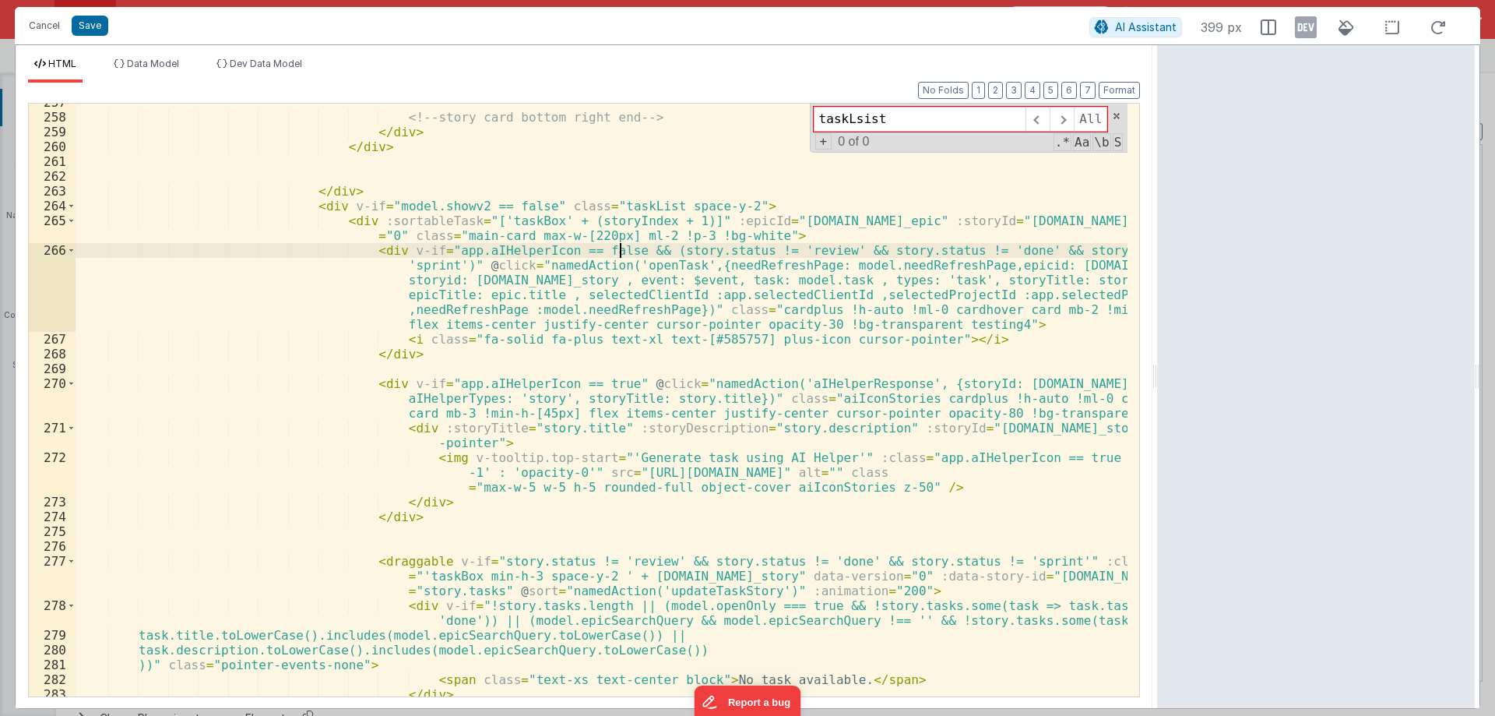
click at [621, 265] on div "<!-- story card bottom right end --> </ div > </ div > </ div > < div v-if = "m…" at bounding box center [602, 406] width 1052 height 622
click at [631, 263] on div "<!-- story card bottom right end --> </ div > </ div > </ div > < div v-if = "m…" at bounding box center [602, 400] width 1052 height 592
click at [631, 263] on div "<!-- story card bottom right end --> </ div > </ div > </ div > < div v-if = "m…" at bounding box center [602, 406] width 1052 height 622
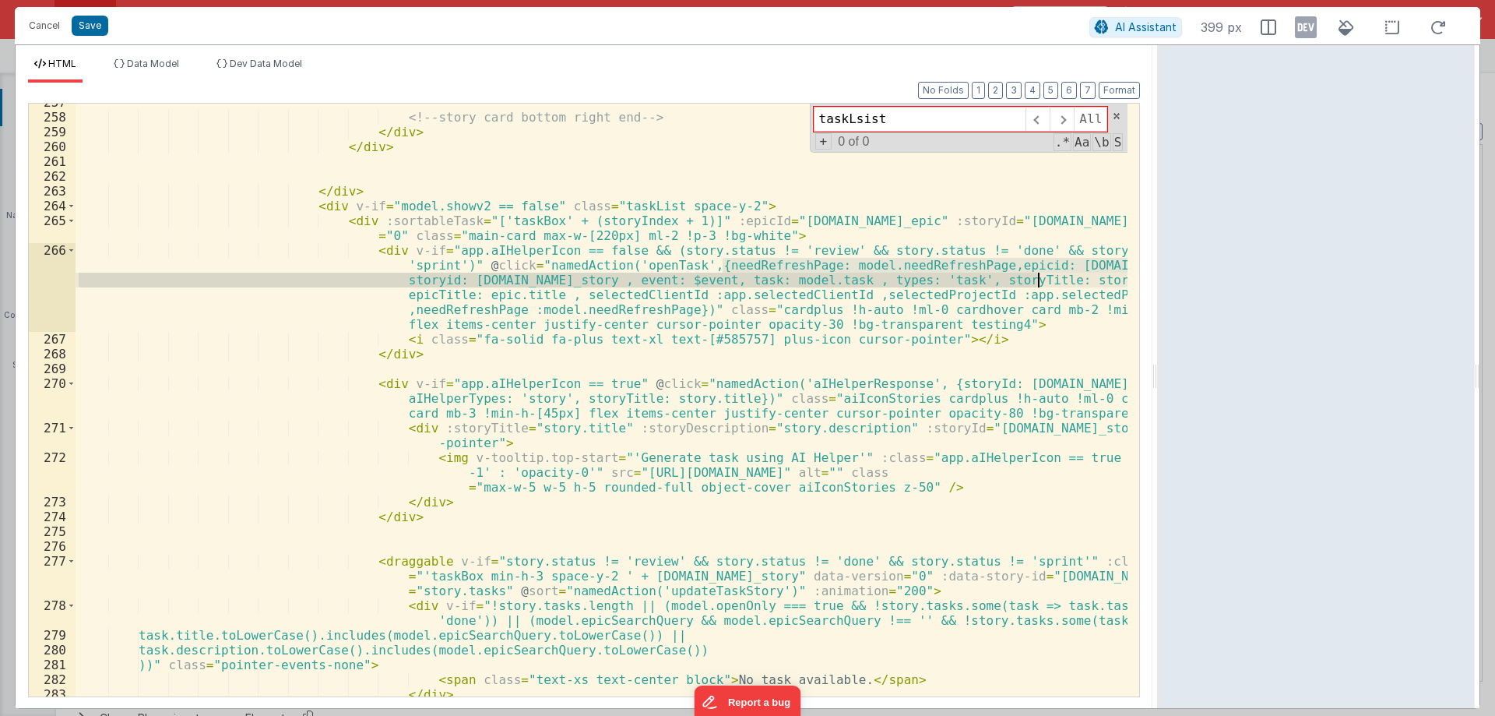
drag, startPoint x: 725, startPoint y: 272, endPoint x: 1015, endPoint y: 266, distance: 290.5
click at [1015, 266] on div "<!-- story card bottom right end --> </ div > </ div > </ div > < div v-if = "m…" at bounding box center [602, 406] width 1052 height 622
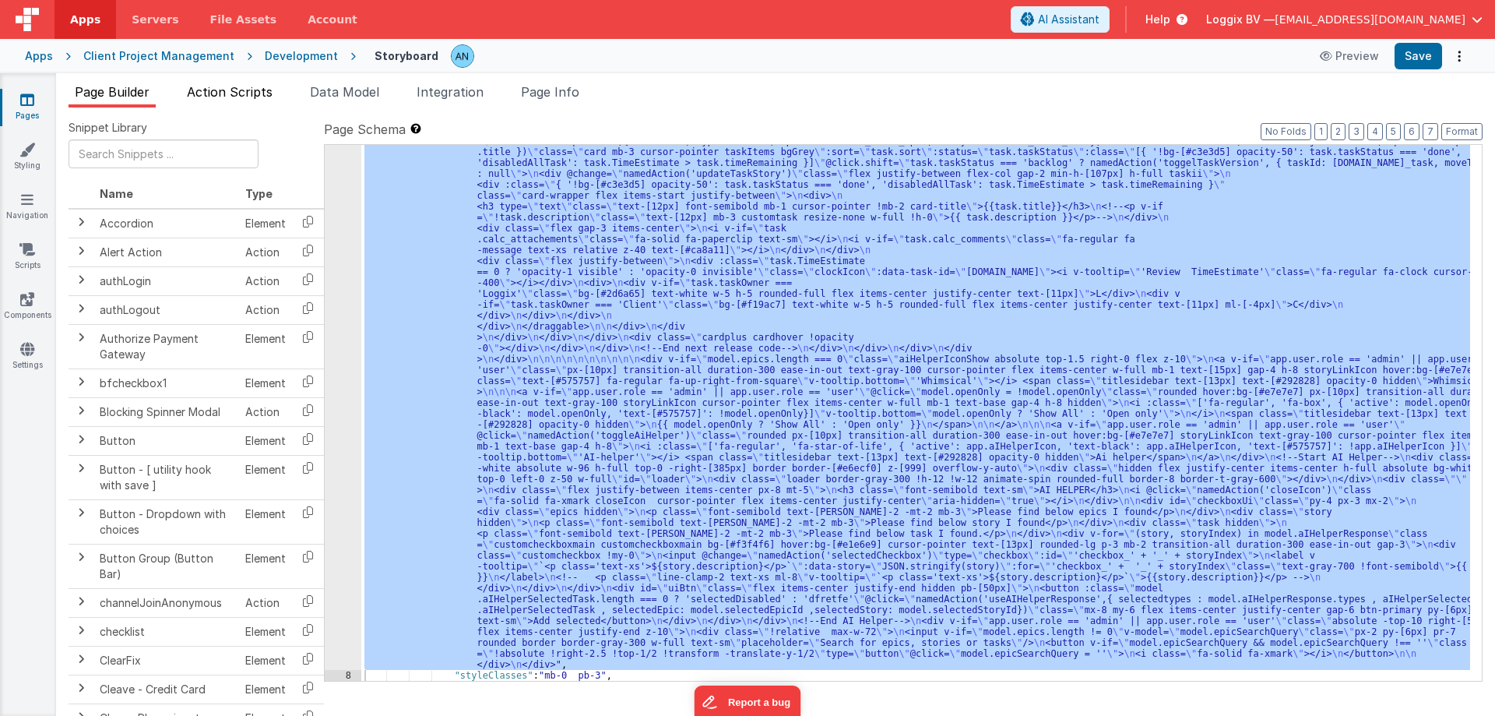
click at [244, 90] on span "Action Scripts" at bounding box center [230, 92] width 86 height 16
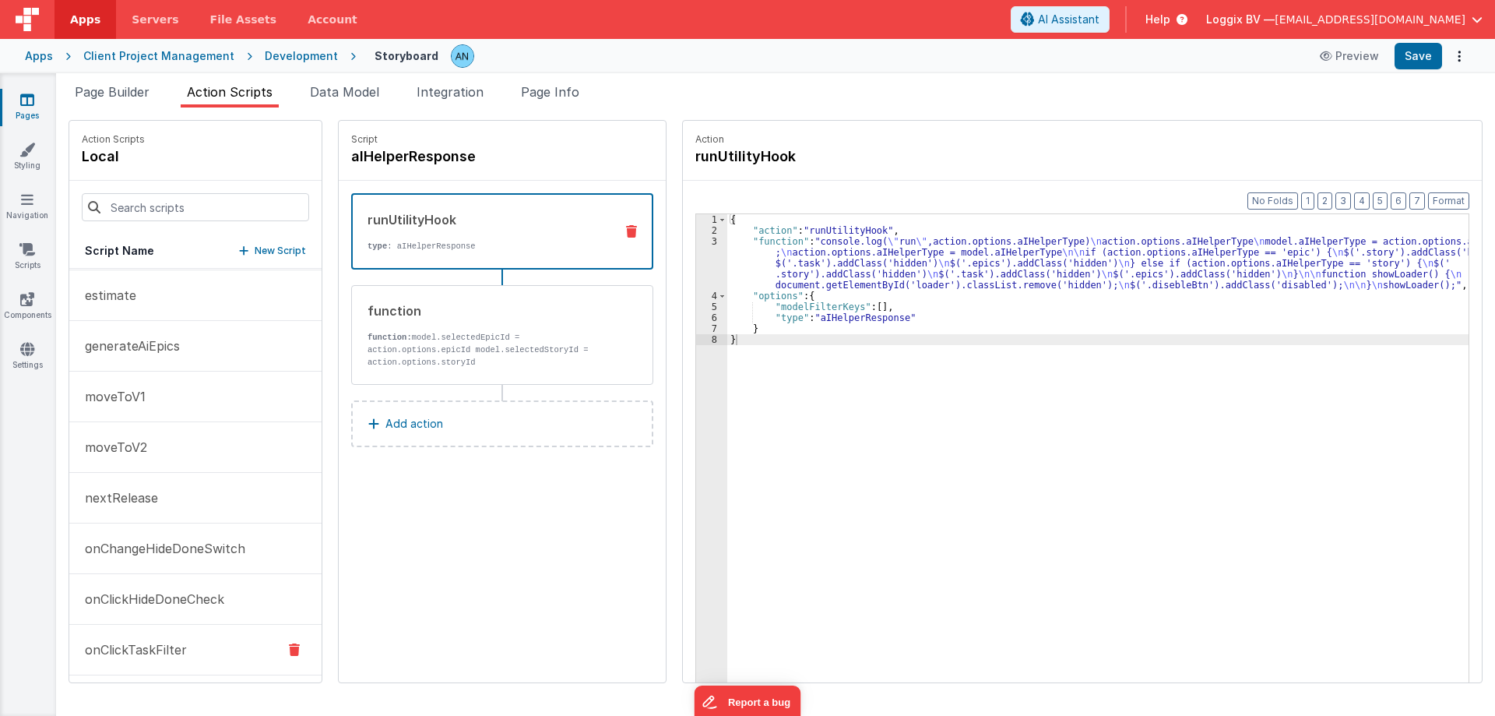
scroll to position [389, 0]
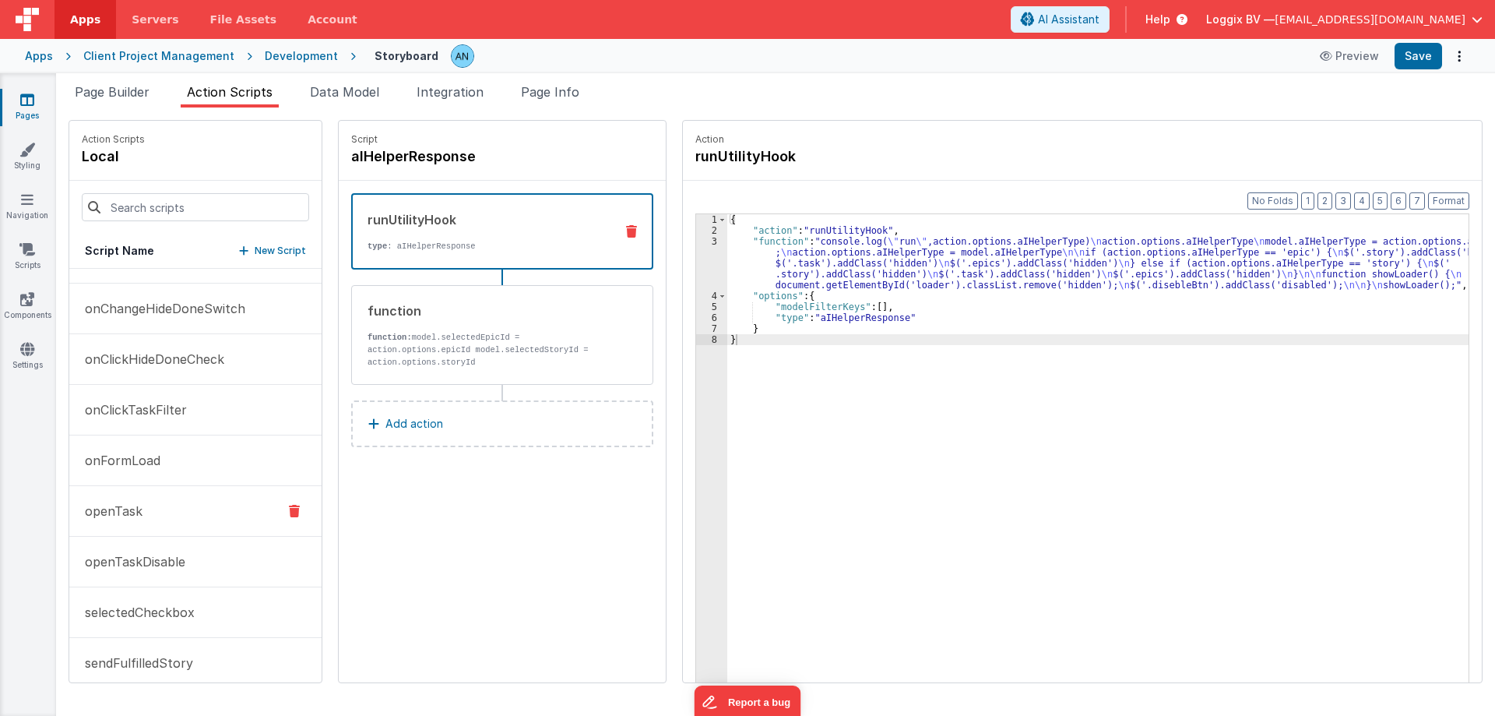
click at [153, 523] on button "openTask" at bounding box center [195, 511] width 252 height 51
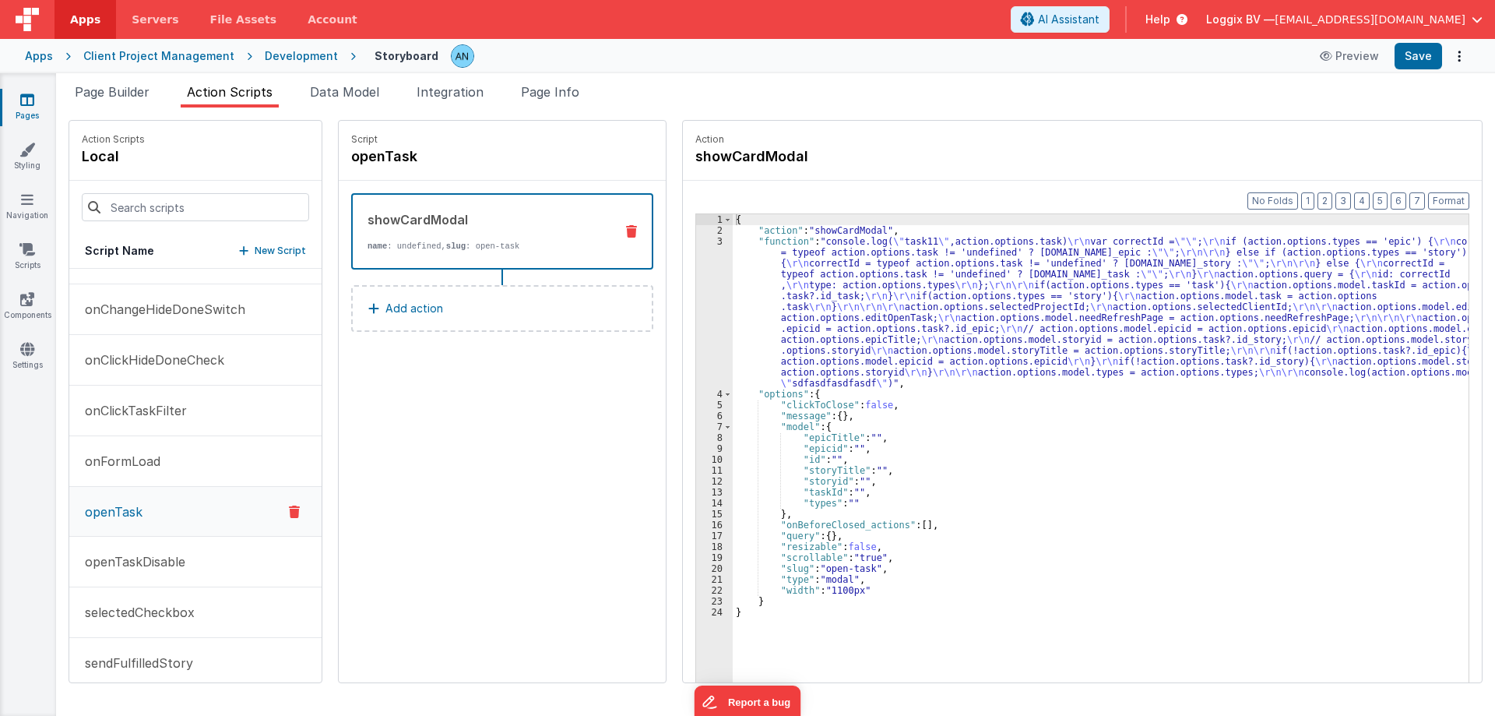
scroll to position [390, 0]
click at [410, 306] on p "Add action" at bounding box center [414, 308] width 58 height 19
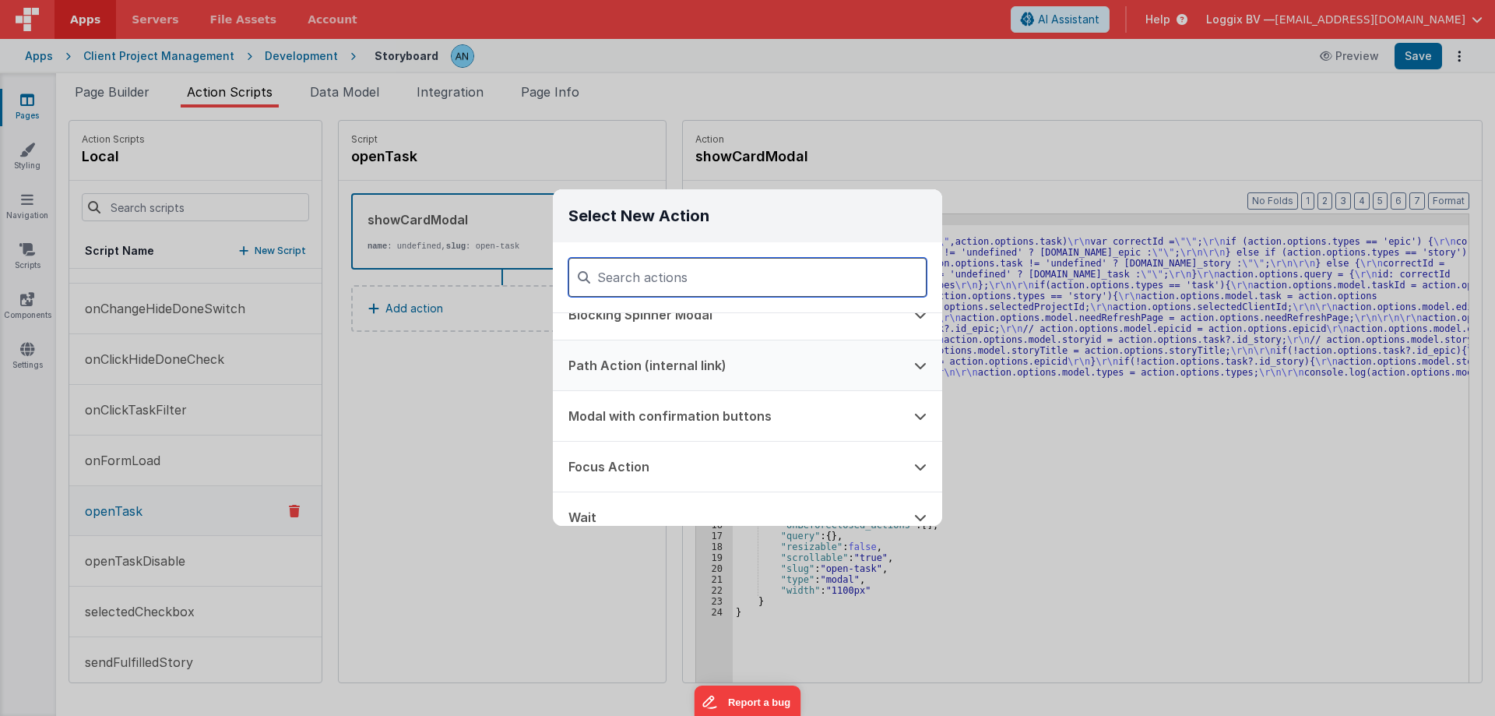
scroll to position [623, 0]
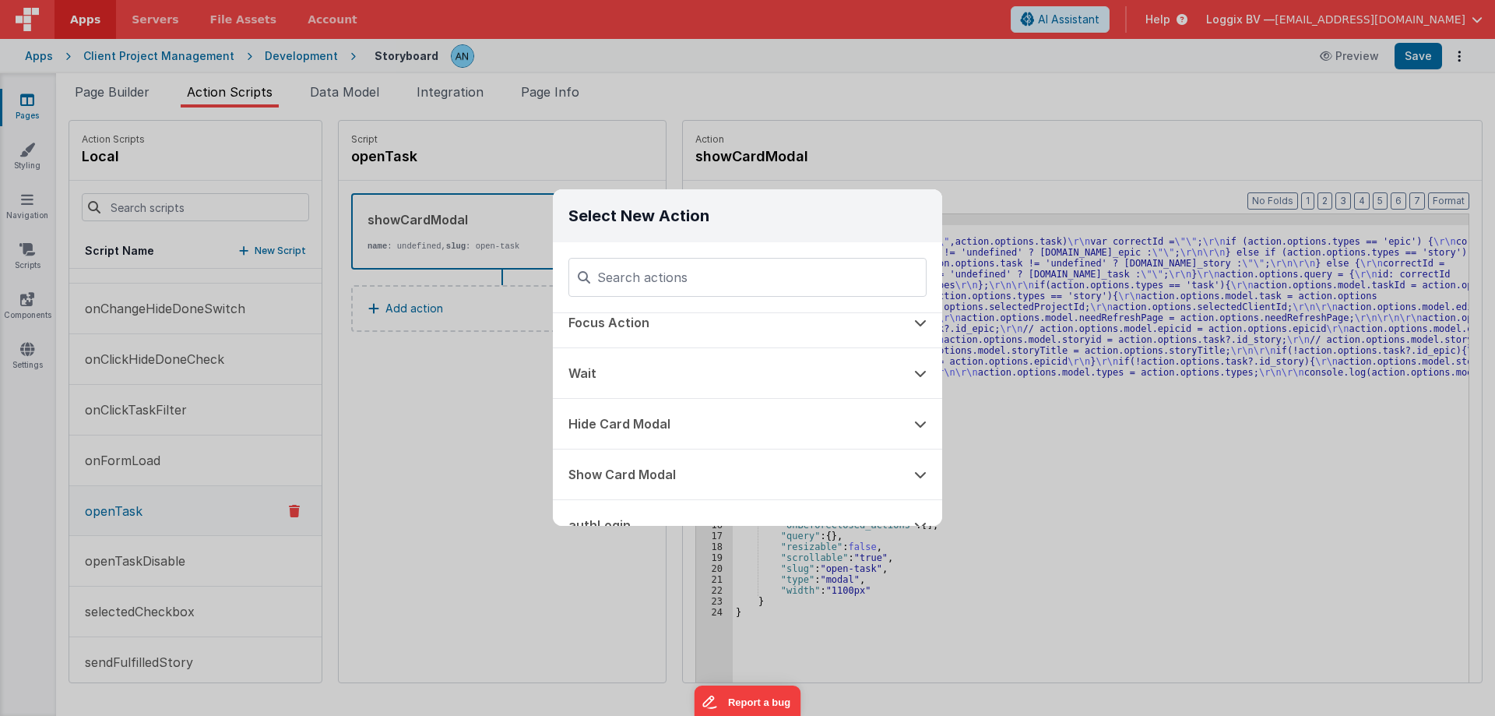
click at [434, 404] on div "Select New Action Function - Runs JavaScript Clipboard - copy model field runUt…" at bounding box center [747, 358] width 1495 height 716
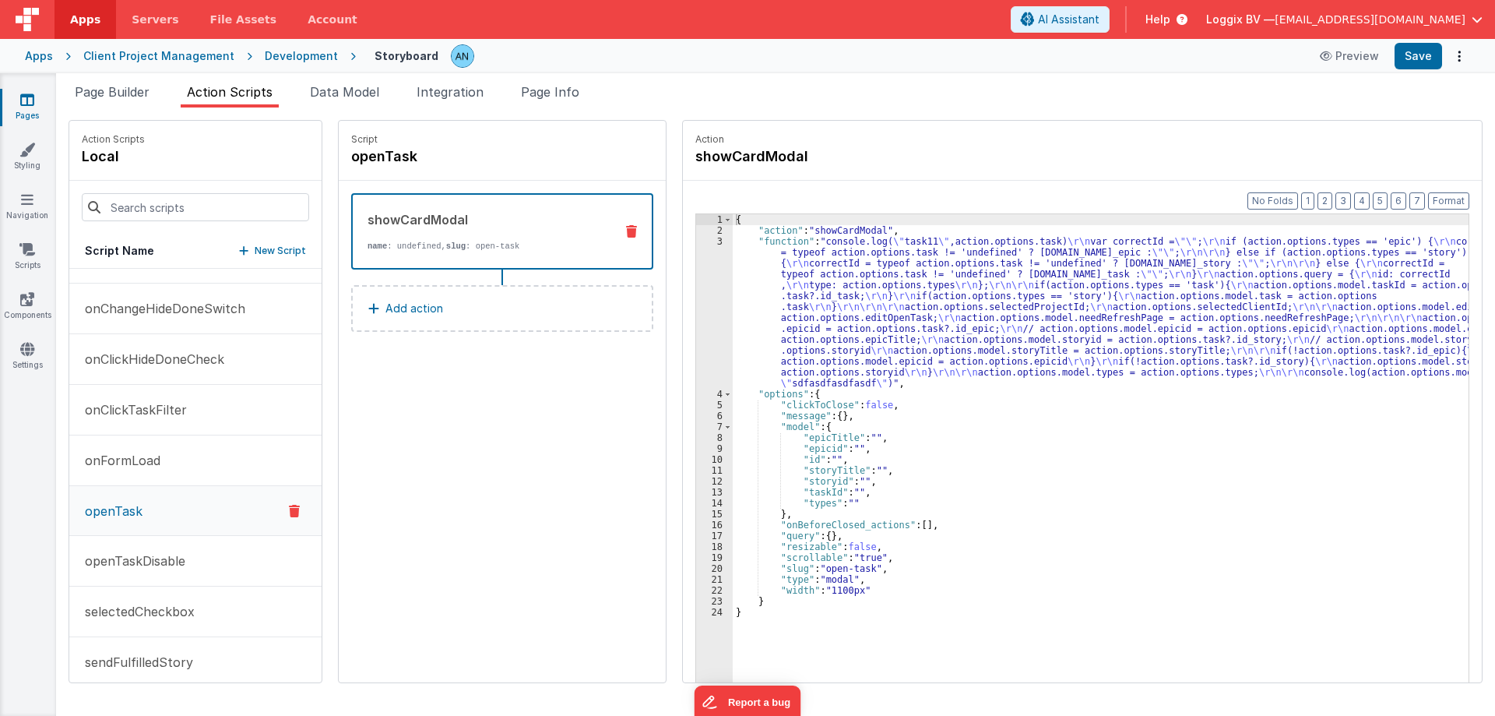
click at [756, 262] on div "{ "action" : "showCardModal" , "function" : "console.log( \" task11 \" ,action.…" at bounding box center [1108, 483] width 751 height 538
drag, startPoint x: 768, startPoint y: 569, endPoint x: 863, endPoint y: 565, distance: 95.1
click at [863, 565] on div "{ "action" : "showCardModal" , "function" : "console.log( \" task11 \" ,action.…" at bounding box center [1108, 483] width 751 height 538
click at [853, 569] on div "{ "action" : "showCardModal" , "function" : "console.log( \" task11 \" ,action.…" at bounding box center [1101, 472] width 736 height 516
click at [779, 571] on div "{ "action" : "showCardModal" , "function" : "console.log( \" task11 \" ,action.…" at bounding box center [1108, 483] width 751 height 538
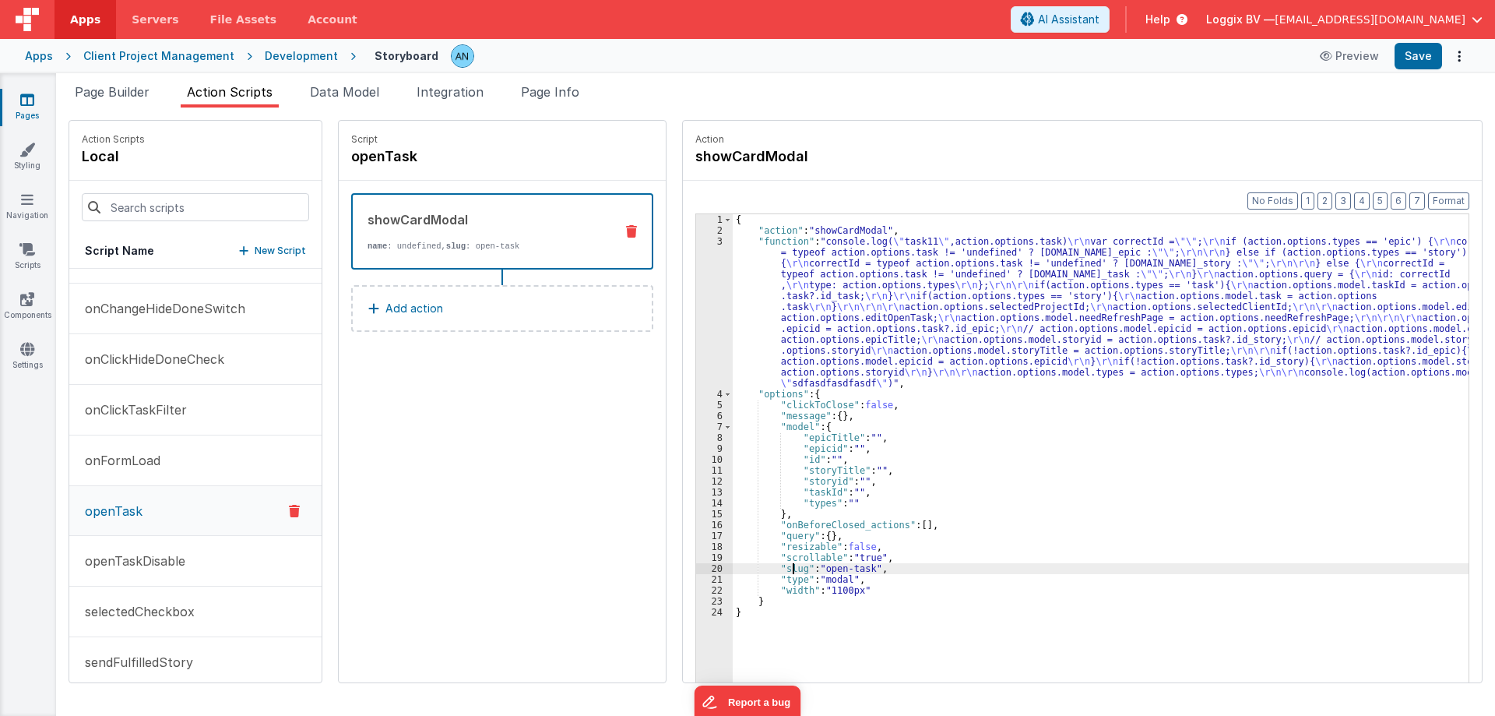
click at [779, 571] on div "{ "action" : "showCardModal" , "function" : "console.log( \" task11 \" ,action.…" at bounding box center [1108, 483] width 751 height 538
click at [814, 570] on div "{ "action" : "showCardModal" , "function" : "console.log( \" task11 \" ,action.…" at bounding box center [1108, 483] width 751 height 538
drag, startPoint x: 814, startPoint y: 570, endPoint x: 842, endPoint y: 571, distance: 28.8
click at [842, 571] on div "{ "action" : "showCardModal" , "function" : "console.log( \" task11 \" ,action.…" at bounding box center [1108, 483] width 751 height 538
click at [33, 108] on link "Pages" at bounding box center [27, 107] width 56 height 31
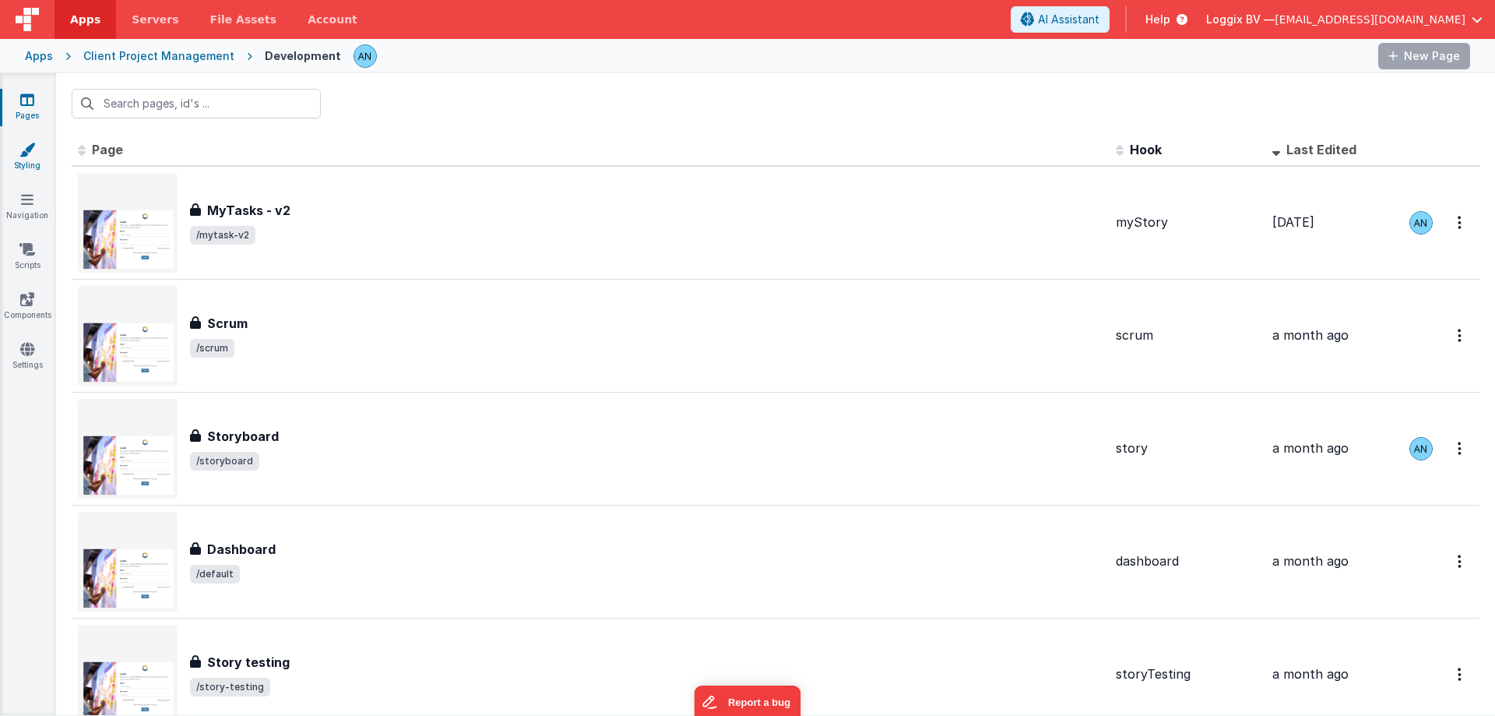
click at [22, 160] on link "Styling" at bounding box center [27, 157] width 56 height 31
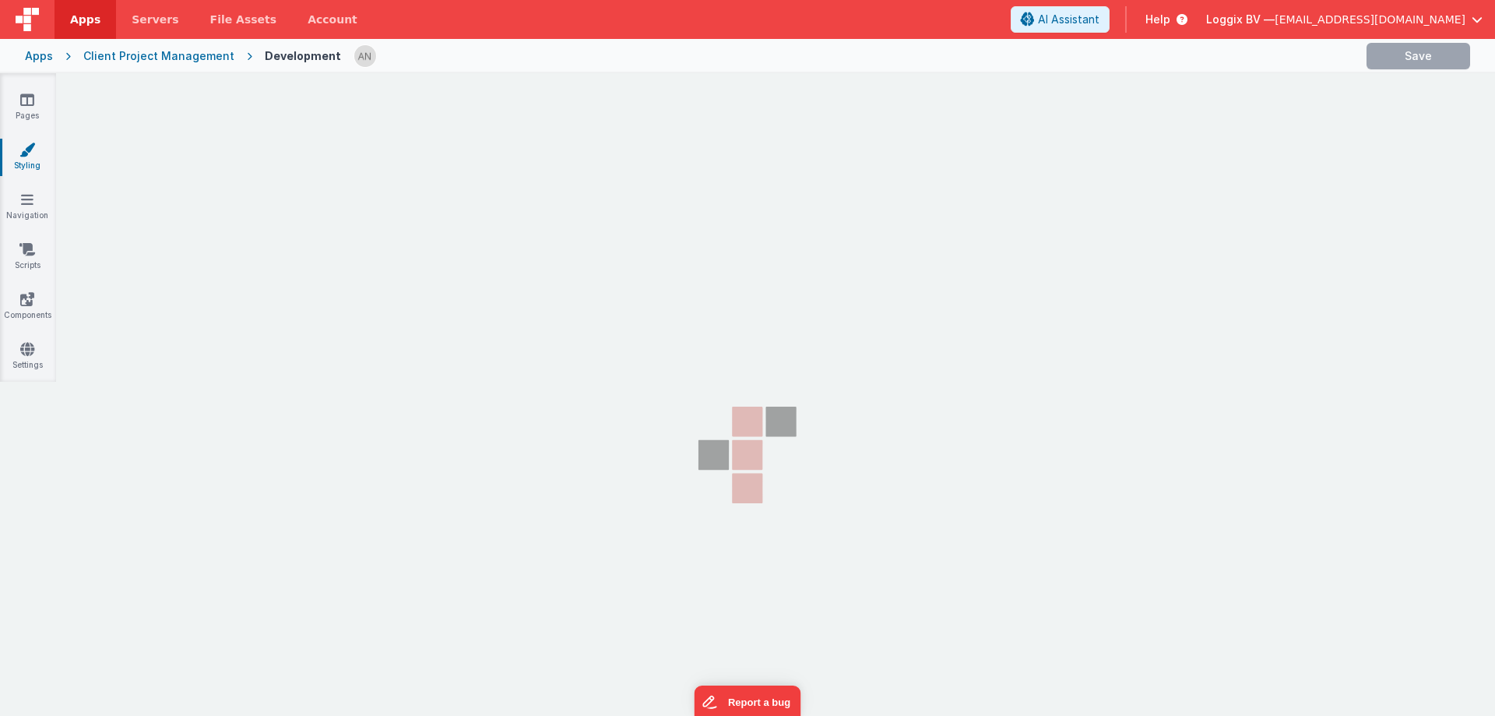
click at [27, 136] on div "Pages Styling Navigation Scripts Components Settings" at bounding box center [28, 227] width 56 height 308
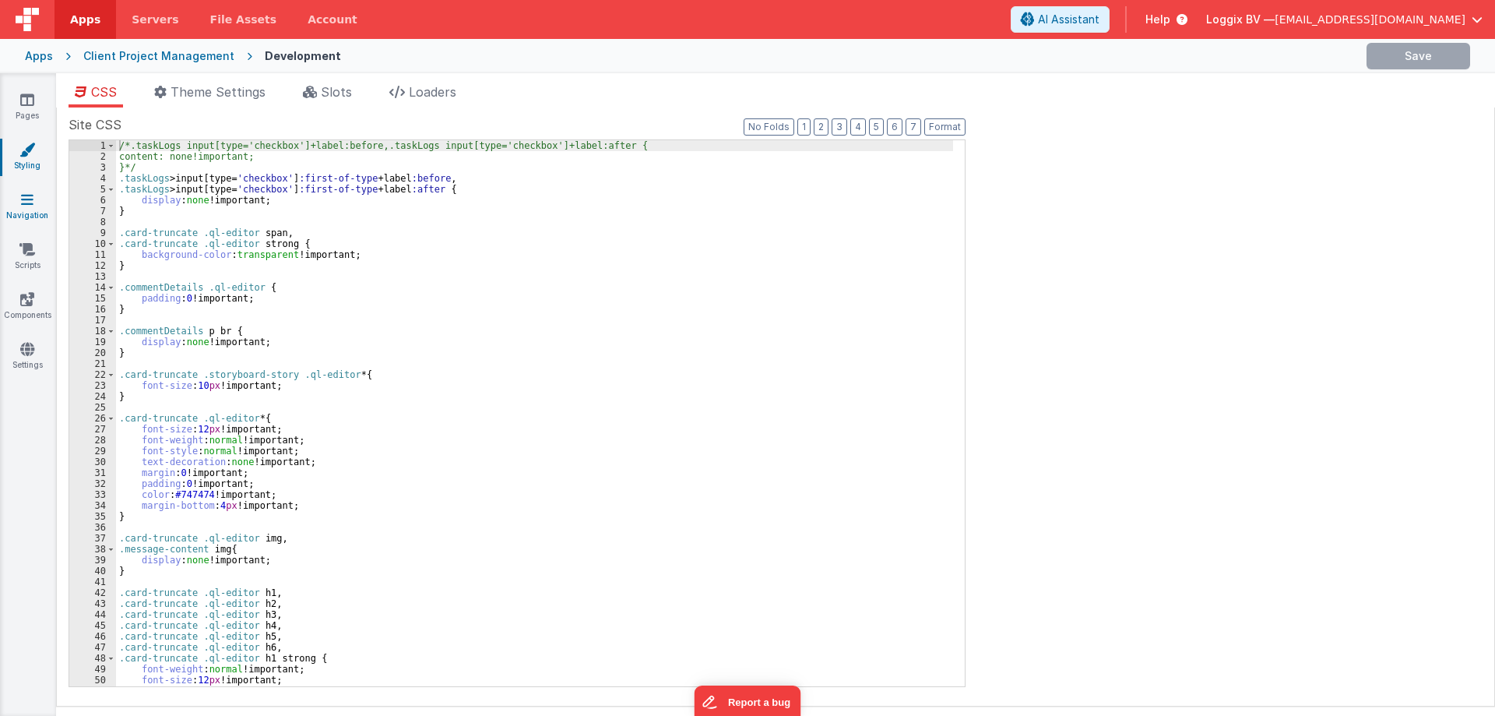
click at [31, 201] on icon at bounding box center [27, 200] width 12 height 16
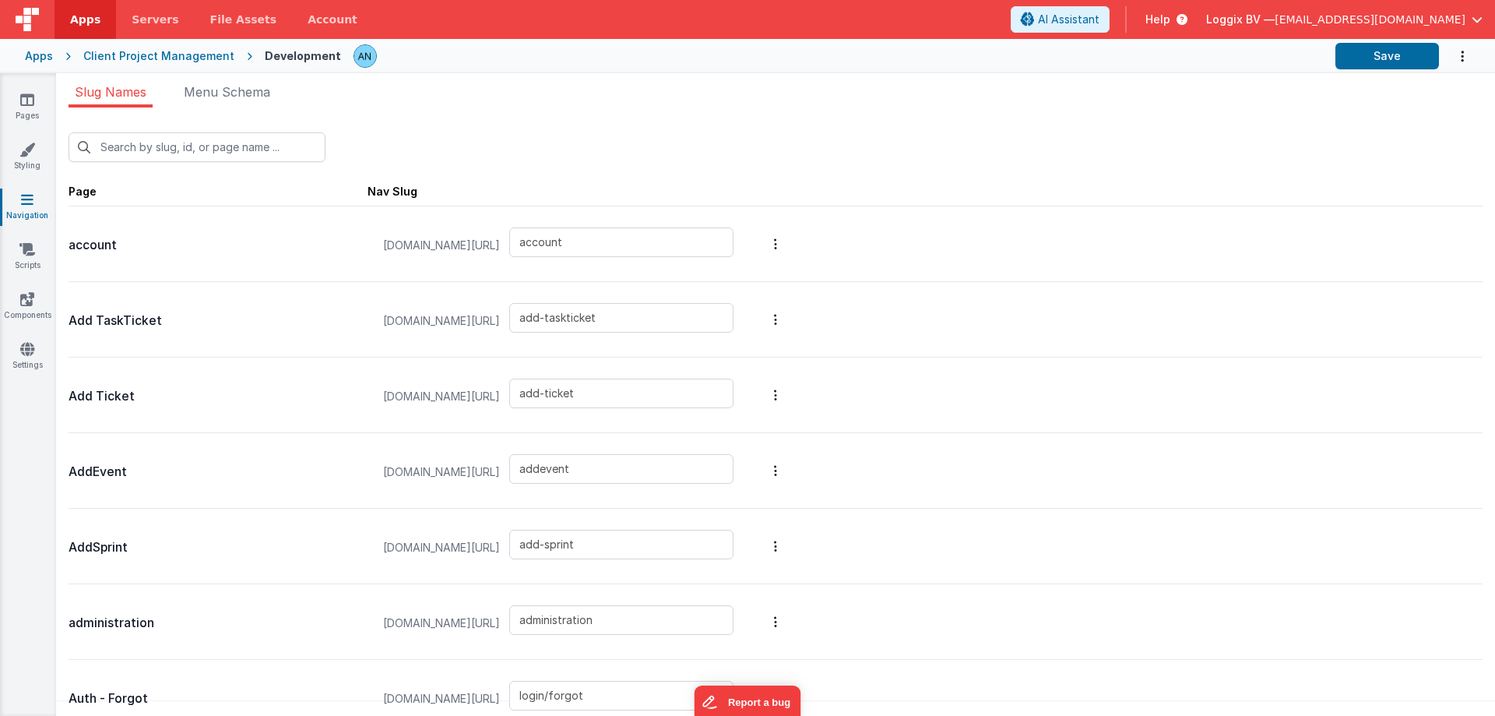
drag, startPoint x: 364, startPoint y: 189, endPoint x: 469, endPoint y: 192, distance: 105.2
click at [469, 192] on span "Page Nav Slug" at bounding box center [776, 190] width 1414 height 32
click at [523, 139] on div "New Slug" at bounding box center [776, 147] width 1414 height 30
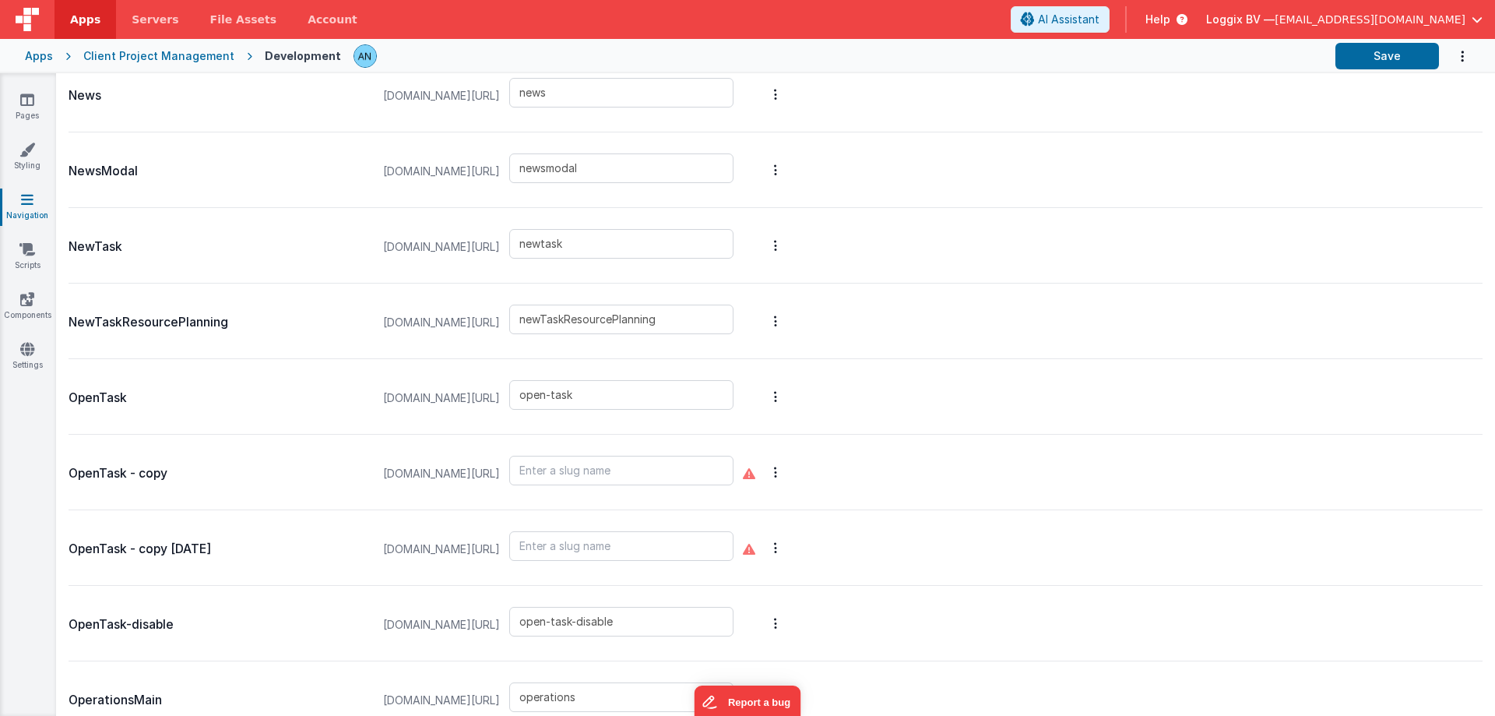
click at [100, 399] on p "OpenTask" at bounding box center [218, 398] width 299 height 22
click at [36, 101] on link "Pages" at bounding box center [27, 107] width 56 height 31
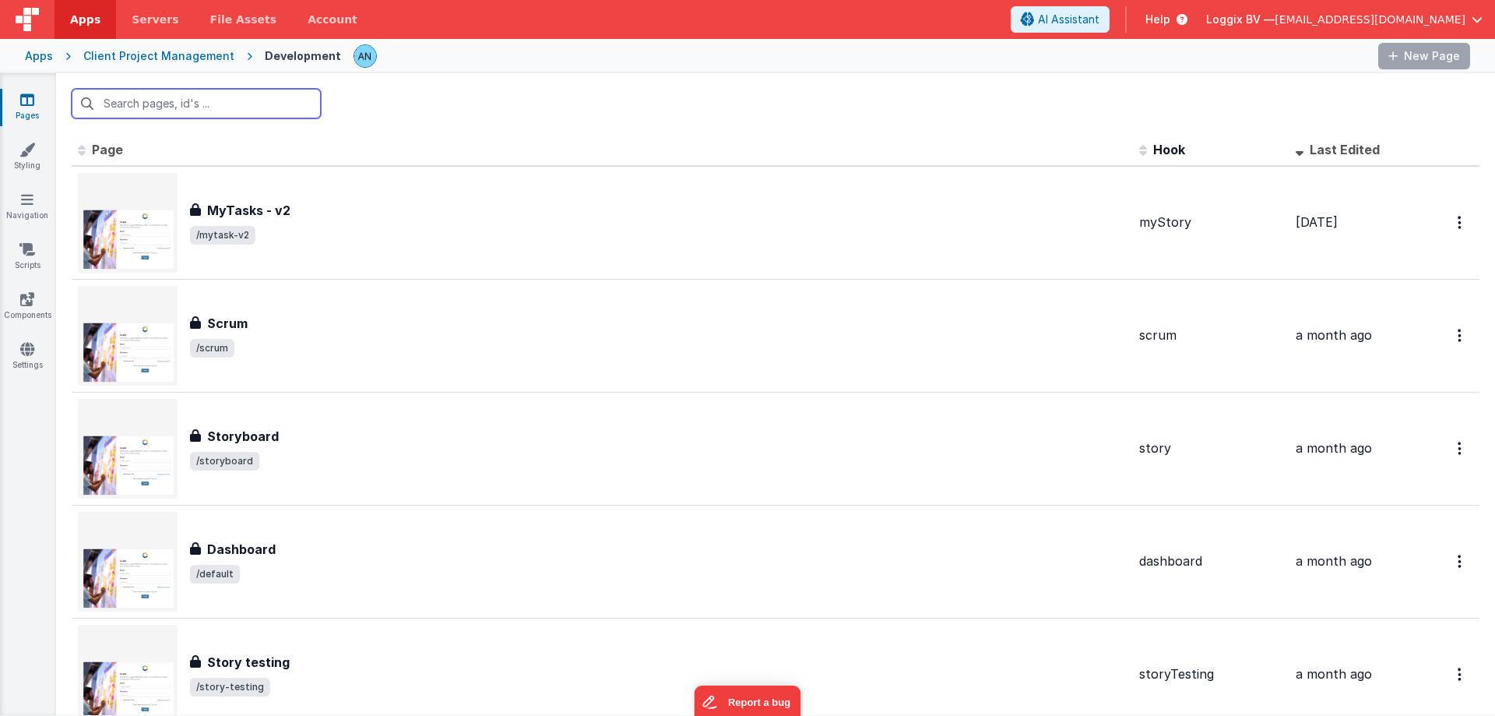
click at [230, 109] on input "text" at bounding box center [196, 104] width 249 height 30
paste input "OpenTask"
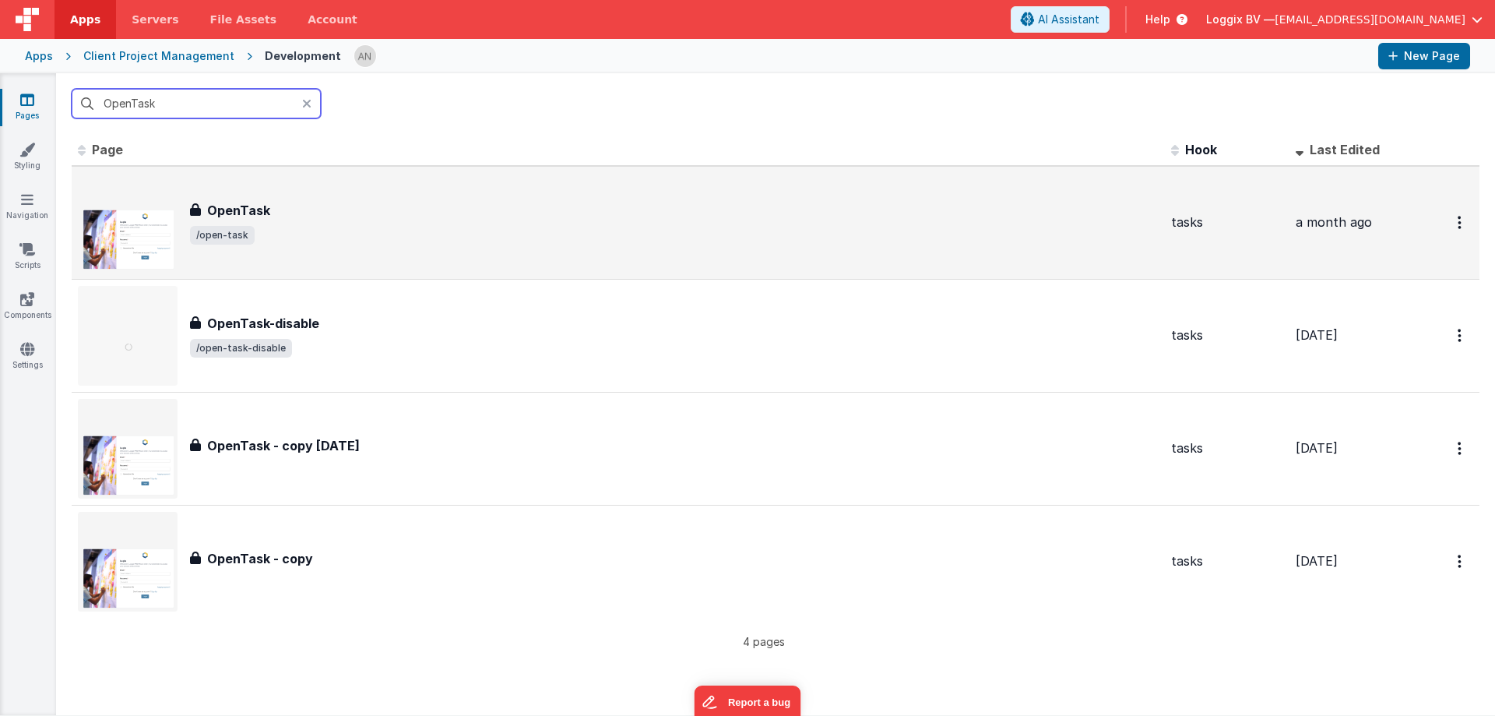
type input "OpenTask"
click at [269, 221] on div "OpenTask OpenTask /open-task" at bounding box center [674, 223] width 969 height 44
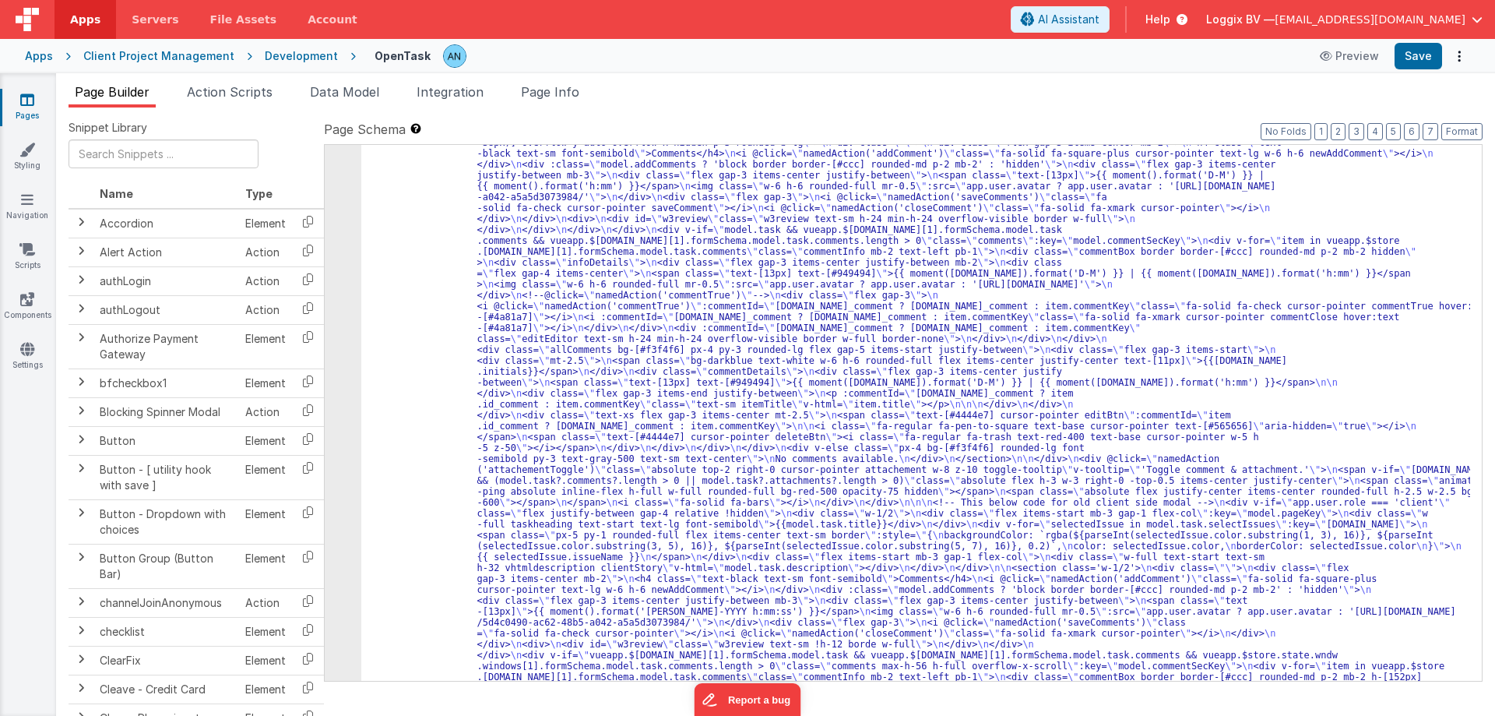
scroll to position [288, 0]
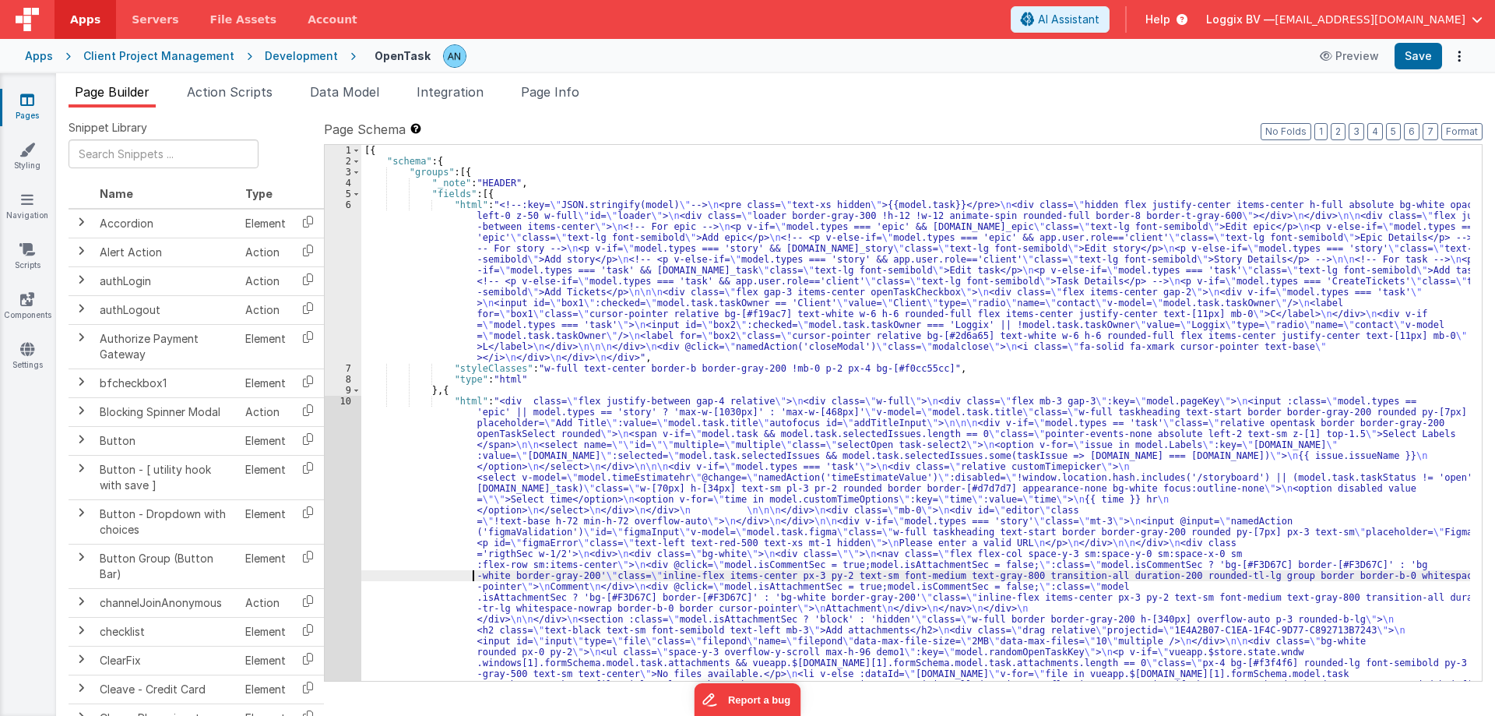
scroll to position [0, 0]
click at [351, 216] on div "6" at bounding box center [343, 281] width 37 height 164
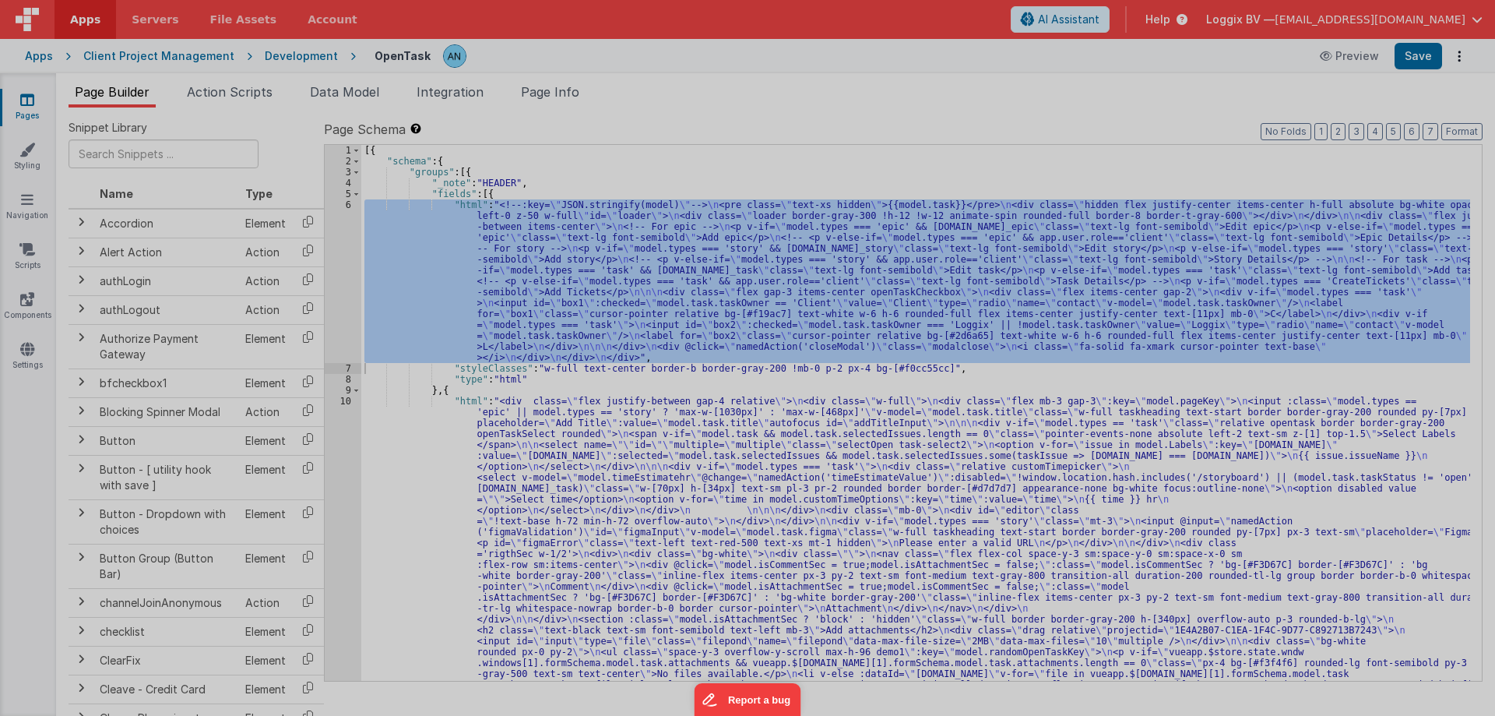
click at [349, 204] on div at bounding box center [747, 358] width 1495 height 716
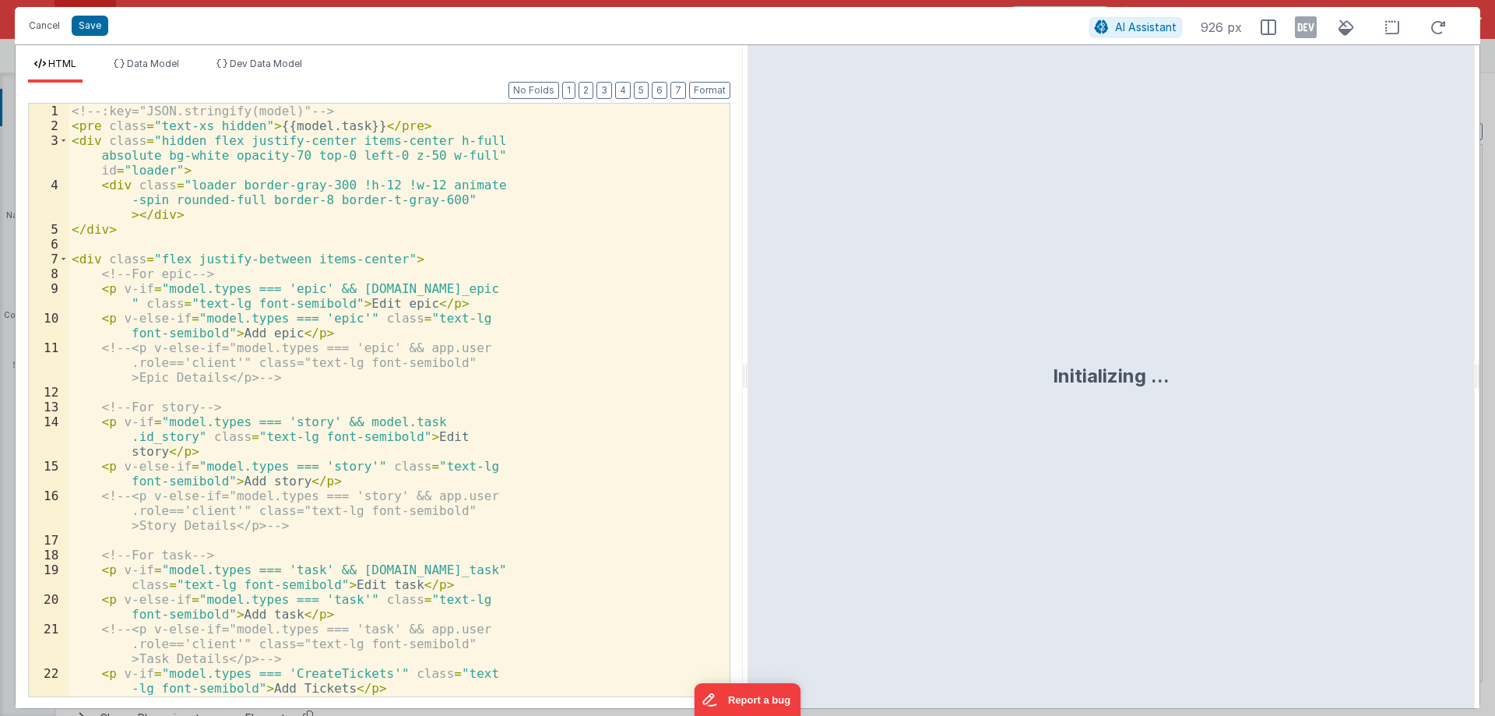
click at [174, 110] on div "<!-- :key="JSON.stringify(model)" --> < pre class = "text-xs hidden" > {{model.…" at bounding box center [393, 418] width 649 height 628
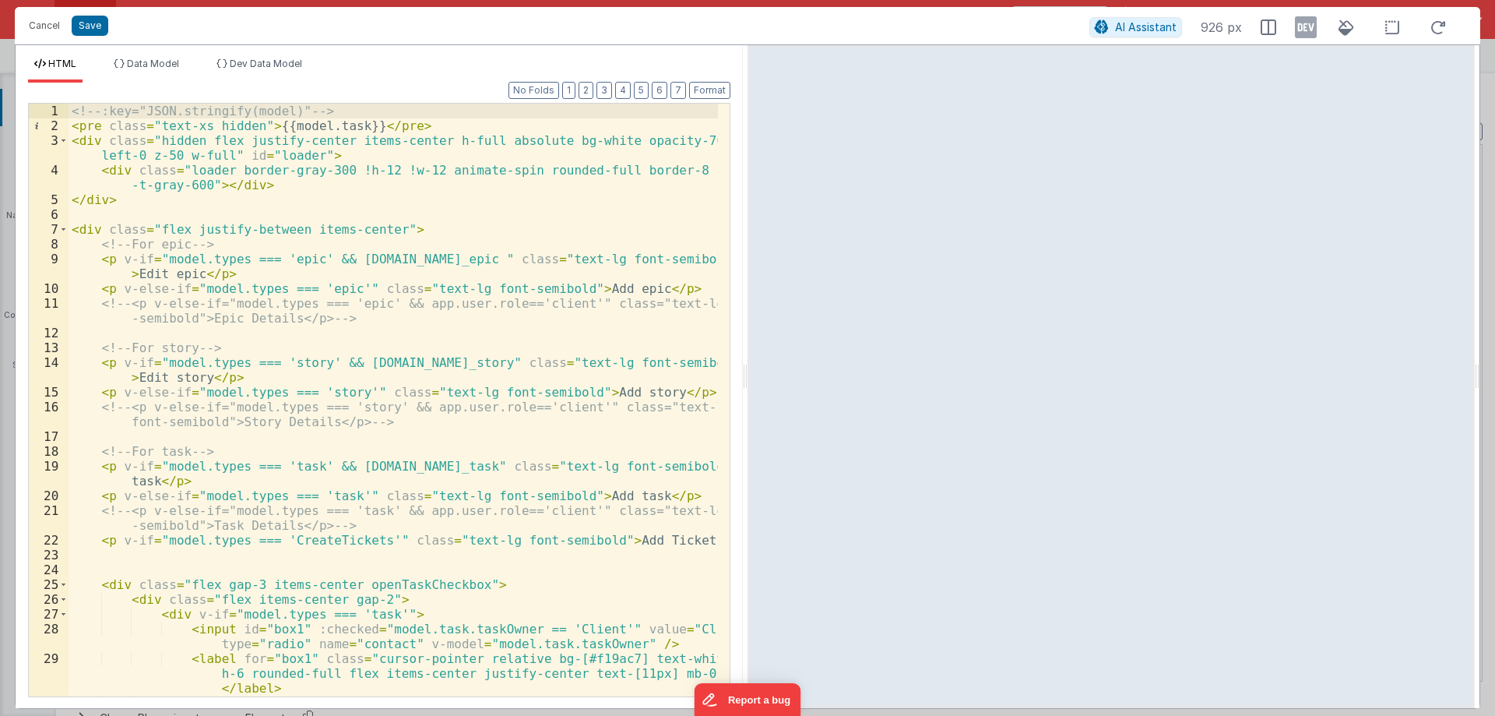
click at [83, 113] on div "<!-- :key="JSON.stringify(model)" --> < pre class = "text-xs hidden" > {{model.…" at bounding box center [393, 415] width 649 height 622
click at [151, 110] on div "<!-- :key="JSON.stringify(model)" --> < pre class = "text-xs hidden" > {{model.…" at bounding box center [393, 415] width 649 height 622
drag, startPoint x: 178, startPoint y: 110, endPoint x: 280, endPoint y: 111, distance: 102.8
click at [280, 111] on div "<!-- :key="JSON.stringify(model)" --> < pre class = "text-xs hidden" > {{model.…" at bounding box center [393, 415] width 649 height 622
click at [197, 121] on div "<!-- :key="JSON.stringify(model)" --> < pre class = "text-xs hidden" > {{model.…" at bounding box center [393, 415] width 649 height 622
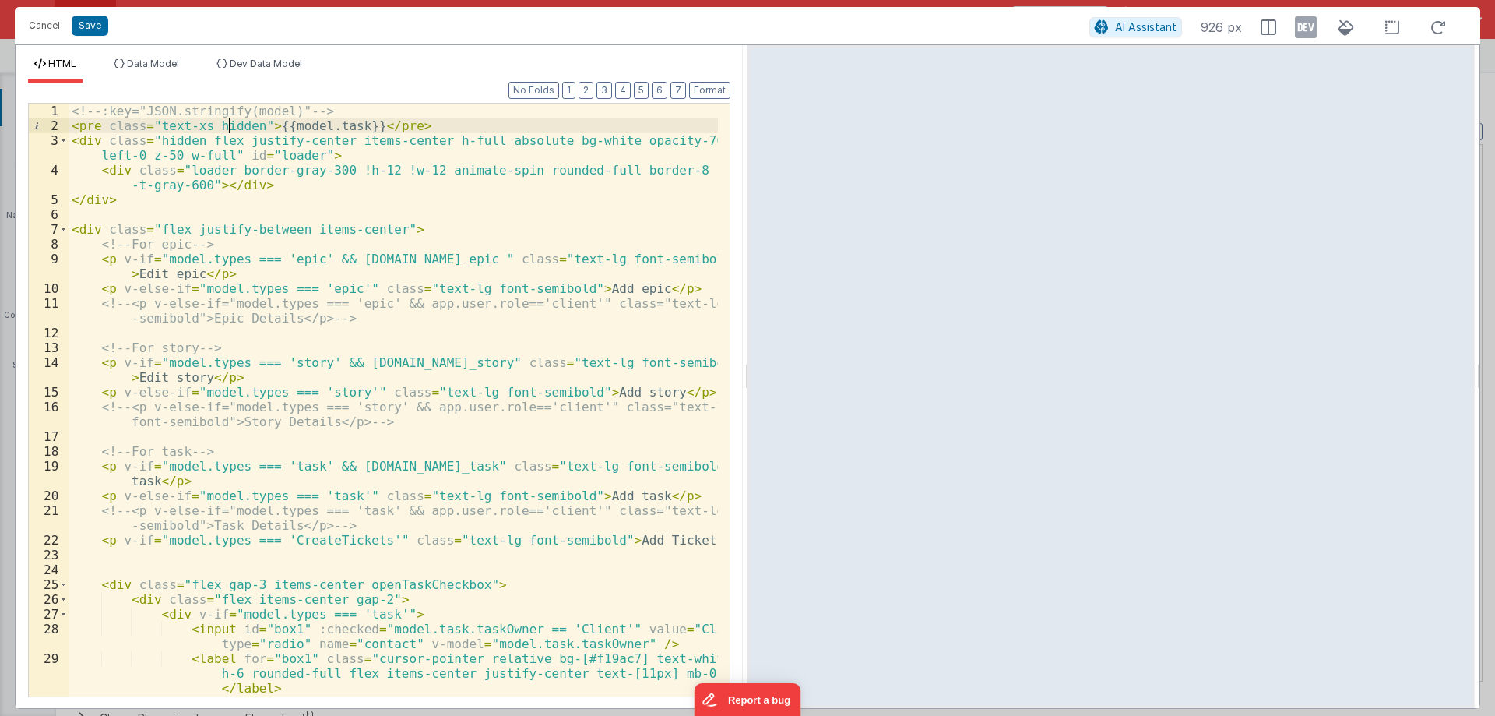
click at [227, 120] on div "<!-- :key="JSON.stringify(model)" --> < pre class = "text-xs hidden" > {{model.…" at bounding box center [393, 415] width 649 height 622
click at [226, 120] on div "<!-- :key="JSON.stringify(model)" --> < pre class = "text-xs hidden" > {{model.…" at bounding box center [393, 415] width 649 height 622
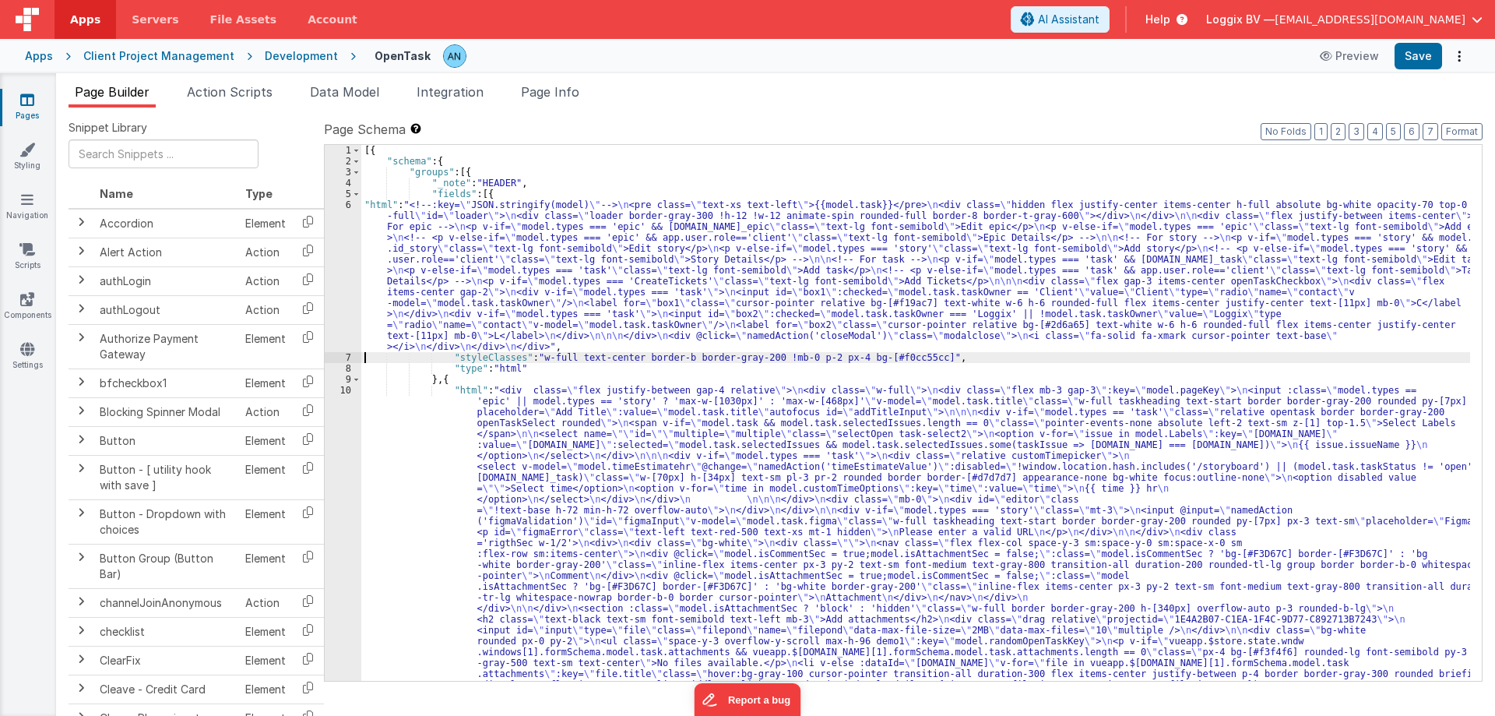
click at [344, 206] on div "6" at bounding box center [343, 275] width 37 height 153
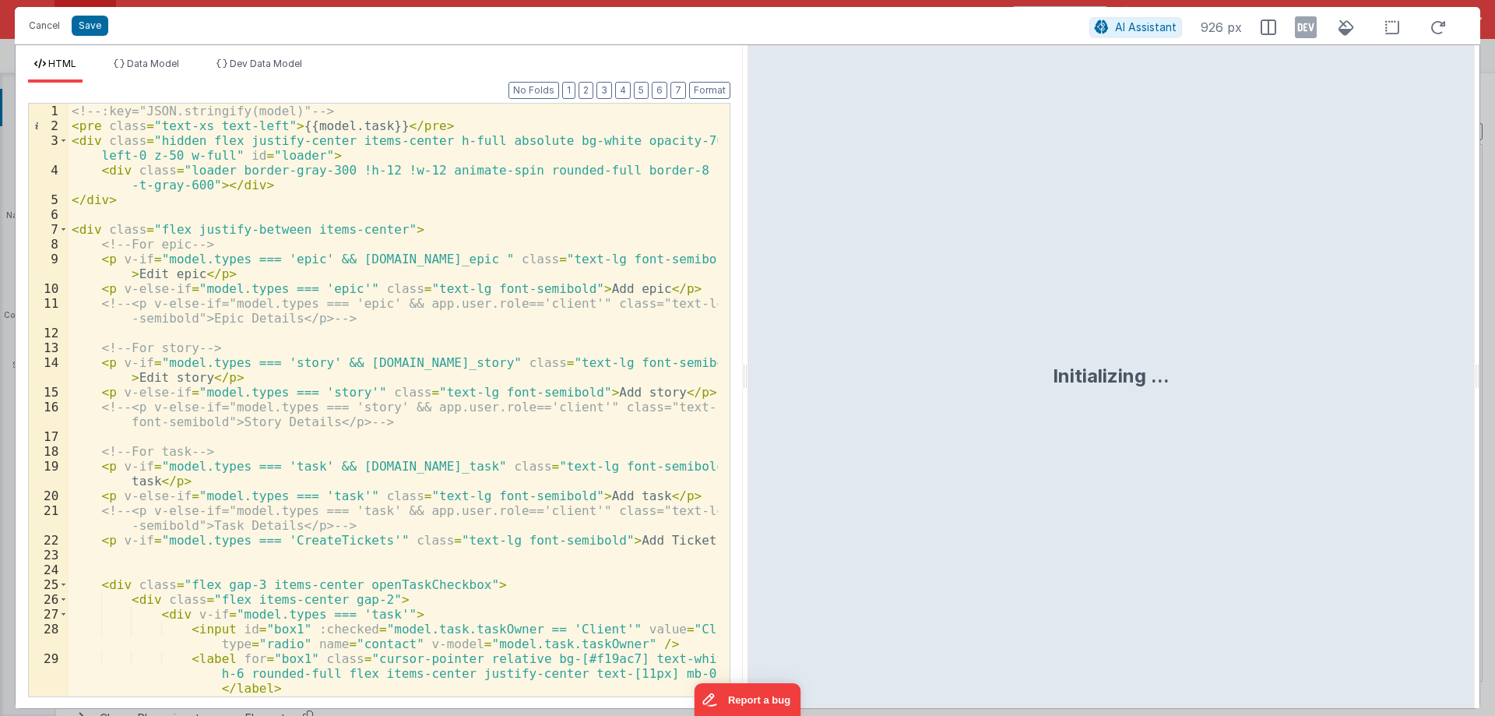
click at [344, 125] on div "<!-- :key="JSON.stringify(model)" --> < pre class = "text-xs text-left" > {{mod…" at bounding box center [393, 415] width 649 height 622
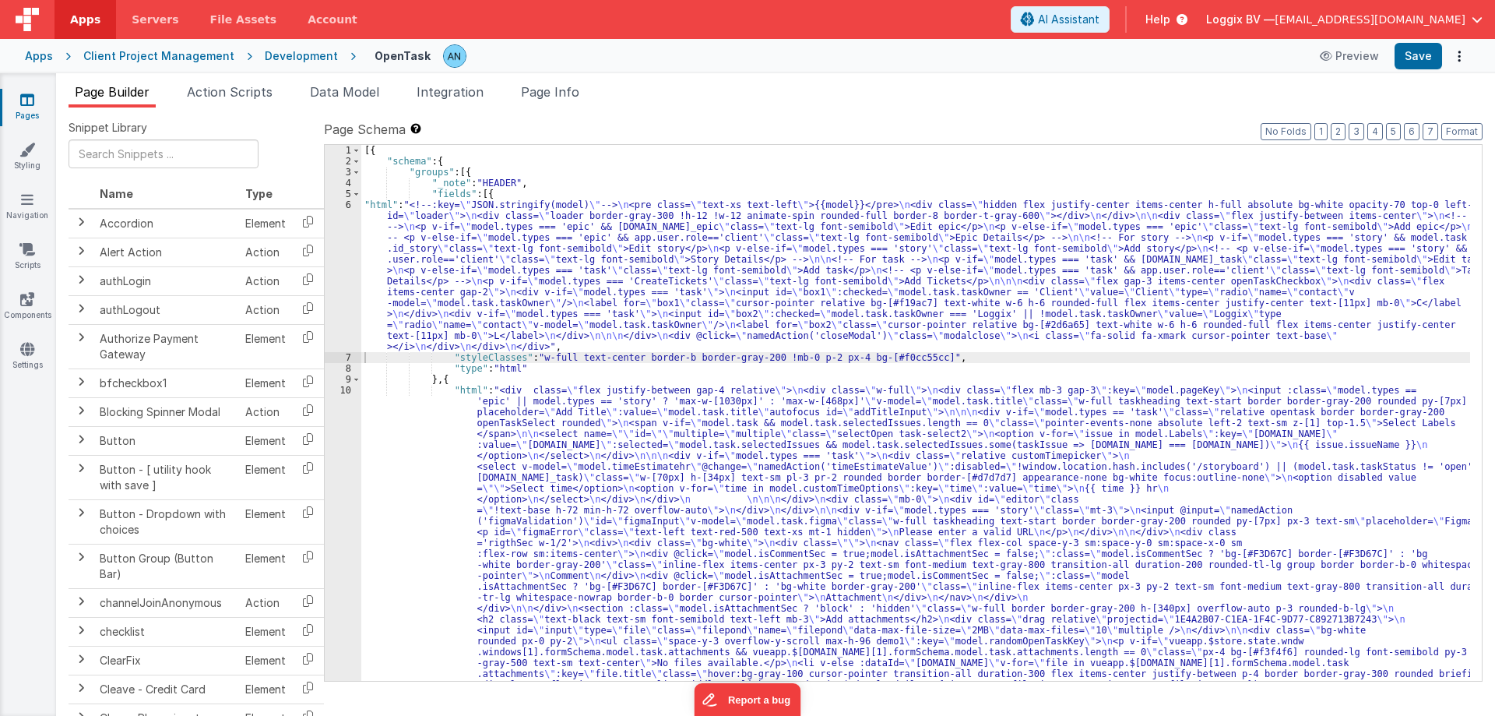
drag, startPoint x: 216, startPoint y: 92, endPoint x: 209, endPoint y: 216, distance: 124.0
click at [216, 92] on span "Action Scripts" at bounding box center [230, 92] width 86 height 16
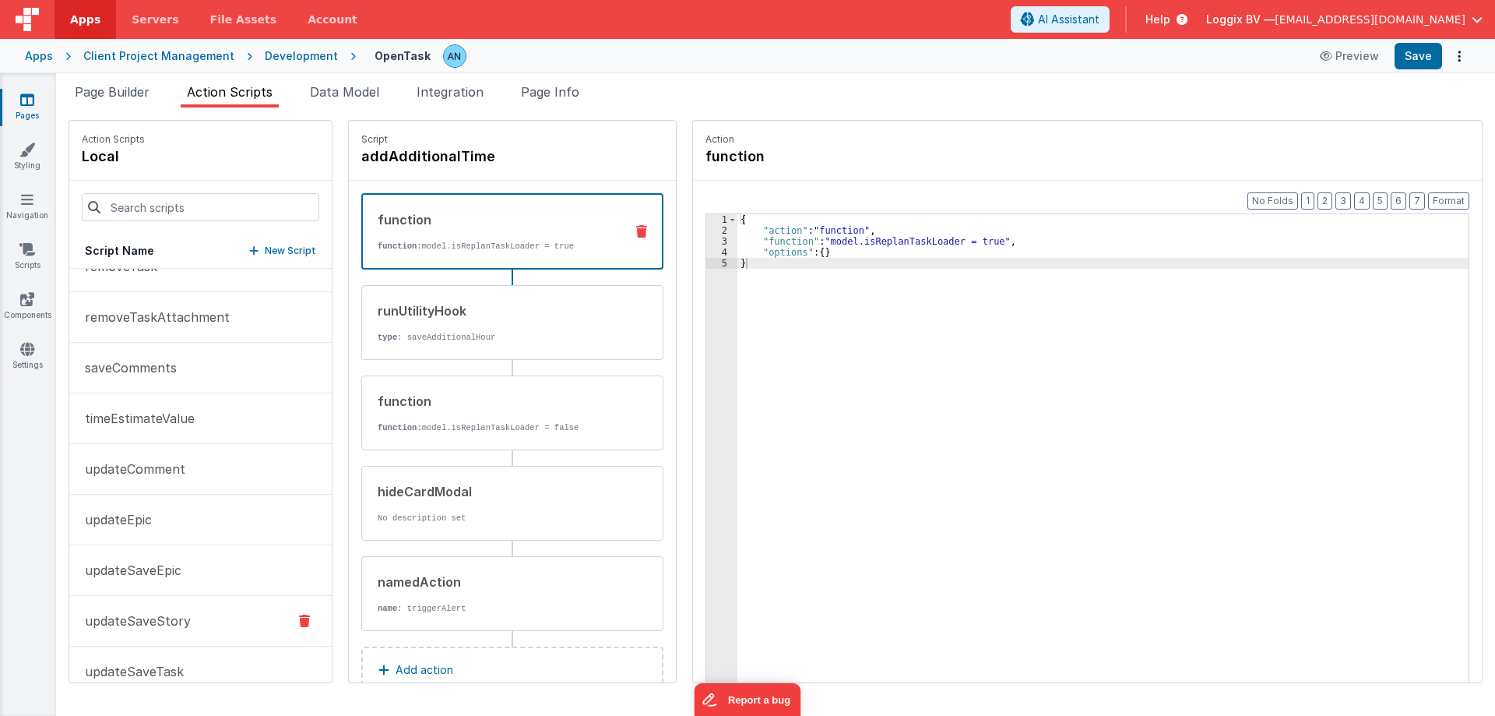
scroll to position [852, 0]
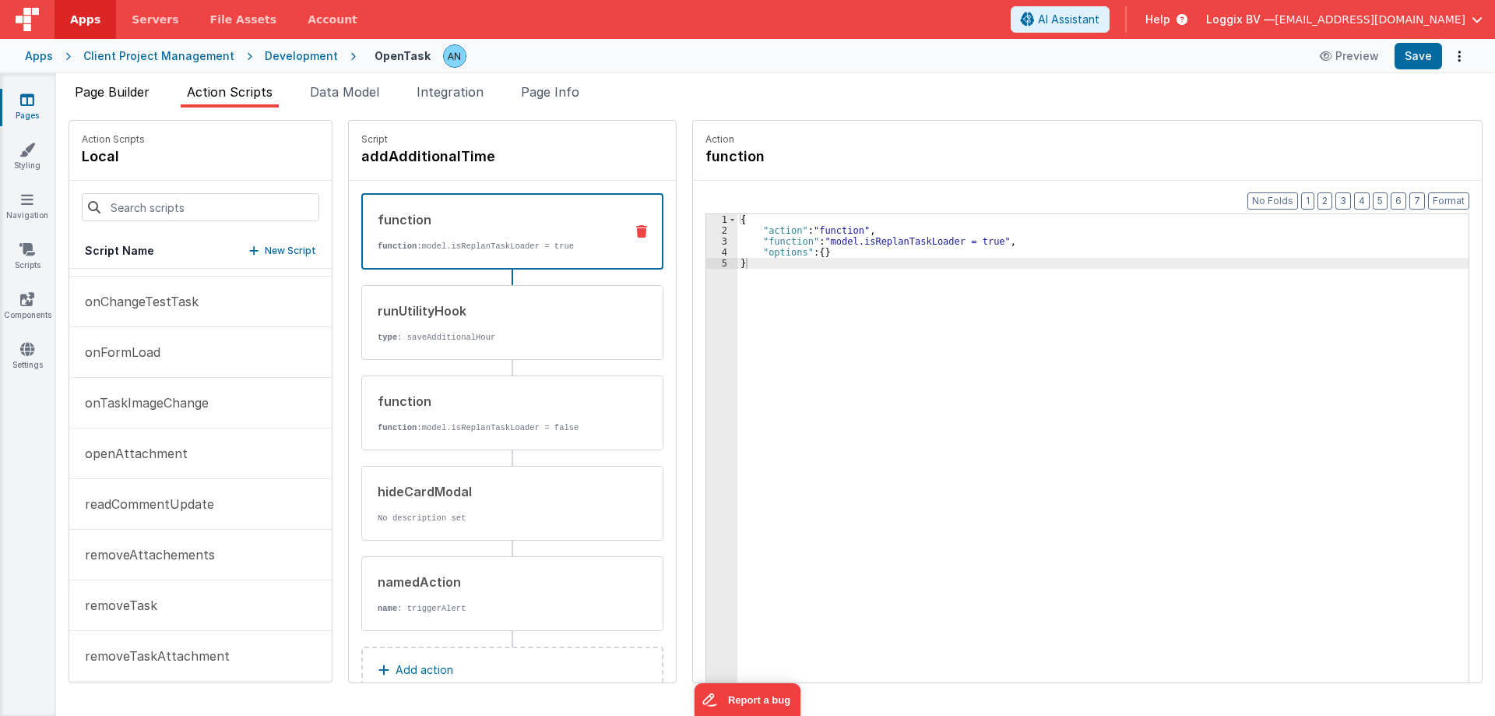
click at [128, 94] on span "Page Builder" at bounding box center [112, 92] width 75 height 16
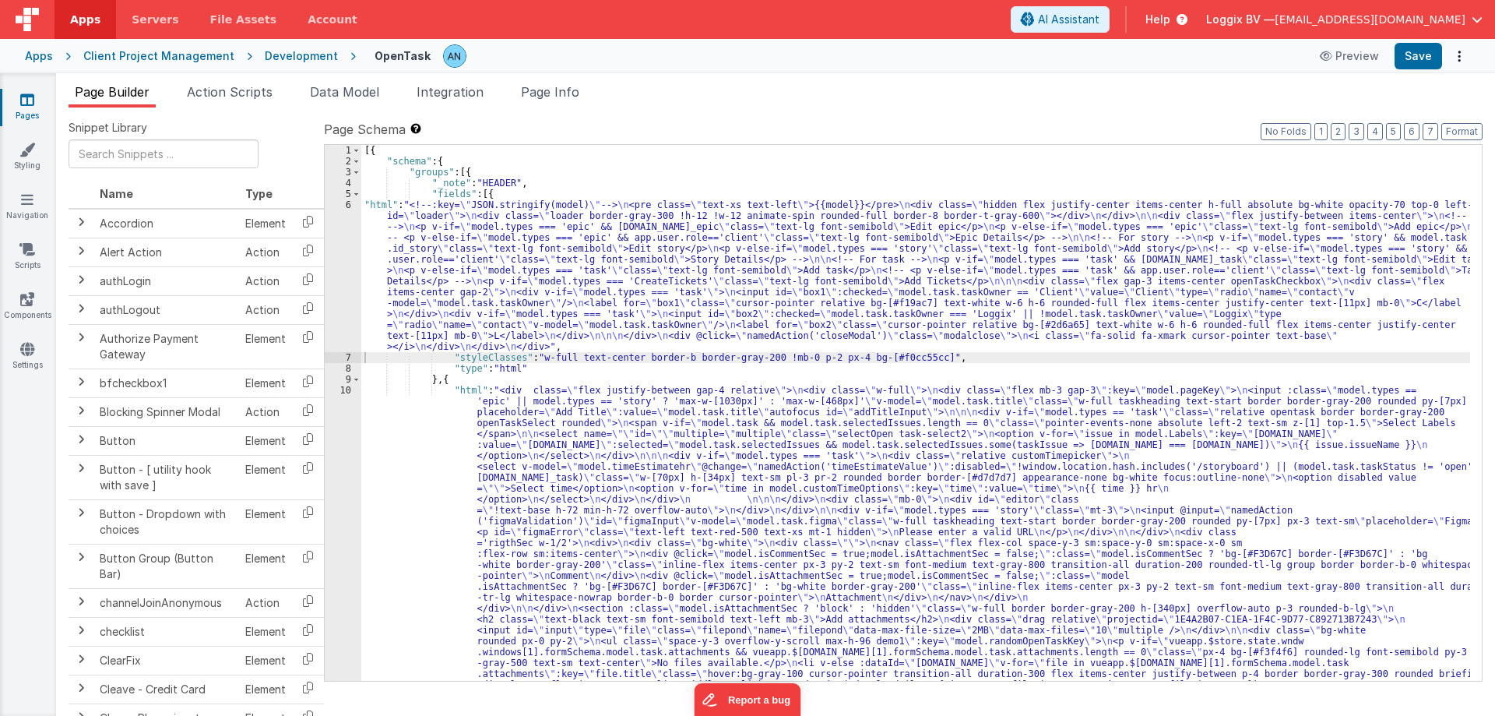
click at [32, 96] on icon at bounding box center [27, 100] width 14 height 16
